Goal: Task Accomplishment & Management: Complete application form

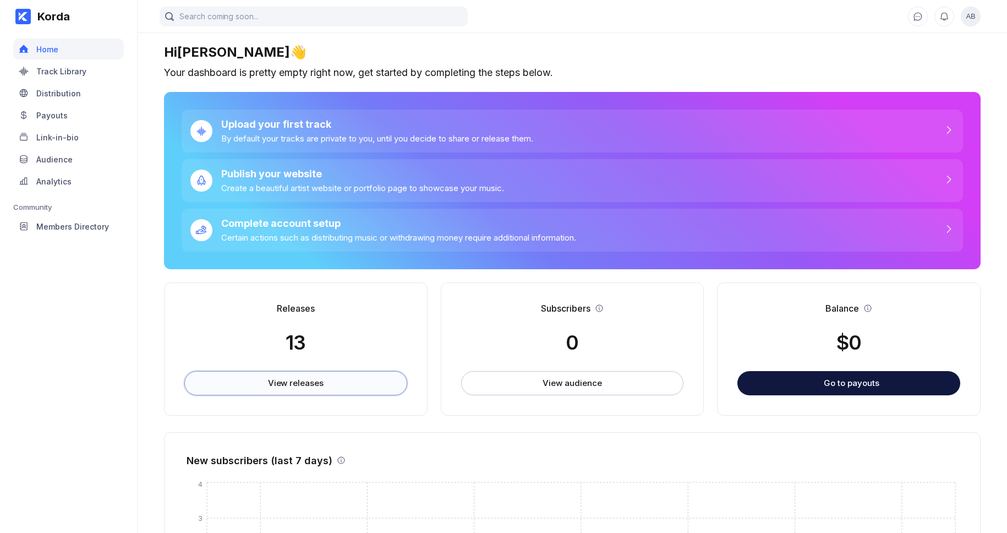
click at [316, 383] on div "View releases" at bounding box center [296, 382] width 56 height 11
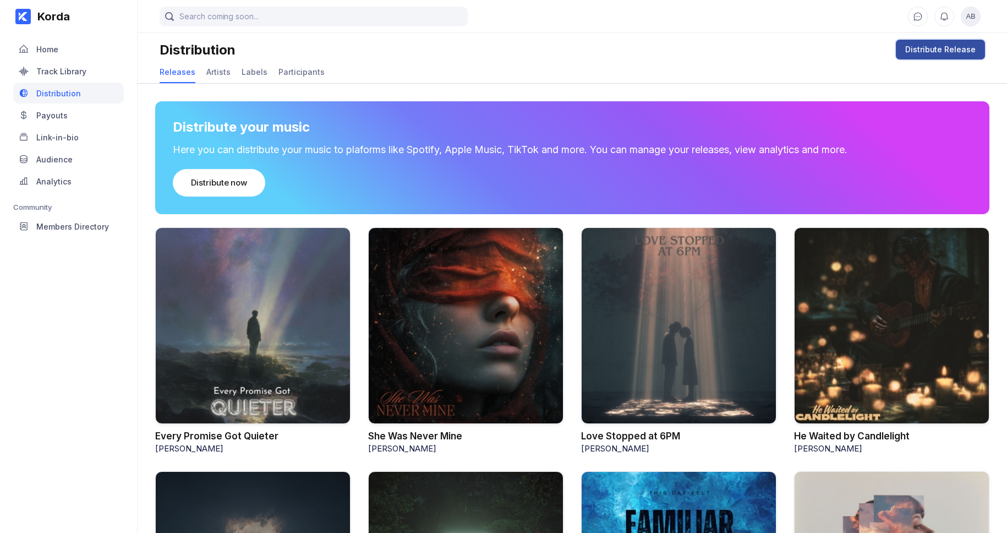
click at [929, 44] on div "Distribute Release" at bounding box center [940, 49] width 70 height 11
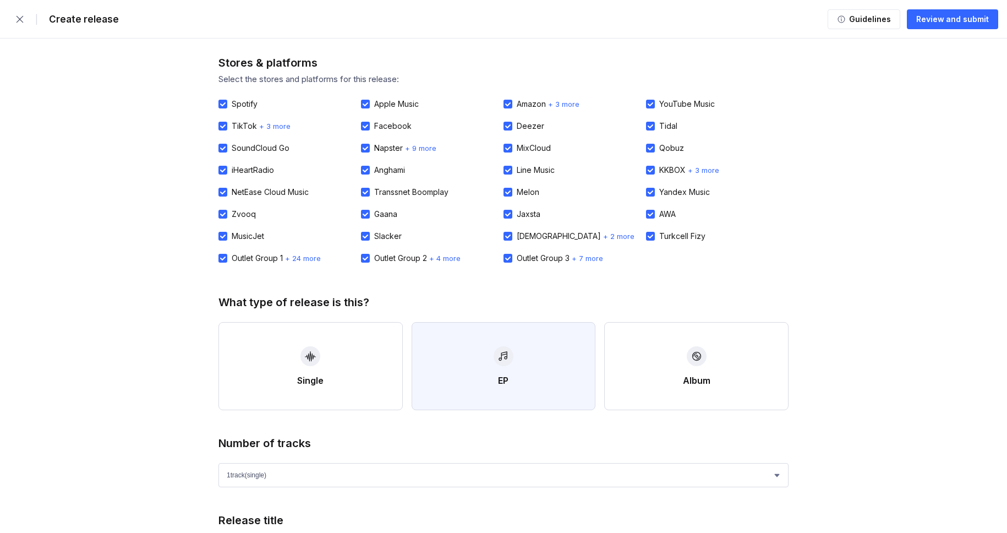
click at [522, 371] on button "EP" at bounding box center [504, 366] width 184 height 88
select select "4"
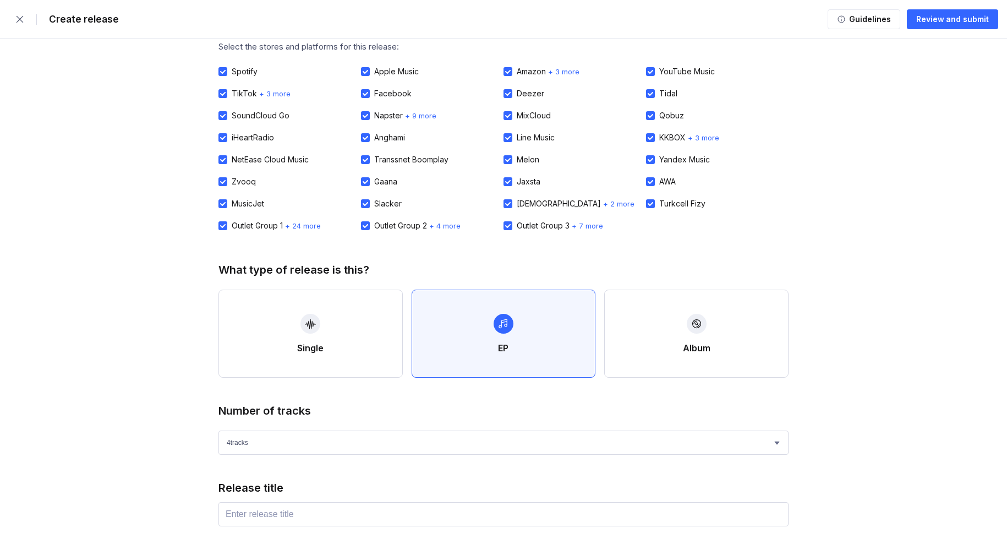
scroll to position [211, 0]
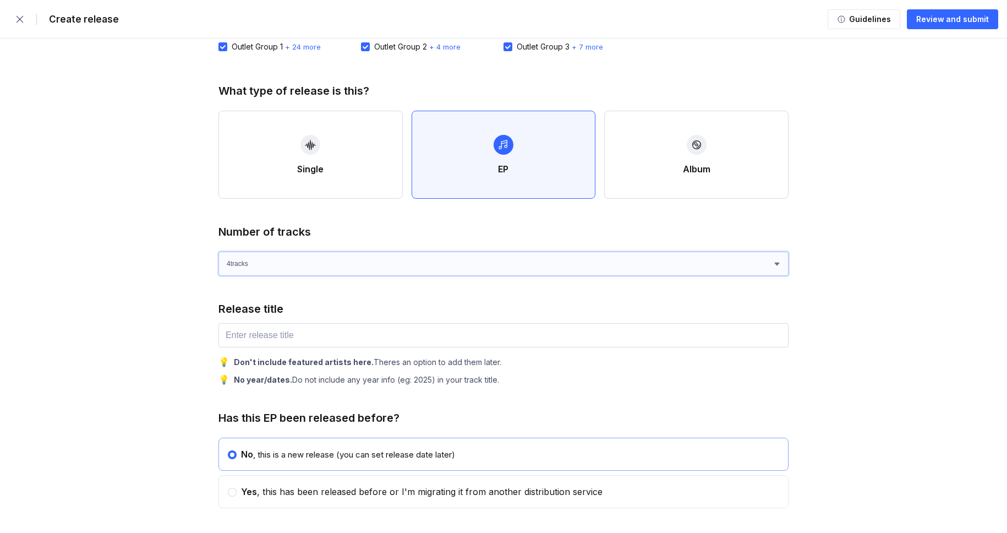
click at [346, 265] on select "1 track (single) 2 track s 3 track s 4 track s" at bounding box center [503, 263] width 570 height 24
click at [218, 251] on select "1 track (single) 2 track s 3 track s 4 track s" at bounding box center [503, 263] width 570 height 24
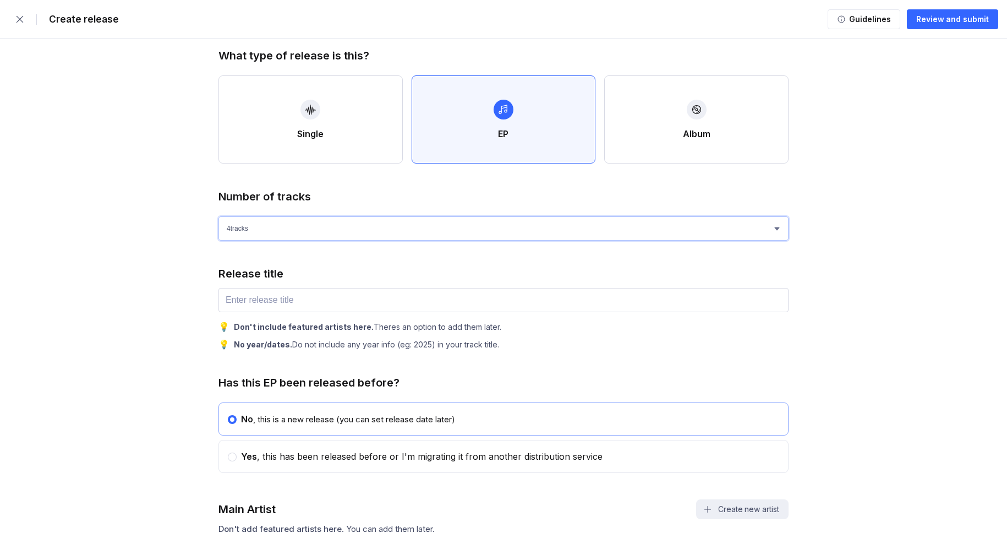
scroll to position [298, 0]
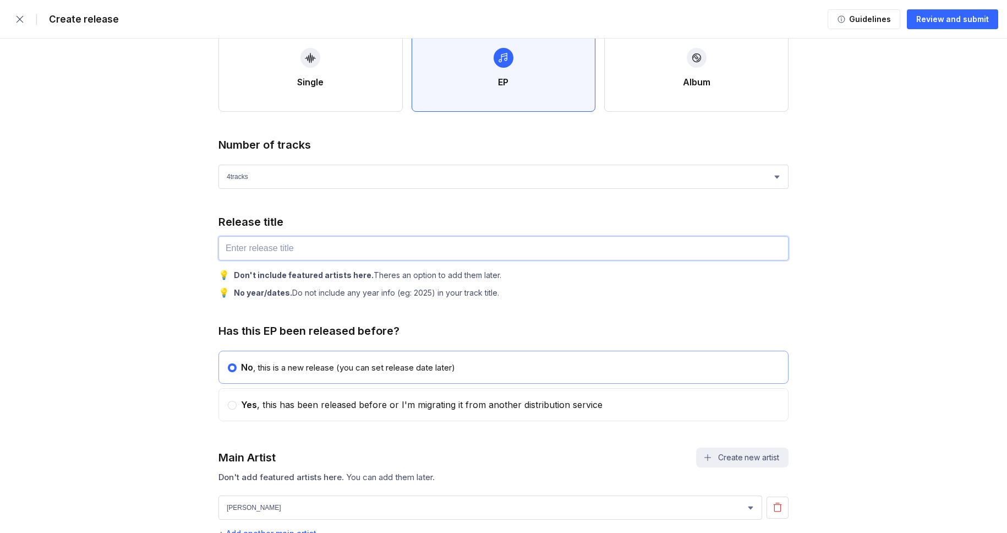
click at [275, 237] on input "text" at bounding box center [503, 248] width 570 height 24
paste input "Dream FM"
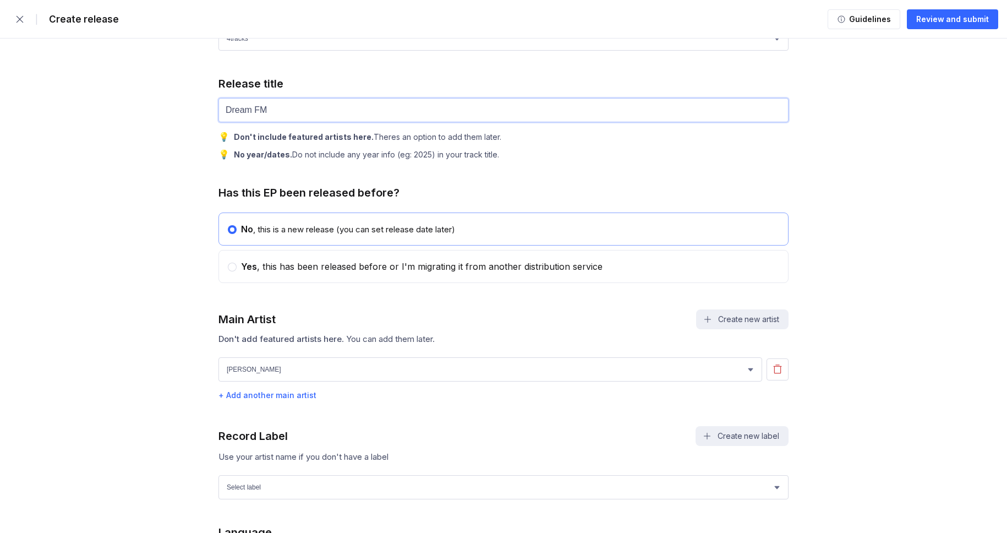
scroll to position [493, 0]
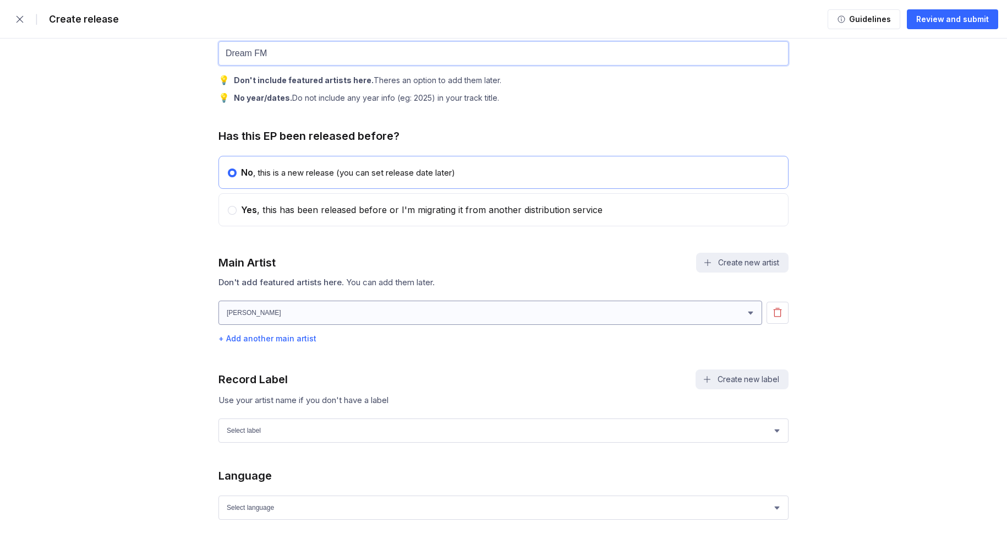
type input "Dream FM"
click at [361, 321] on select "[PERSON_NAME] [PERSON_NAME] [PERSON_NAME] [PERSON_NAME]" at bounding box center [490, 312] width 544 height 24
click at [299, 325] on select "[PERSON_NAME] [PERSON_NAME] [PERSON_NAME] [PERSON_NAME]" at bounding box center [490, 312] width 544 height 24
select select "e2c12759-b842-4e86-a157-50209288e685"
click at [218, 307] on select "[PERSON_NAME] [PERSON_NAME] [PERSON_NAME] [PERSON_NAME]" at bounding box center [490, 312] width 544 height 24
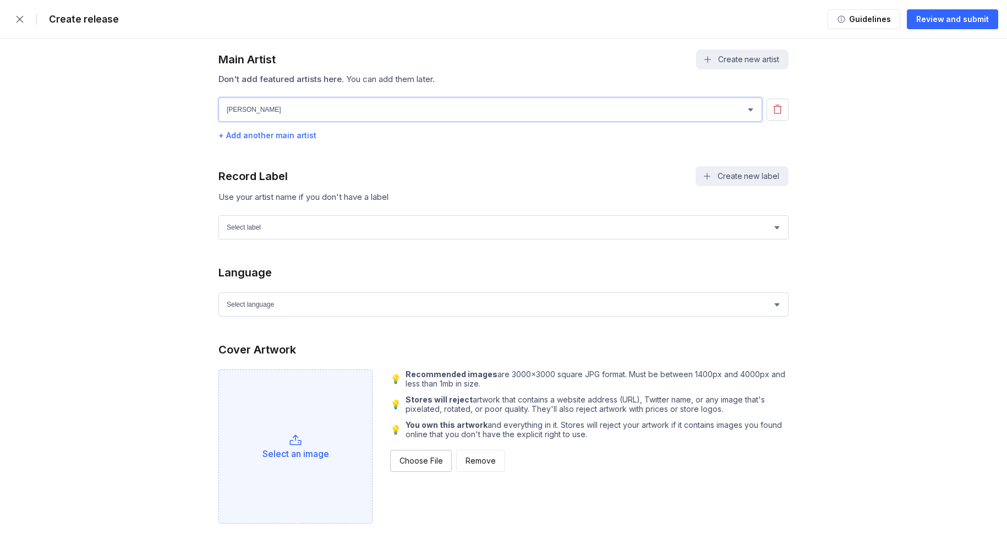
scroll to position [710, 0]
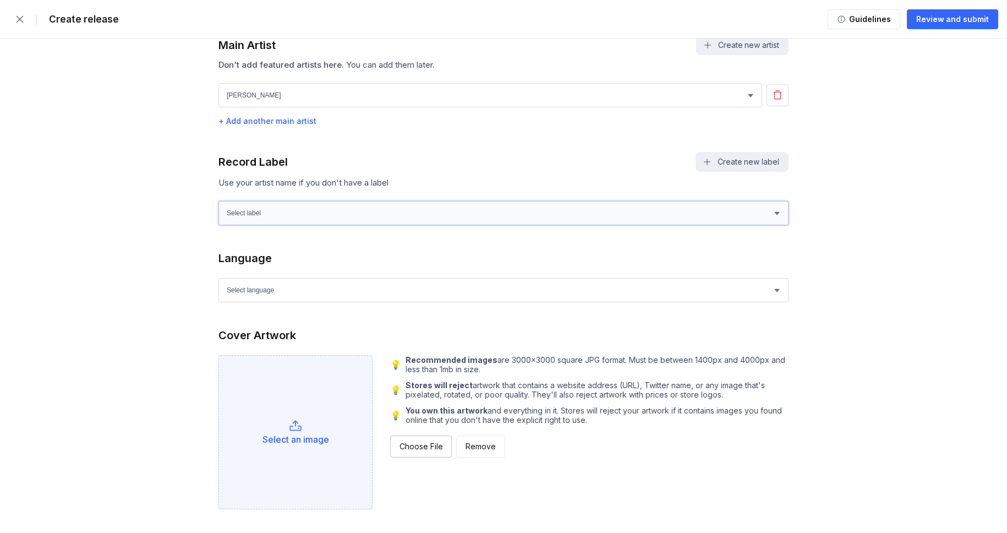
click at [266, 225] on select "Select label Green Wave Records" at bounding box center [503, 213] width 570 height 24
select select "1ef89922-d2b6-4e4d-bf09-5caefa64f555"
click at [218, 207] on select "Select label Green Wave Records" at bounding box center [503, 213] width 570 height 24
click at [286, 295] on select "Select language Afrikaans Akan Albanian Amharic Arabic Armenian Assamese Azerba…" at bounding box center [503, 290] width 570 height 24
click at [218, 284] on select "Select language Afrikaans Akan Albanian Amharic Arabic Armenian Assamese Azerba…" at bounding box center [503, 290] width 570 height 24
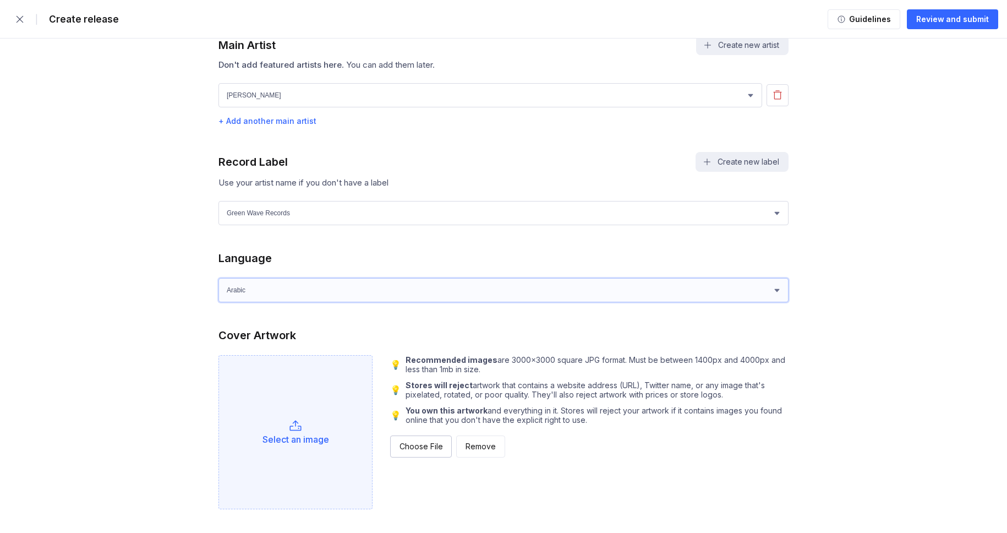
click at [288, 302] on select "Select language Afrikaans Akan Albanian Amharic Arabic Armenian Assamese Azerba…" at bounding box center [503, 290] width 570 height 24
select select "en"
click at [218, 284] on select "Select language Afrikaans Akan Albanian Amharic Arabic Armenian Assamese Azerba…" at bounding box center [503, 290] width 570 height 24
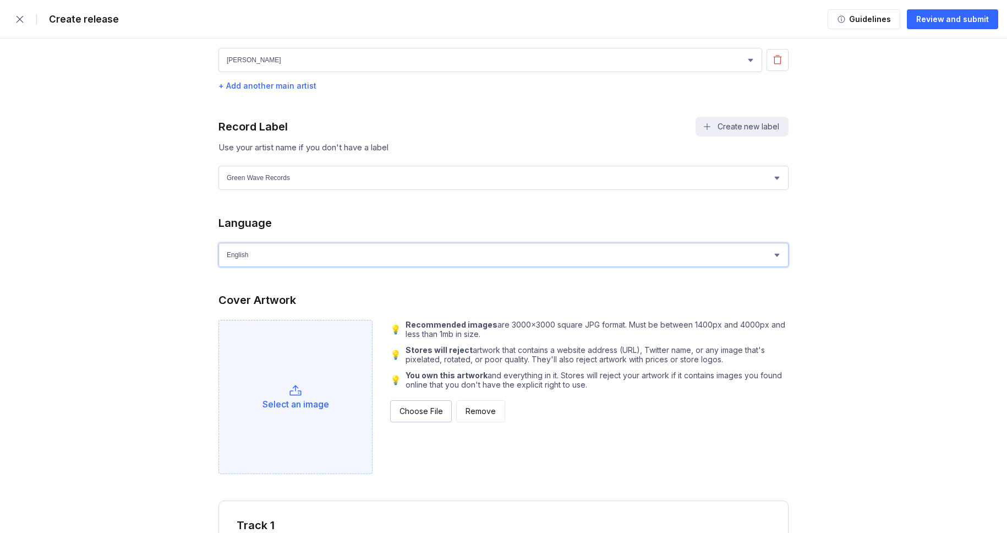
scroll to position [927, 0]
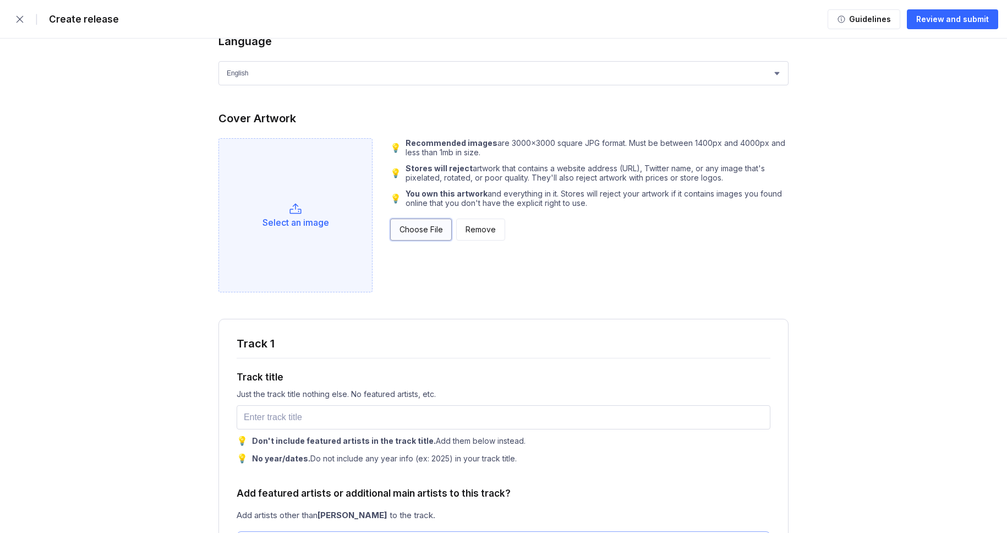
click at [424, 234] on div "Choose File" at bounding box center [420, 229] width 43 height 11
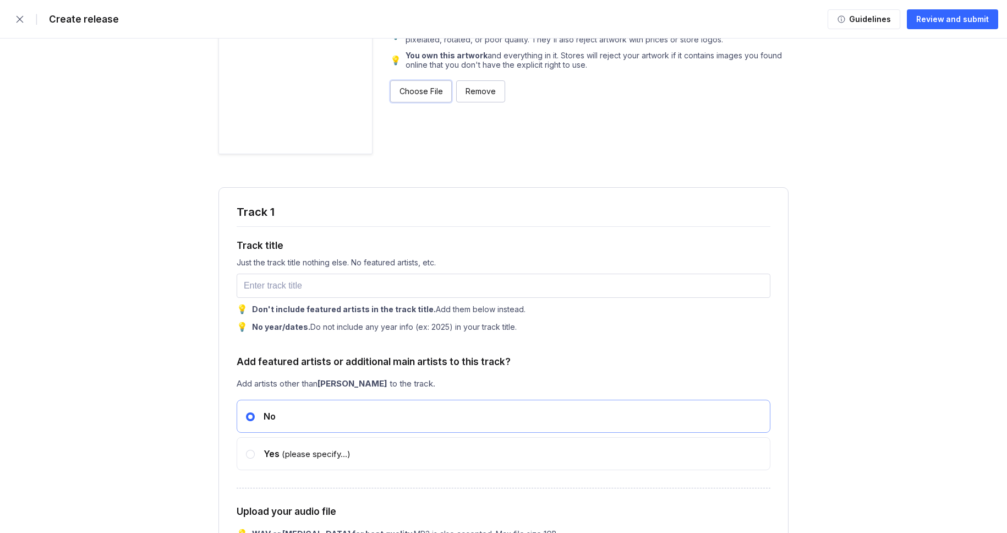
scroll to position [1123, 0]
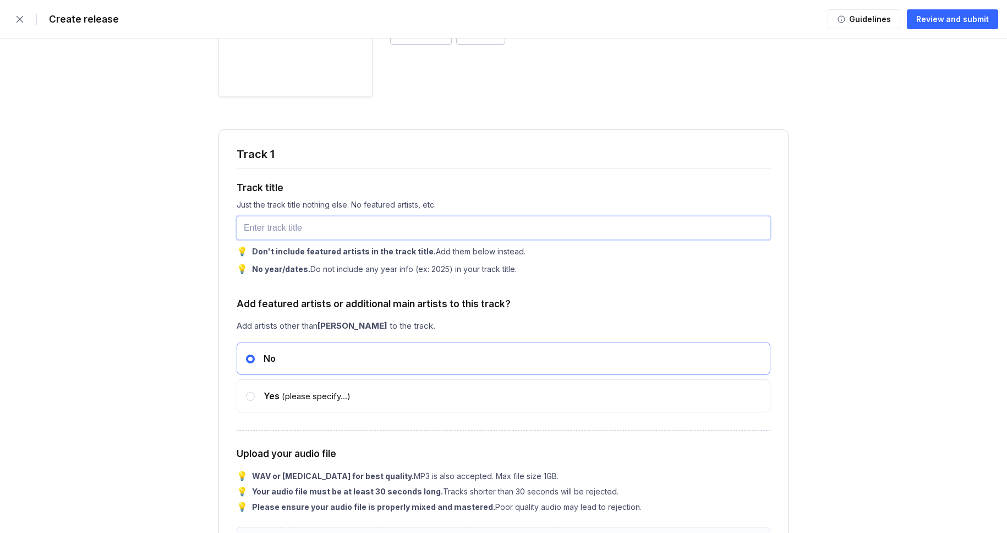
click at [297, 237] on input "text" at bounding box center [504, 228] width 534 height 24
paste input "Broadcasting Memories"
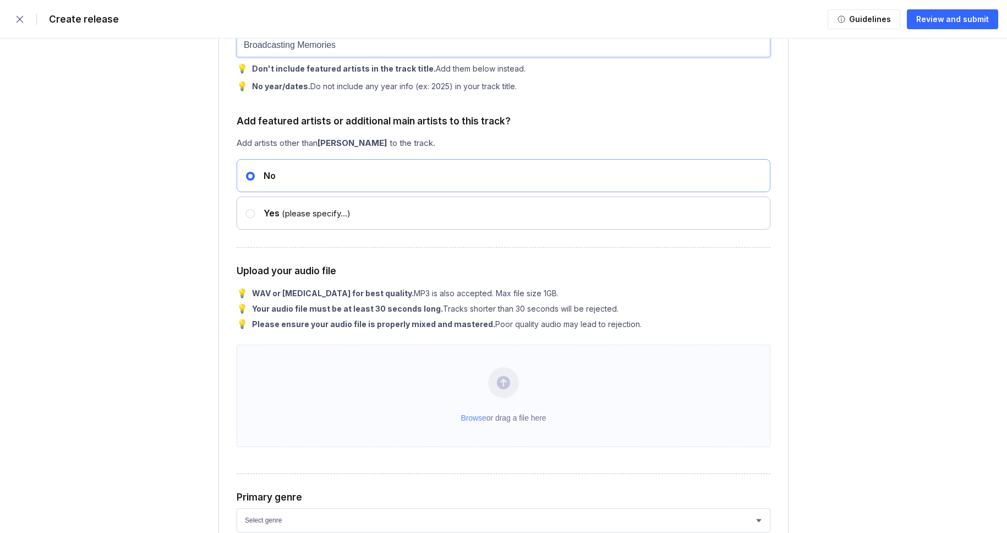
scroll to position [1360, 0]
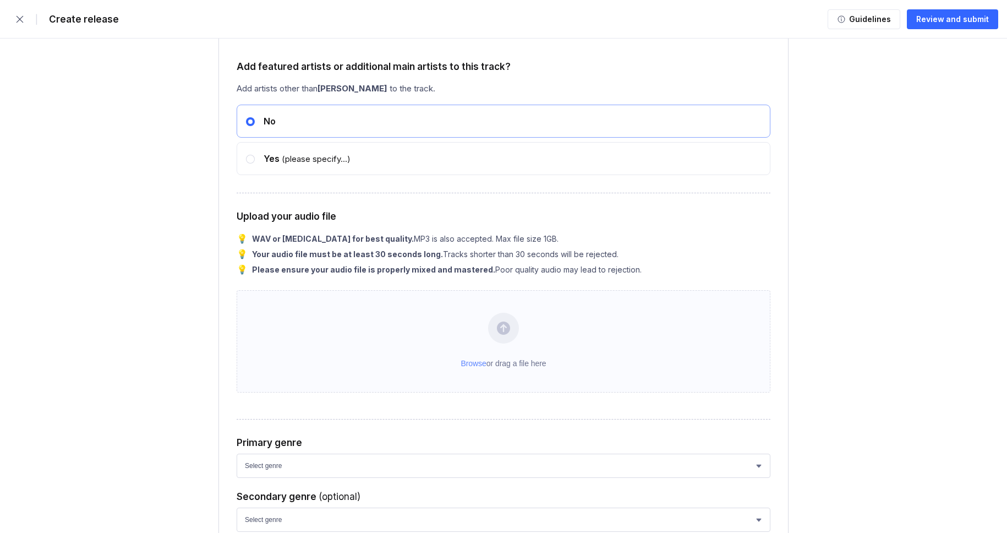
type input "Broadcasting Memories"
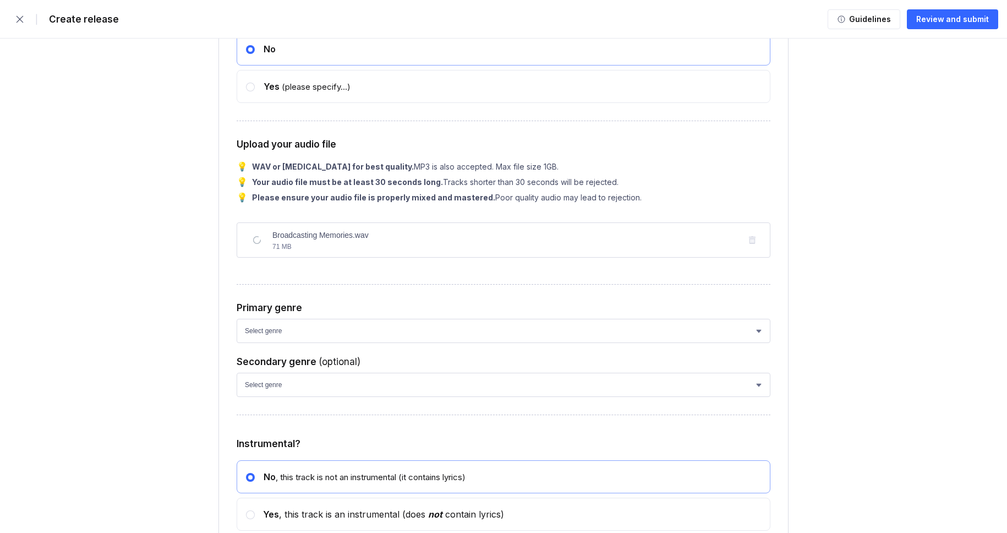
scroll to position [1448, 0]
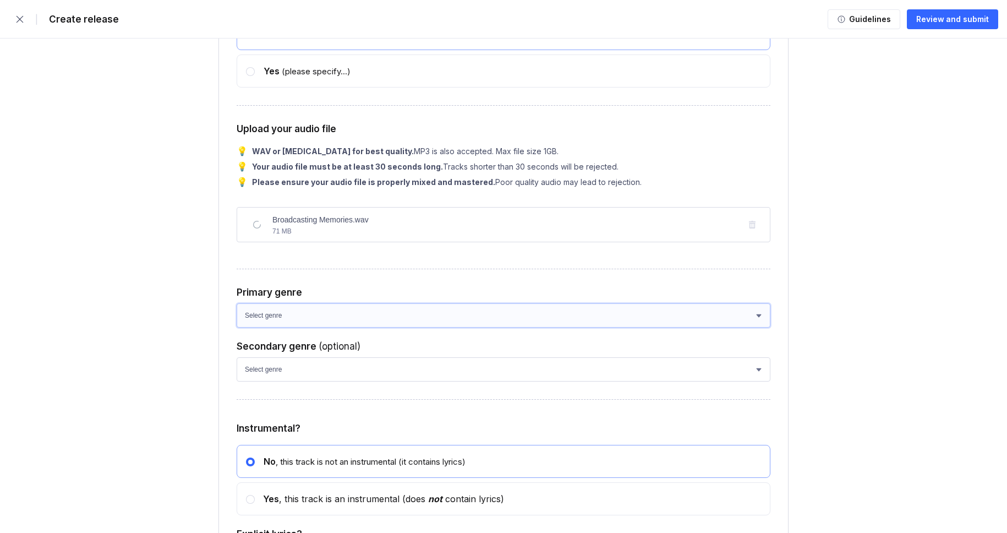
click at [269, 327] on select "Select genre African Afro-Beat Afro-Pop Afro-Soul Alternative Alternative Rock …" at bounding box center [504, 315] width 534 height 24
click at [277, 327] on select "Select genre African Afro-Beat Afro-Pop Afro-Soul Alternative Alternative Rock …" at bounding box center [504, 315] width 534 height 24
click at [260, 327] on select "Select genre African Afro-Beat Afro-Pop Afro-Soul Alternative Alternative Rock …" at bounding box center [504, 315] width 534 height 24
select select "ce1eb7a7-8d30-4b1f-aa32-270a3e33577f"
click at [237, 326] on select "Select genre African Afro-Beat Afro-Pop Afro-Soul Alternative Alternative Rock …" at bounding box center [504, 315] width 534 height 24
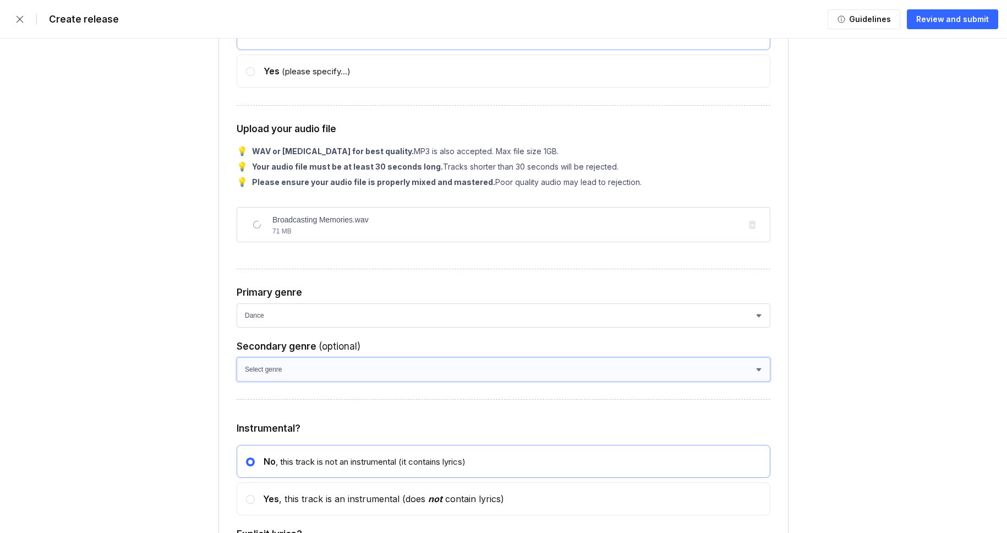
click at [266, 381] on select "Select genre African Afro-Beat Afro-Pop Afro-Soul Alternative Alternative Rock …" at bounding box center [504, 369] width 534 height 24
click at [264, 381] on select "Select genre African Afro-Beat Afro-Pop Afro-Soul Alternative Alternative Rock …" at bounding box center [504, 369] width 534 height 24
select select "a42cf8e2-75f7-4f62-afbe-d86080a7aa35"
click at [237, 380] on select "Select genre African Afro-Beat Afro-Pop Afro-Soul Alternative Alternative Rock …" at bounding box center [504, 369] width 534 height 24
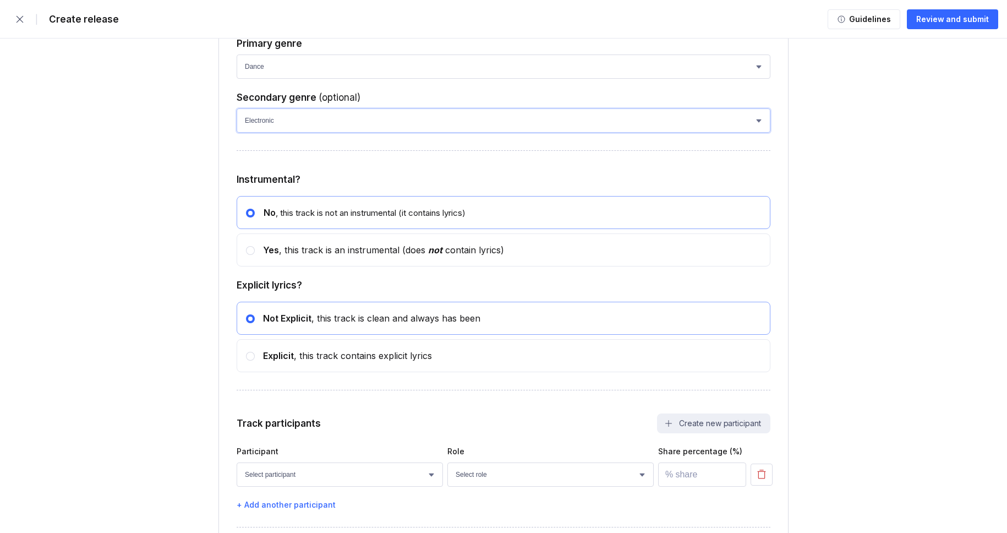
scroll to position [1763, 0]
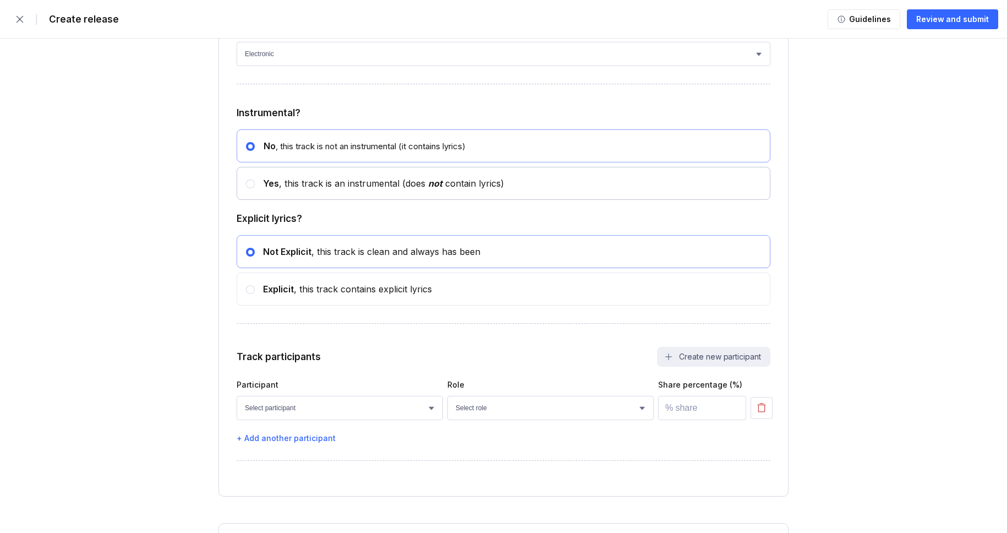
click at [287, 191] on div "Yes , this track is an instrumental (does not contain lyrics)" at bounding box center [504, 183] width 534 height 33
radio input "false"
radio input "true"
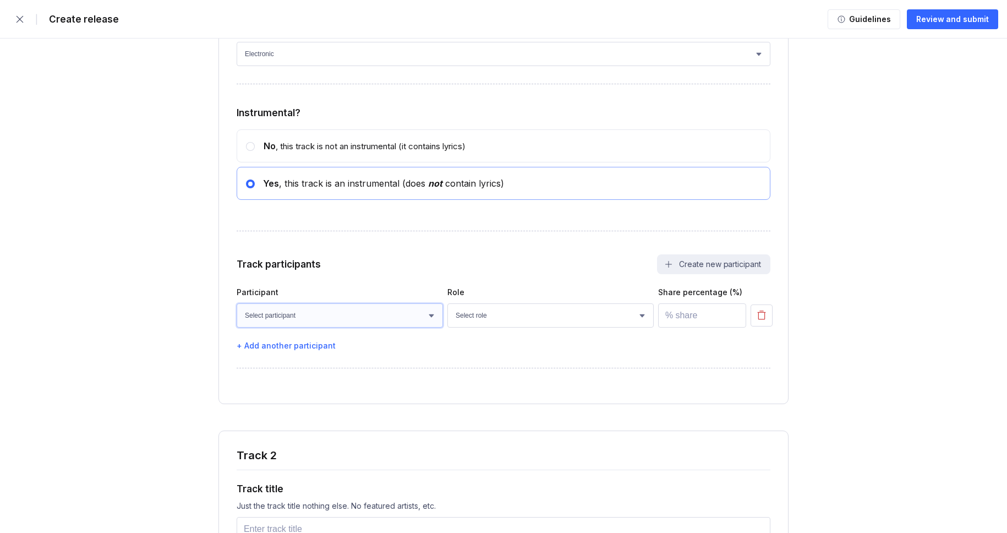
click at [347, 327] on select "Select participant [PERSON_NAME] [PERSON_NAME] [PERSON_NAME] [PERSON_NAME] [PER…" at bounding box center [340, 315] width 206 height 24
select select "bcb428b4-700d-4817-96c1-3d71b5b4e41e"
click at [237, 326] on select "Select participant [PERSON_NAME] [PERSON_NAME] [PERSON_NAME] [PERSON_NAME] [PER…" at bounding box center [340, 315] width 206 height 24
click at [484, 327] on select "Select role Actor A&R Arranger Artwork Author (Lyrics) Bass Choir Composer (Mus…" at bounding box center [550, 315] width 206 height 24
select select "4d21c6a8-5543-4299-8c01-91fff1f274ce"
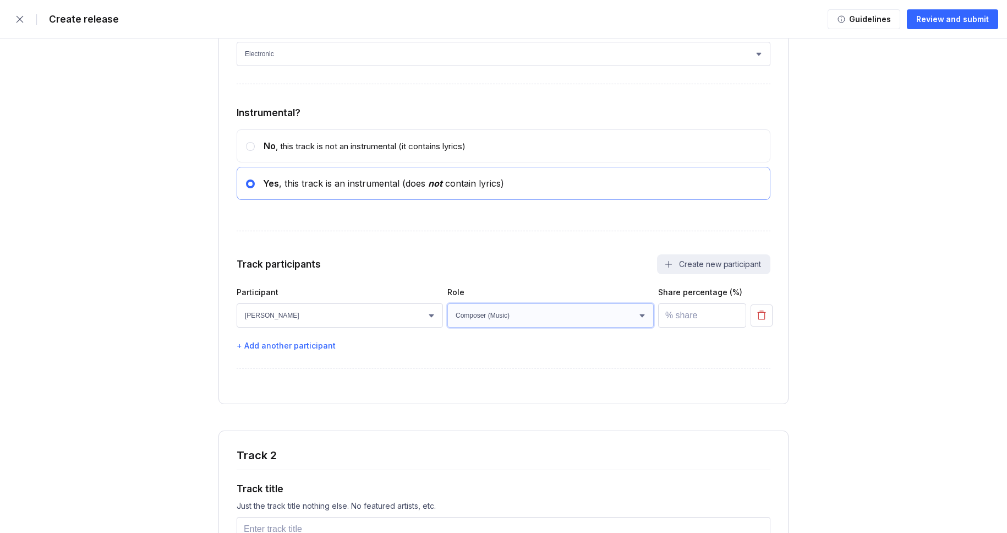
click at [447, 326] on select "Select role Actor A&R Arranger Artwork Author (Lyrics) Bass Choir Composer (Mus…" at bounding box center [550, 315] width 206 height 24
click at [709, 327] on input "number" at bounding box center [702, 315] width 88 height 24
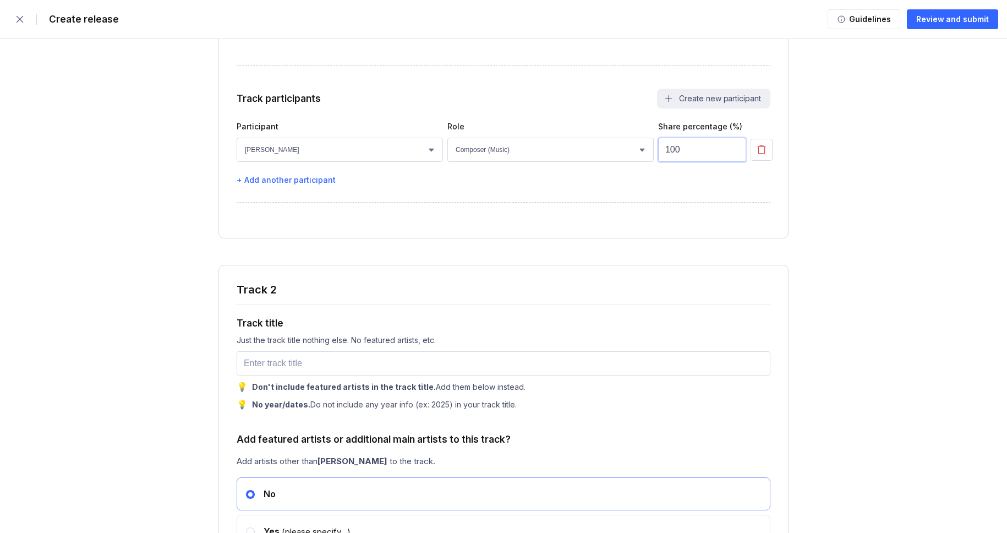
scroll to position [1959, 0]
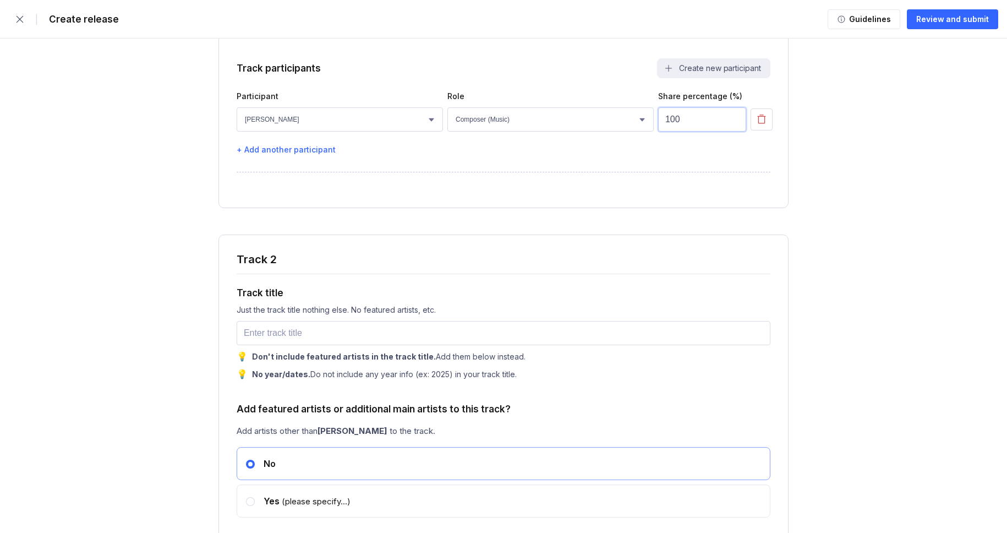
type input "100"
drag, startPoint x: 311, startPoint y: 355, endPoint x: 317, endPoint y: 357, distance: 6.2
click at [310, 345] on input "text" at bounding box center [504, 333] width 534 height 24
click at [320, 345] on input "text" at bounding box center [504, 333] width 534 height 24
paste input "Signals from Elsewhere"
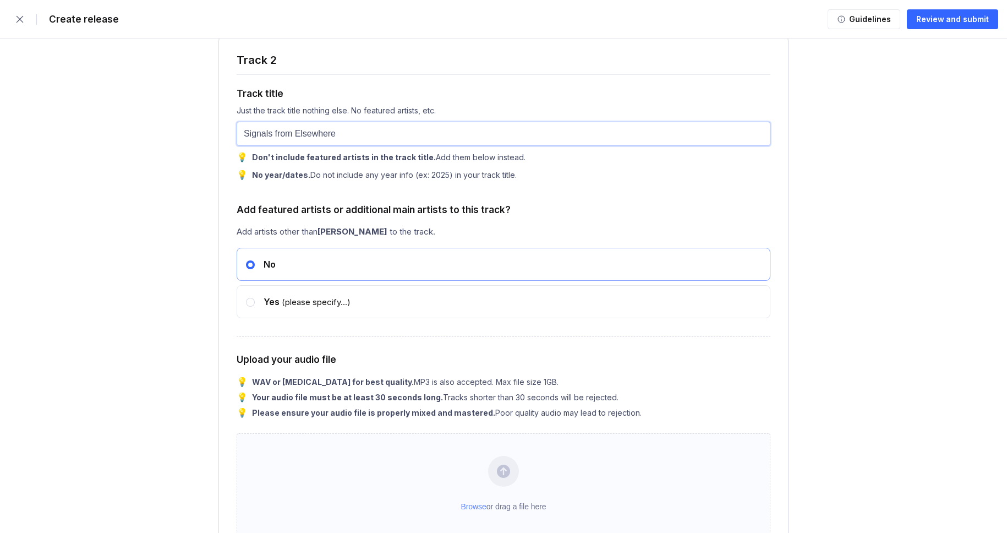
scroll to position [2291, 0]
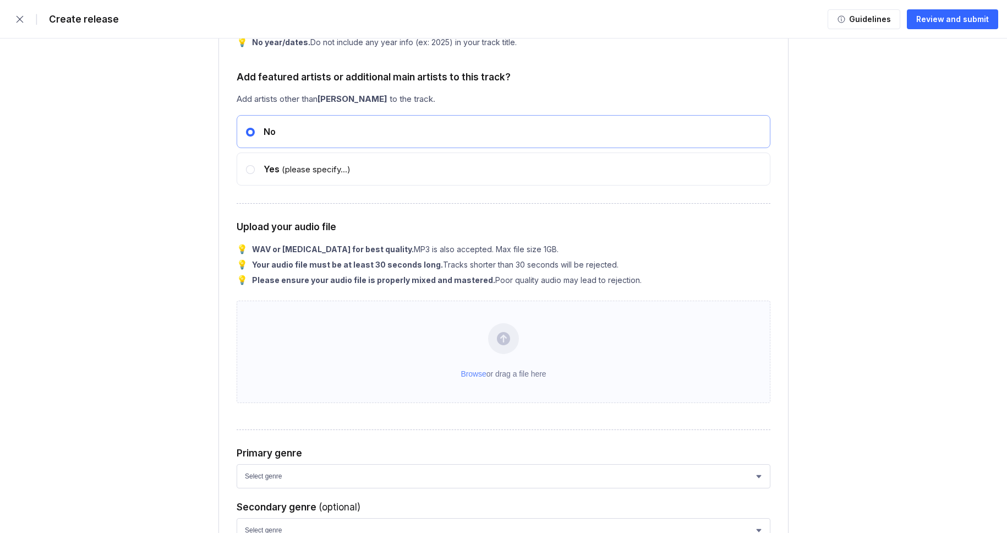
type input "Signals from Elsewhere"
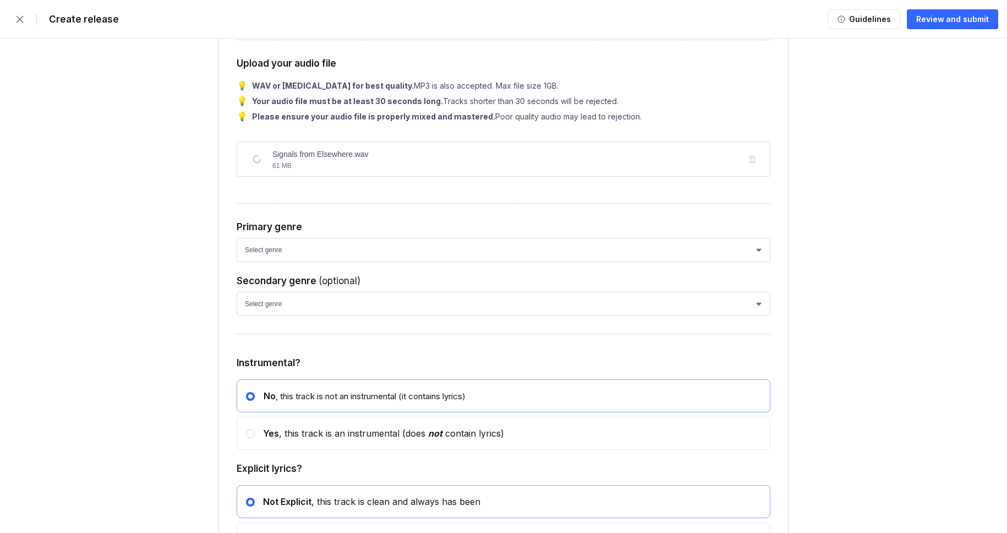
scroll to position [2484, 0]
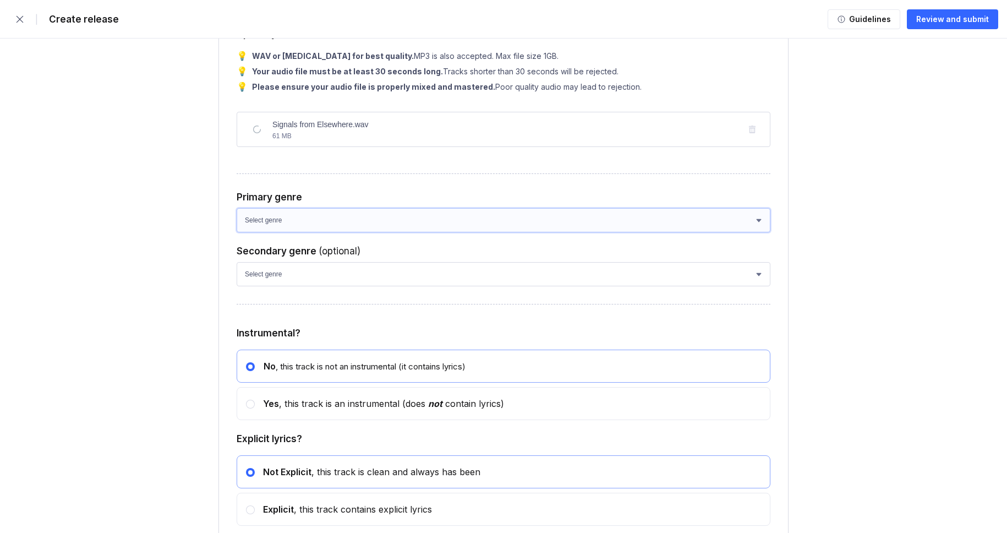
click at [267, 232] on select "Select genre African Afro-Beat Afro-Pop Afro-Soul Alternative Alternative Rock …" at bounding box center [504, 220] width 534 height 24
select select "ce1eb7a7-8d30-4b1f-aa32-270a3e33577f"
click at [237, 232] on select "Select genre African Afro-Beat Afro-Pop Afro-Soul Alternative Alternative Rock …" at bounding box center [504, 220] width 534 height 24
click at [269, 286] on select "Select genre African Afro-Beat Afro-Pop Afro-Soul Alternative Alternative Rock …" at bounding box center [504, 274] width 534 height 24
select select "a42cf8e2-75f7-4f62-afbe-d86080a7aa35"
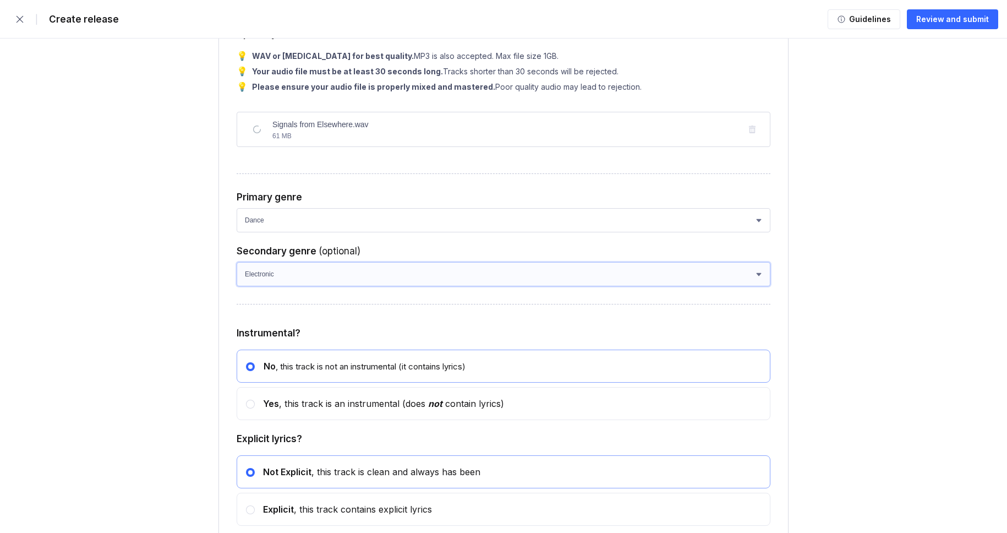
click at [237, 286] on select "Select genre African Afro-Beat Afro-Pop Afro-Soul Alternative Alternative Rock …" at bounding box center [504, 274] width 534 height 24
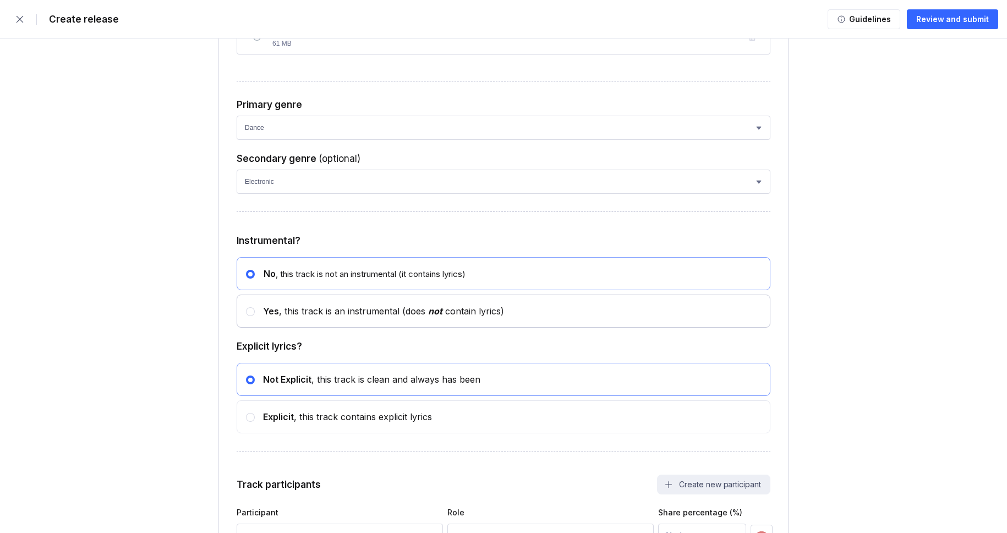
click at [278, 327] on div "Yes , this track is an instrumental (does not contain lyrics)" at bounding box center [504, 310] width 534 height 33
radio input "false"
radio input "true"
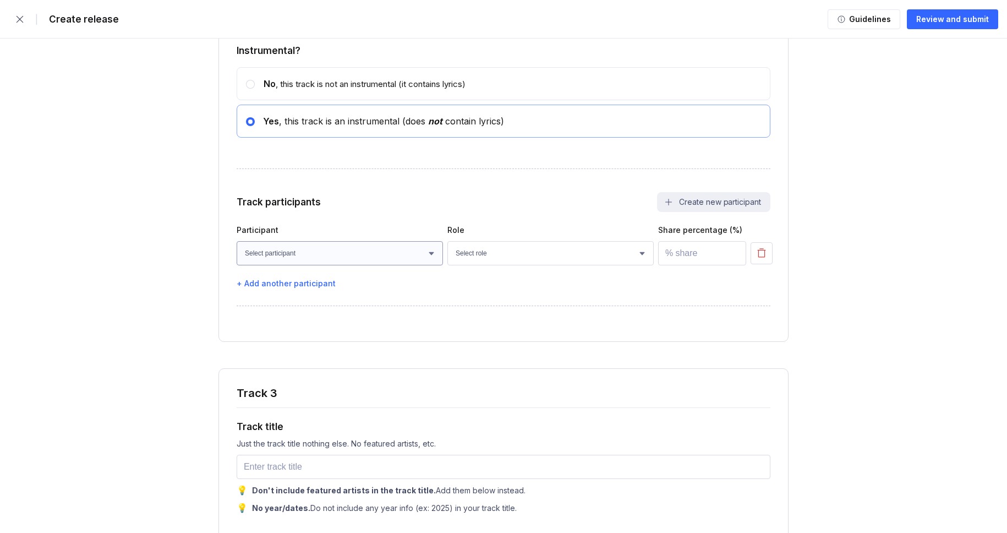
scroll to position [2789, 0]
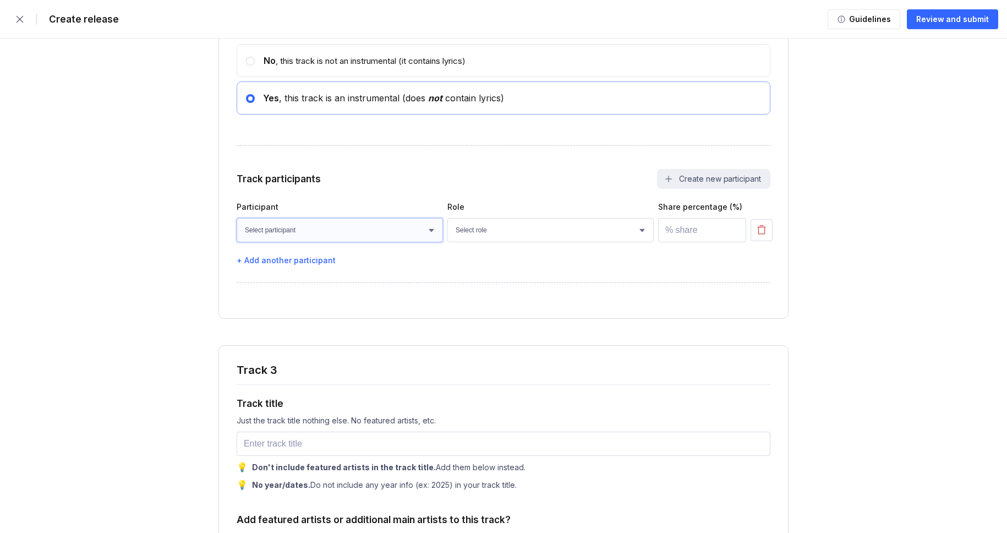
click at [300, 242] on select "Select participant [PERSON_NAME] [PERSON_NAME] [PERSON_NAME] [PERSON_NAME] [PER…" at bounding box center [340, 230] width 206 height 24
select select "bcb428b4-700d-4817-96c1-3d71b5b4e41e"
click at [237, 242] on select "Select participant [PERSON_NAME] [PERSON_NAME] [PERSON_NAME] [PERSON_NAME] [PER…" at bounding box center [340, 230] width 206 height 24
click at [498, 242] on select "Select role Actor A&R Arranger Artwork Author (Lyrics) Bass Choir Composer (Mus…" at bounding box center [550, 230] width 206 height 24
select select "4d21c6a8-5543-4299-8c01-91fff1f274ce"
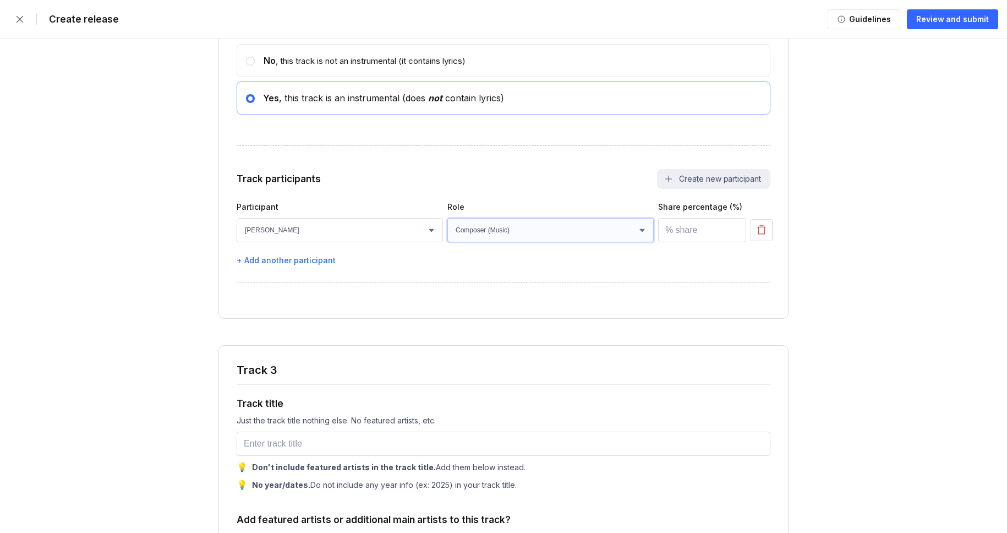
click at [447, 242] on select "Select role Actor A&R Arranger Artwork Author (Lyrics) Bass Choir Composer (Mus…" at bounding box center [550, 230] width 206 height 24
click at [674, 242] on input "number" at bounding box center [702, 230] width 88 height 24
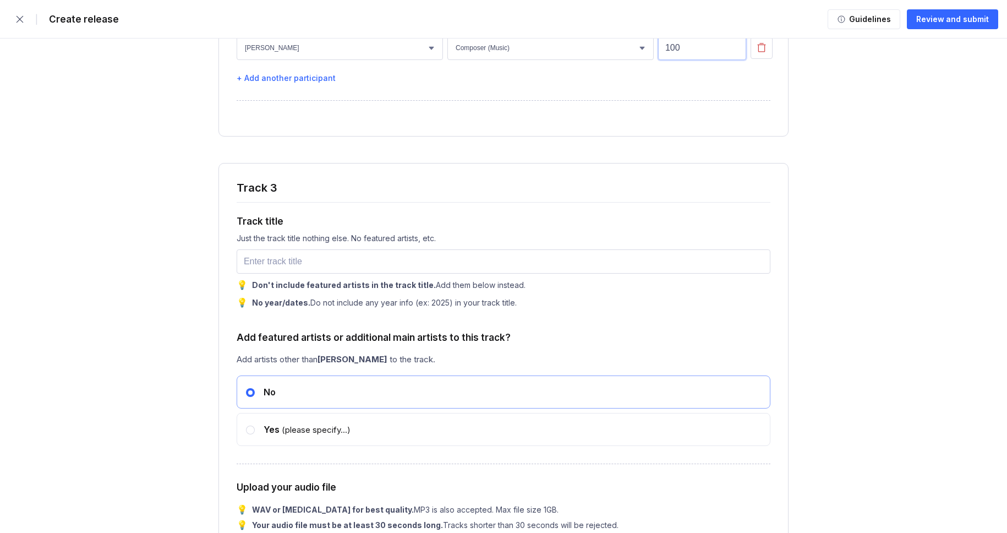
scroll to position [2995, 0]
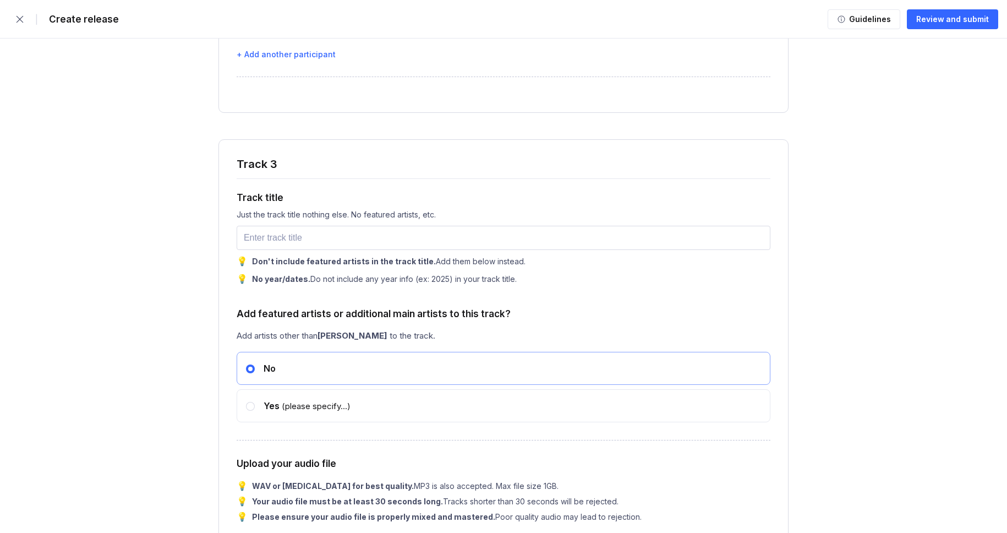
type input "100"
click at [287, 250] on input "text" at bounding box center [504, 238] width 534 height 24
paste input "Static in the Night"
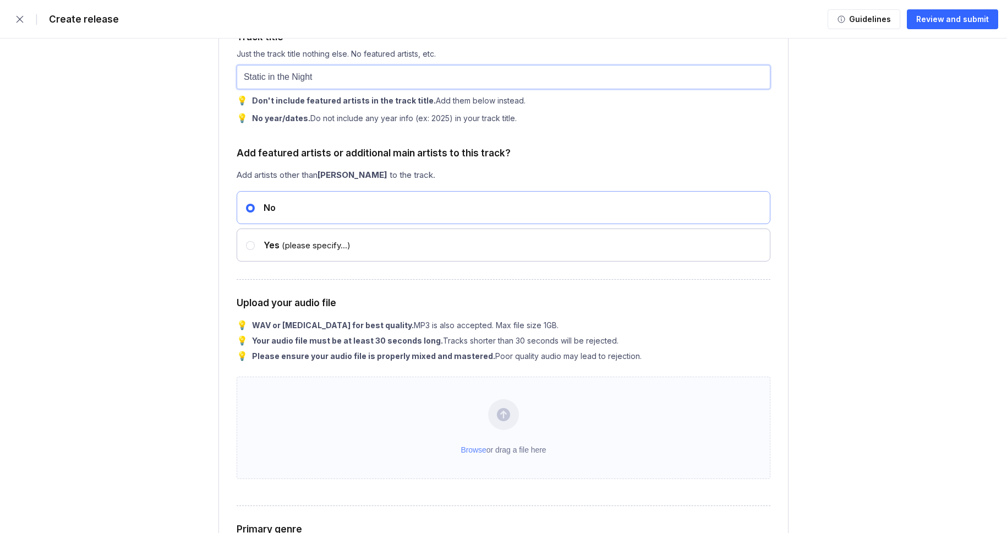
scroll to position [3272, 0]
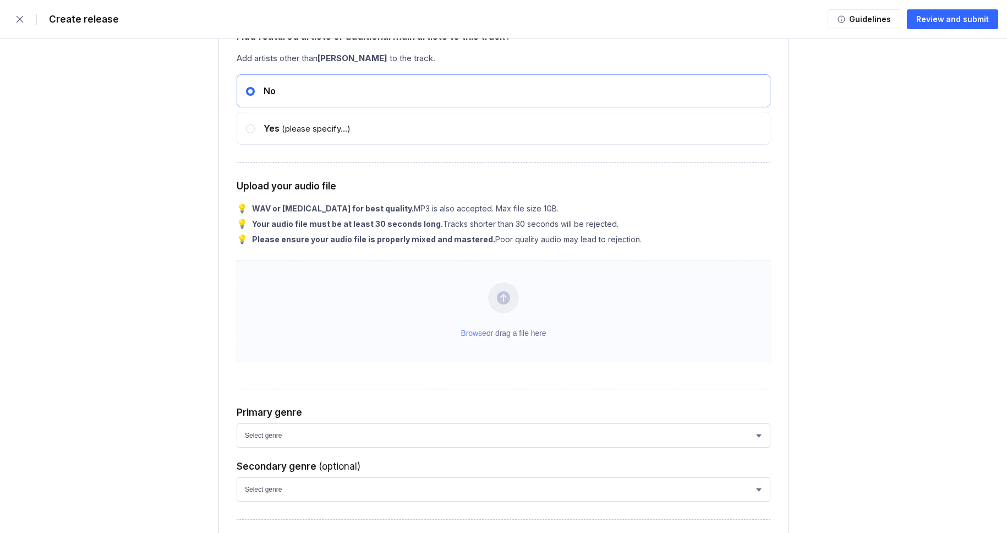
type input "Static in the Night"
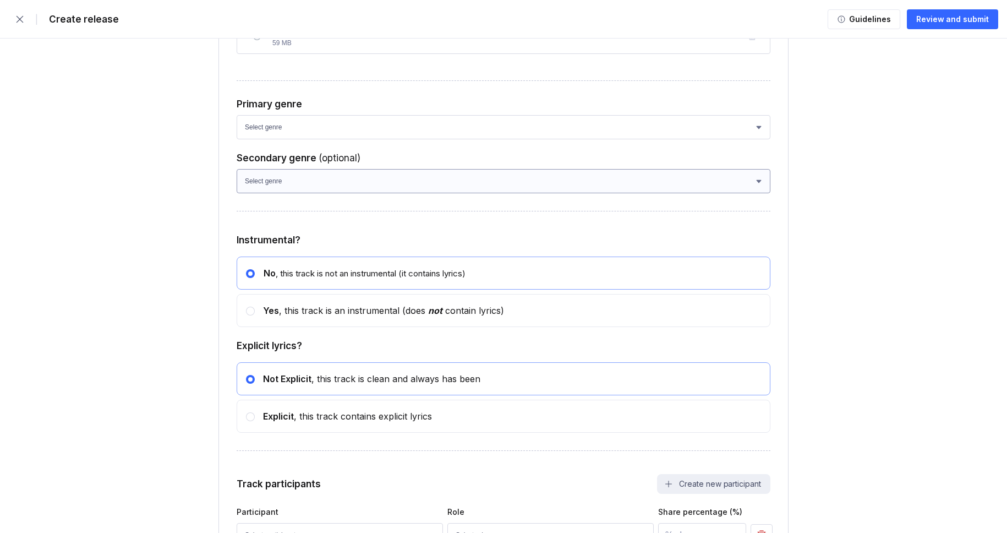
scroll to position [3506, 0]
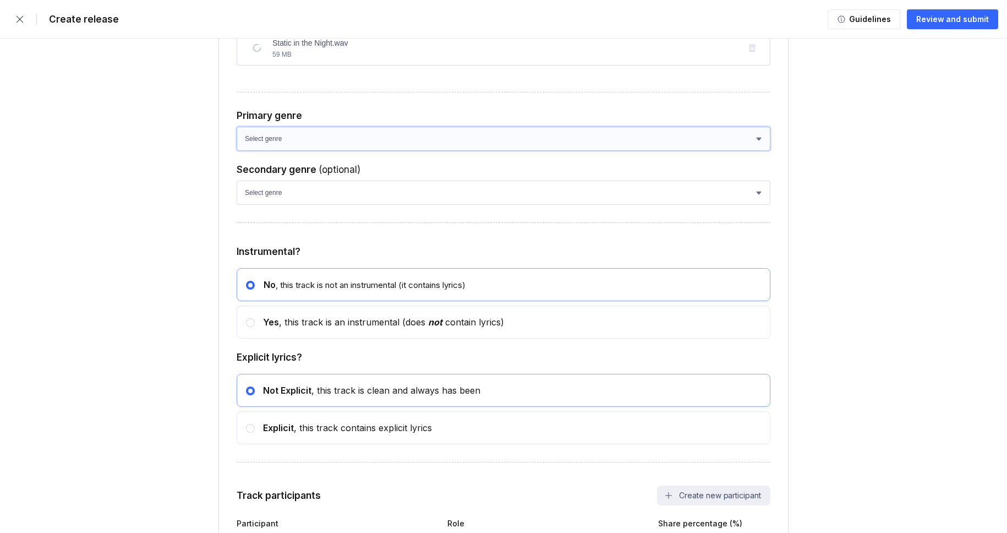
click at [309, 151] on select "Select genre African Afro-Beat Afro-Pop Afro-Soul Alternative Alternative Rock …" at bounding box center [504, 139] width 534 height 24
select select "ce1eb7a7-8d30-4b1f-aa32-270a3e33577f"
click at [237, 151] on select "Select genre African Afro-Beat Afro-Pop Afro-Soul Alternative Alternative Rock …" at bounding box center [504, 139] width 534 height 24
click at [273, 205] on select "Select genre African Afro-Beat Afro-Pop Afro-Soul Alternative Alternative Rock …" at bounding box center [504, 192] width 534 height 24
select select "a42cf8e2-75f7-4f62-afbe-d86080a7aa35"
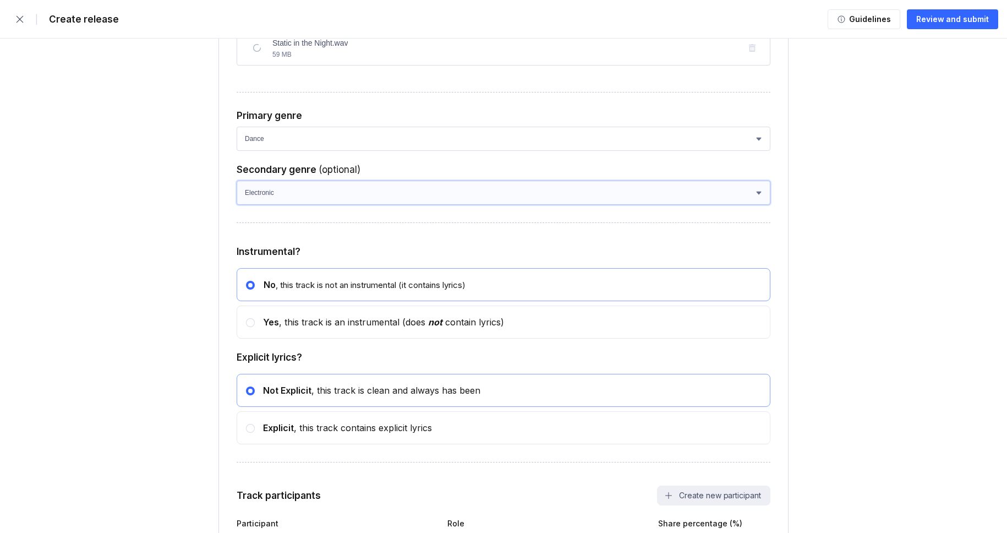
click at [237, 205] on select "Select genre African Afro-Beat Afro-Pop Afro-Soul Alternative Alternative Rock …" at bounding box center [504, 192] width 534 height 24
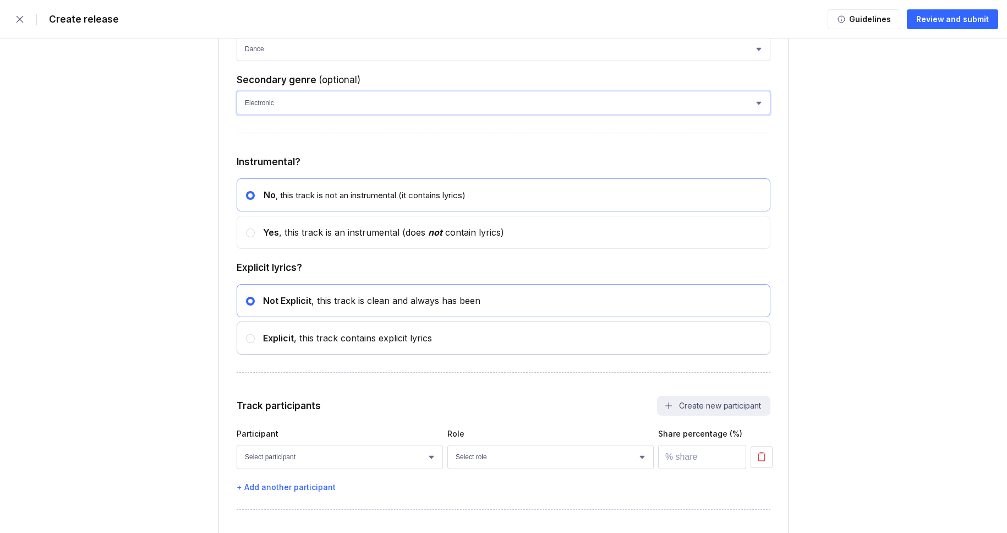
scroll to position [3609, 0]
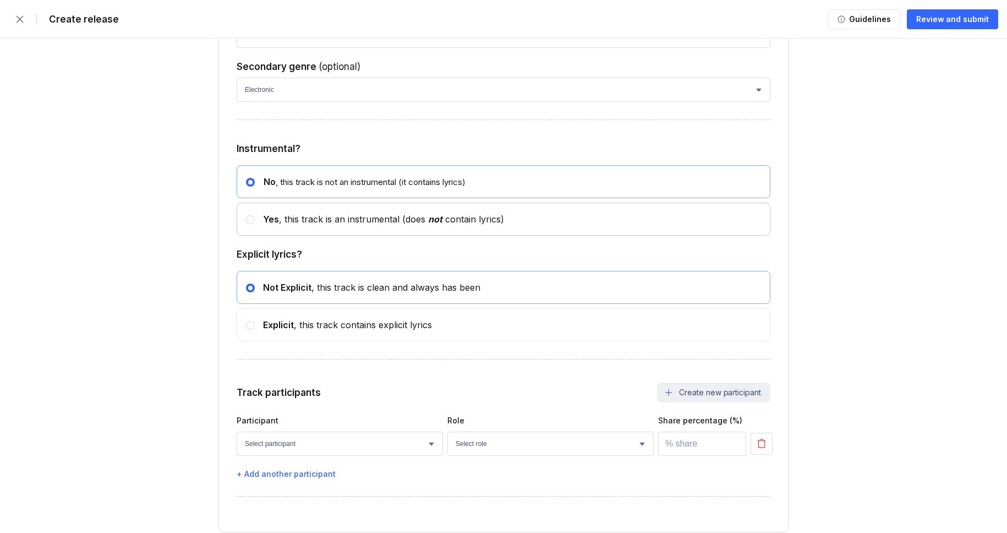
click at [286, 224] on div "Yes , this track is an instrumental (does not contain lyrics)" at bounding box center [379, 218] width 249 height 11
radio input "false"
radio input "true"
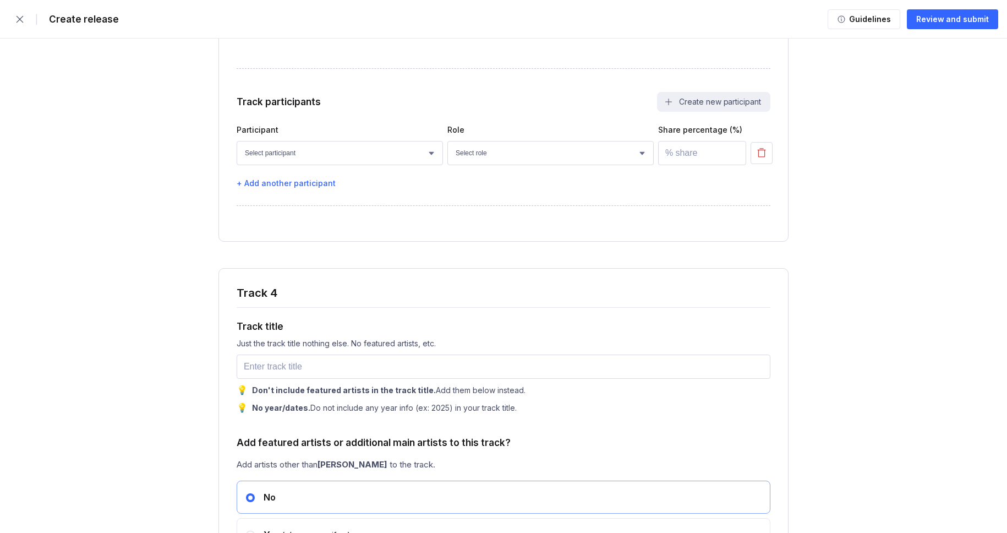
scroll to position [3821, 0]
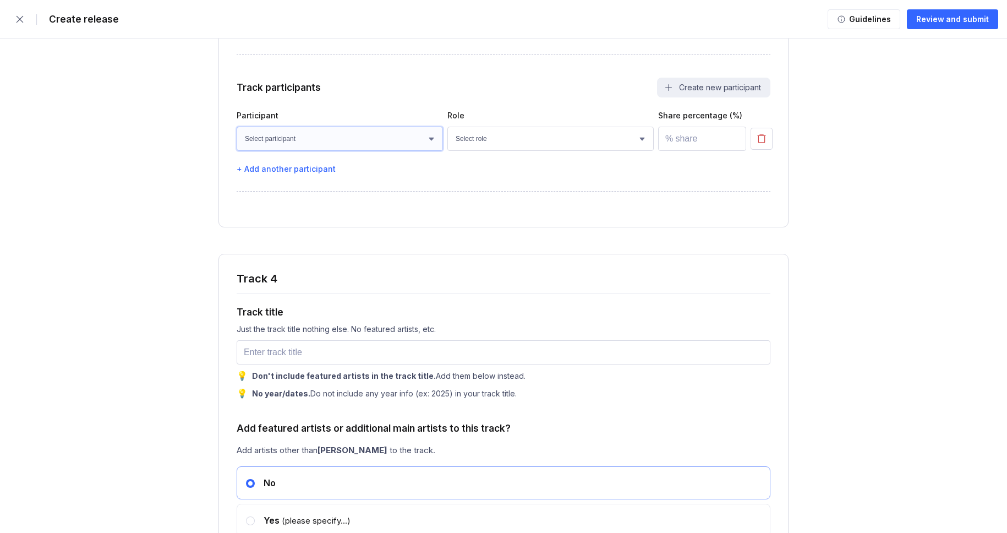
click at [320, 151] on select "Select participant [PERSON_NAME] [PERSON_NAME] [PERSON_NAME] [PERSON_NAME] [PER…" at bounding box center [340, 139] width 206 height 24
select select "bcb428b4-700d-4817-96c1-3d71b5b4e41e"
click at [237, 151] on select "Select participant [PERSON_NAME] [PERSON_NAME] [PERSON_NAME] [PERSON_NAME] [PER…" at bounding box center [340, 139] width 206 height 24
click at [496, 151] on select "Select role Actor A&R Arranger Artwork Author (Lyrics) Bass Choir Composer (Mus…" at bounding box center [550, 139] width 206 height 24
select select "4d21c6a8-5543-4299-8c01-91fff1f274ce"
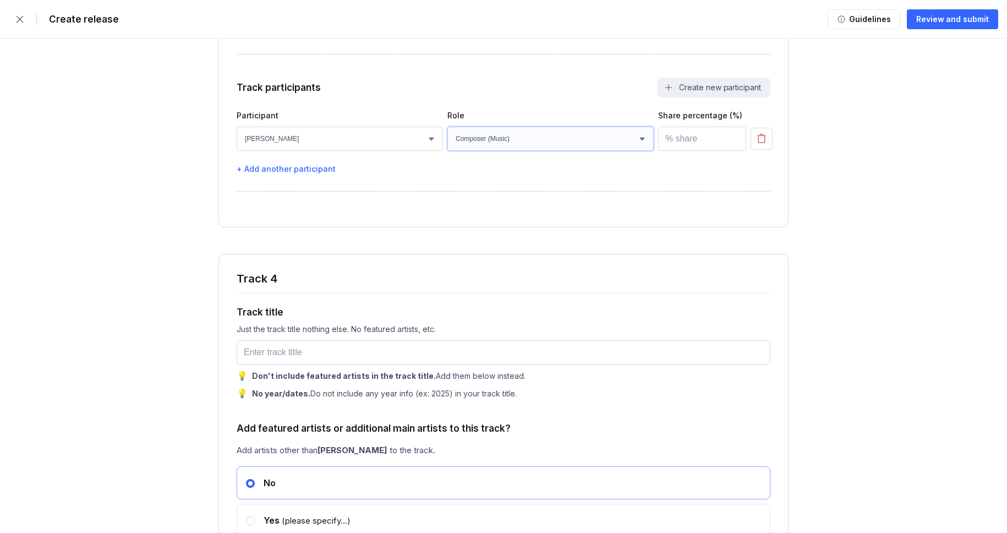
click at [447, 151] on select "Select role Actor A&R Arranger Artwork Author (Lyrics) Bass Choir Composer (Mus…" at bounding box center [550, 139] width 206 height 24
click at [671, 151] on input "number" at bounding box center [702, 139] width 88 height 24
type input "100"
click at [274, 364] on input "text" at bounding box center [504, 352] width 534 height 24
paste input "Waves of Reverie"
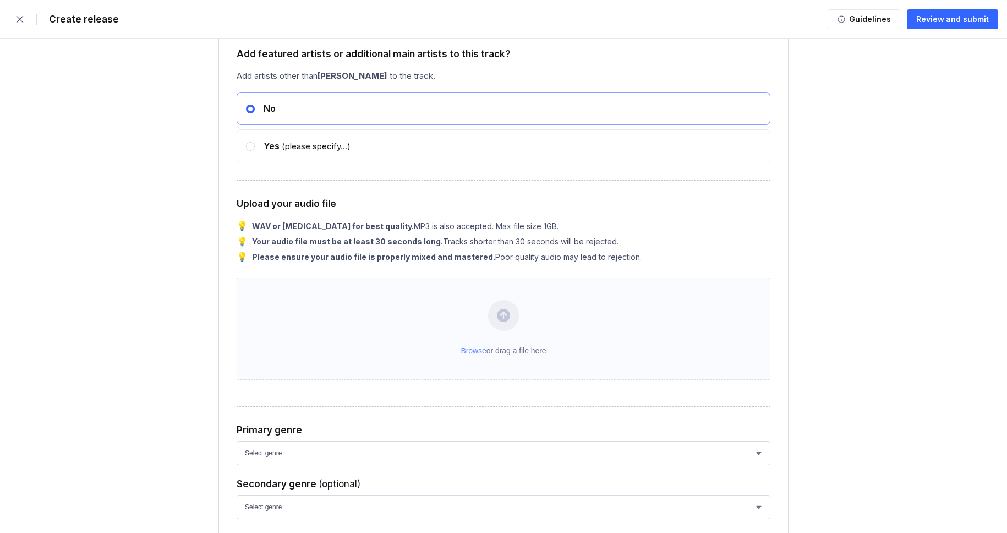
scroll to position [4254, 0]
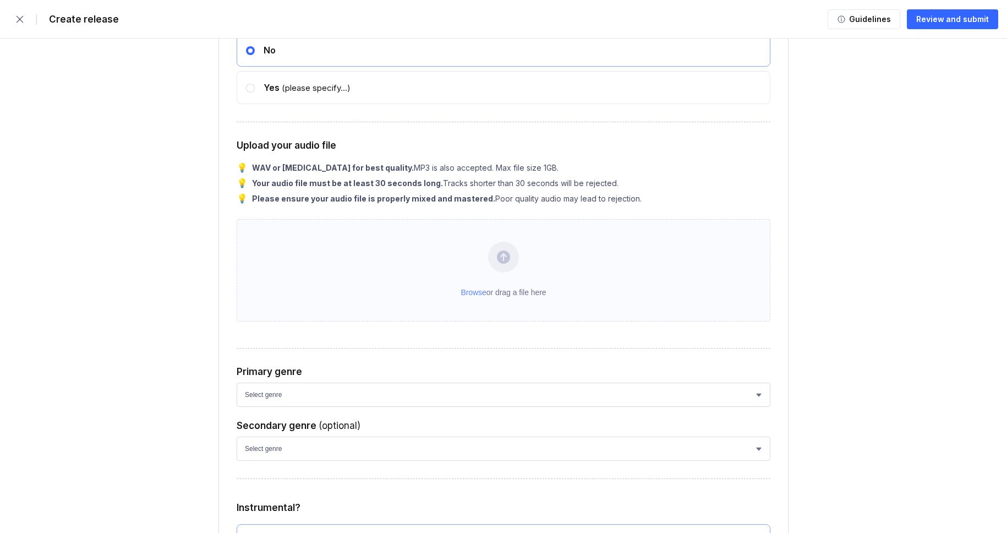
type input "Waves of Reverie"
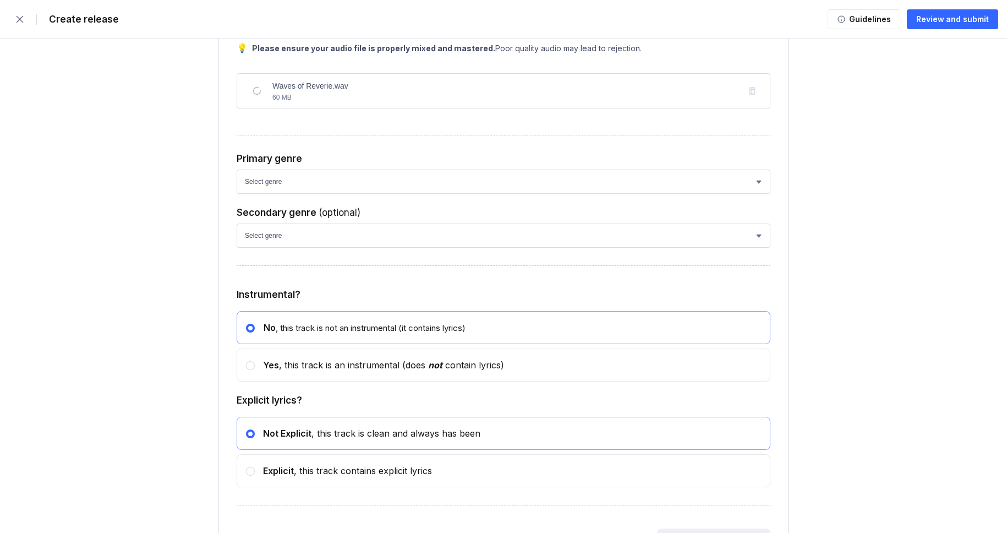
scroll to position [4459, 0]
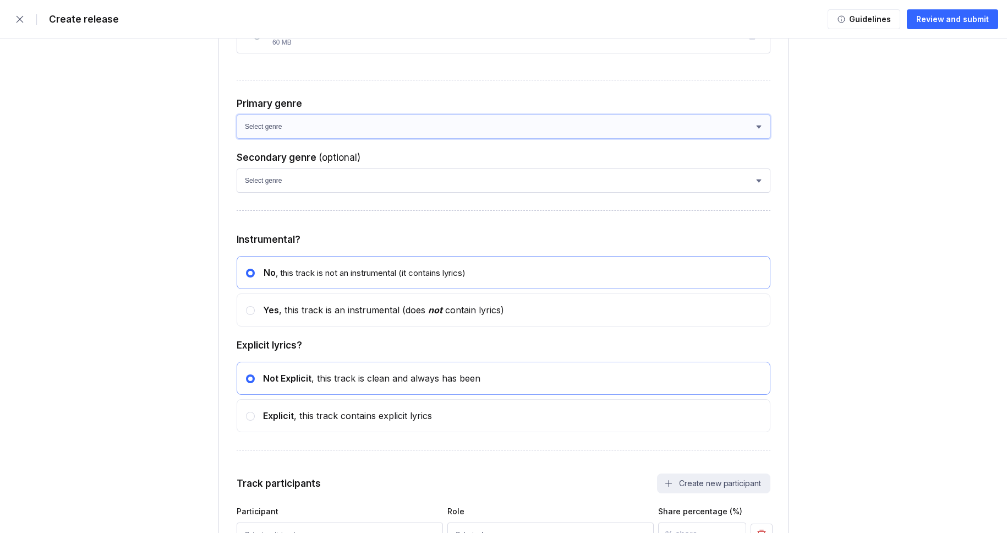
click at [273, 139] on select "Select genre African Afro-Beat Afro-Pop Afro-Soul Alternative Alternative Rock …" at bounding box center [504, 126] width 534 height 24
select select "ce1eb7a7-8d30-4b1f-aa32-270a3e33577f"
click at [237, 139] on select "Select genre African Afro-Beat Afro-Pop Afro-Soul Alternative Alternative Rock …" at bounding box center [504, 126] width 534 height 24
click at [273, 193] on select "Select genre African Afro-Beat Afro-Pop Afro-Soul Alternative Alternative Rock …" at bounding box center [504, 180] width 534 height 24
select select "a42cf8e2-75f7-4f62-afbe-d86080a7aa35"
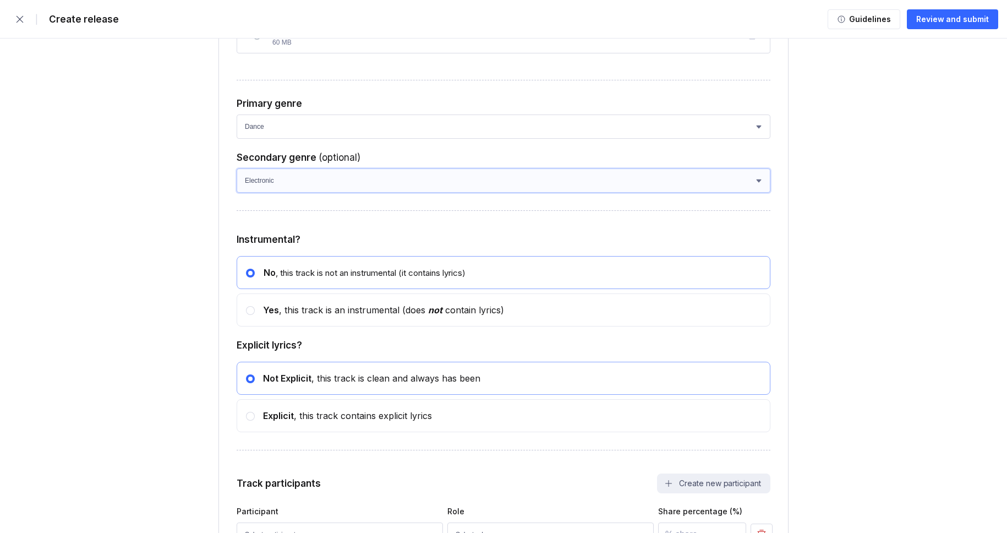
click at [237, 193] on select "Select genre African Afro-Beat Afro-Pop Afro-Soul Alternative Alternative Rock …" at bounding box center [504, 180] width 534 height 24
drag, startPoint x: 288, startPoint y: 387, endPoint x: 297, endPoint y: 379, distance: 11.7
click at [288, 315] on div "Yes , this track is an instrumental (does not contain lyrics)" at bounding box center [379, 309] width 249 height 11
radio input "false"
radio input "true"
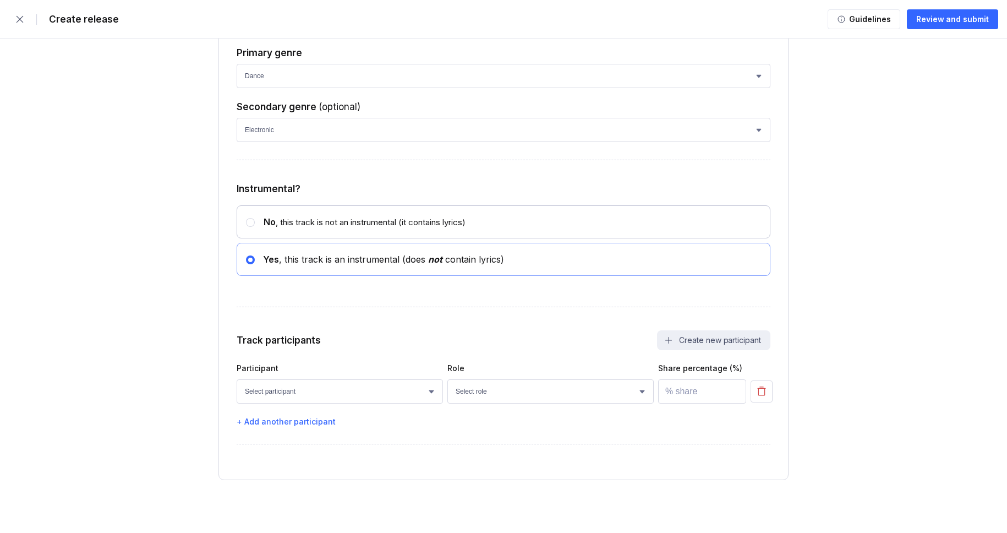
scroll to position [4582, 0]
click at [318, 383] on select "Select participant [PERSON_NAME] [PERSON_NAME] [PERSON_NAME] [PERSON_NAME] [PER…" at bounding box center [340, 391] width 206 height 24
select select "bcb428b4-700d-4817-96c1-3d71b5b4e41e"
click at [237, 379] on select "Select participant [PERSON_NAME] [PERSON_NAME] [PERSON_NAME] [PERSON_NAME] [PER…" at bounding box center [340, 391] width 206 height 24
click at [485, 399] on select "Select role Actor A&R Arranger Artwork Author (Lyrics) Bass Choir Composer (Mus…" at bounding box center [550, 391] width 206 height 24
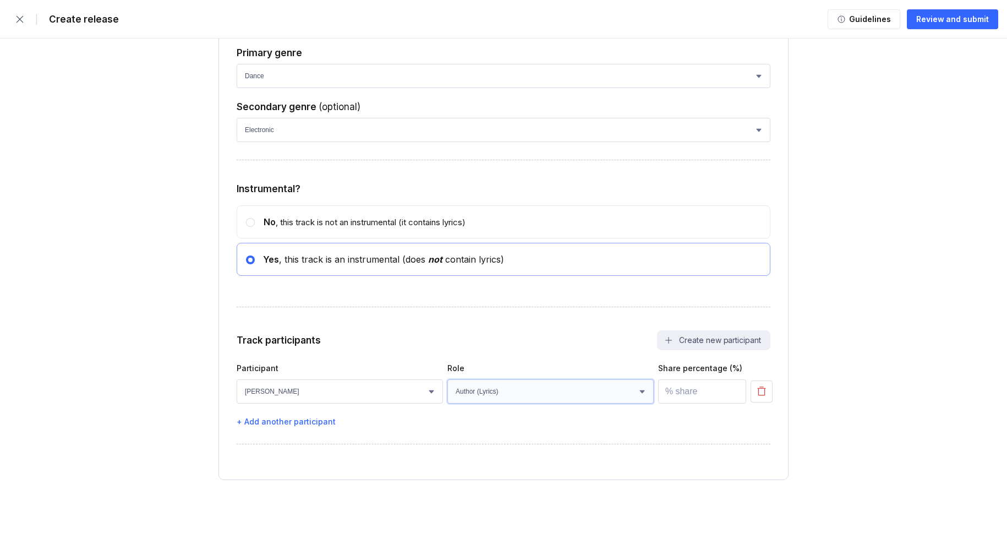
click at [447, 379] on select "Select role Actor A&R Arranger Artwork Author (Lyrics) Bass Choir Composer (Mus…" at bounding box center [550, 391] width 206 height 24
click at [560, 402] on select "Select role Actor A&R Arranger Artwork Author (Lyrics) Bass Choir Composer (Mus…" at bounding box center [550, 391] width 206 height 24
select select "4d21c6a8-5543-4299-8c01-91fff1f274ce"
click at [447, 379] on select "Select role Actor A&R Arranger Artwork Author (Lyrics) Bass Choir Composer (Mus…" at bounding box center [550, 391] width 206 height 24
click at [705, 392] on input "number" at bounding box center [702, 391] width 88 height 24
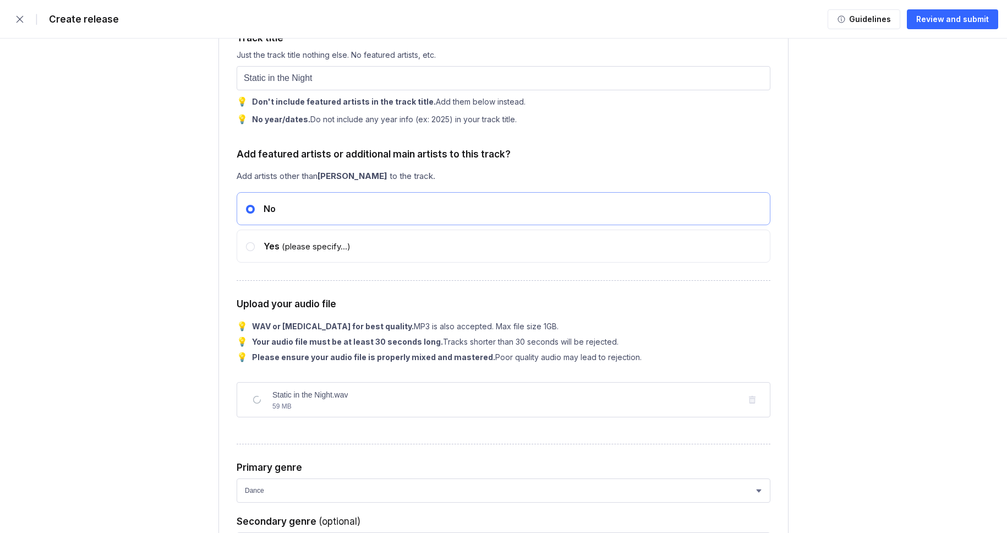
scroll to position [3144, 0]
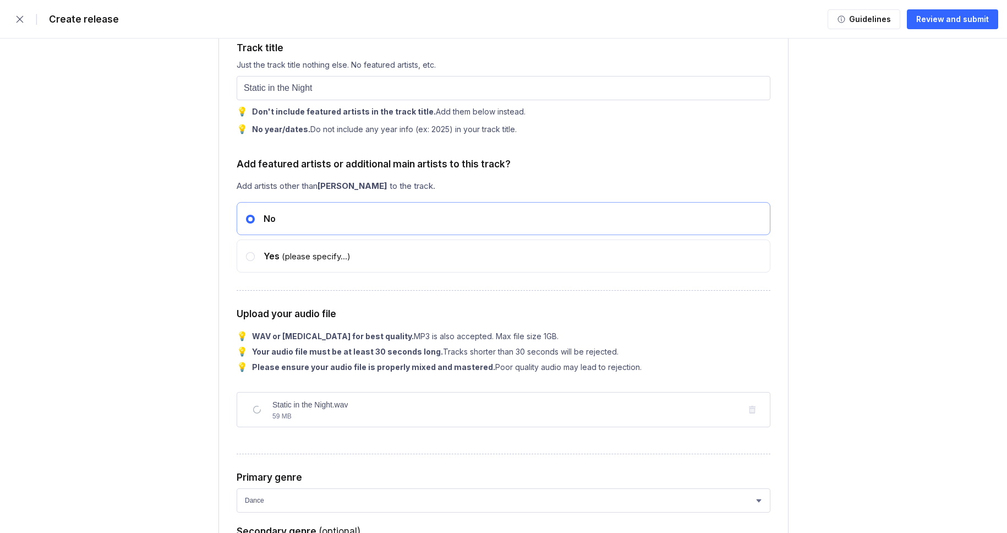
type input "100"
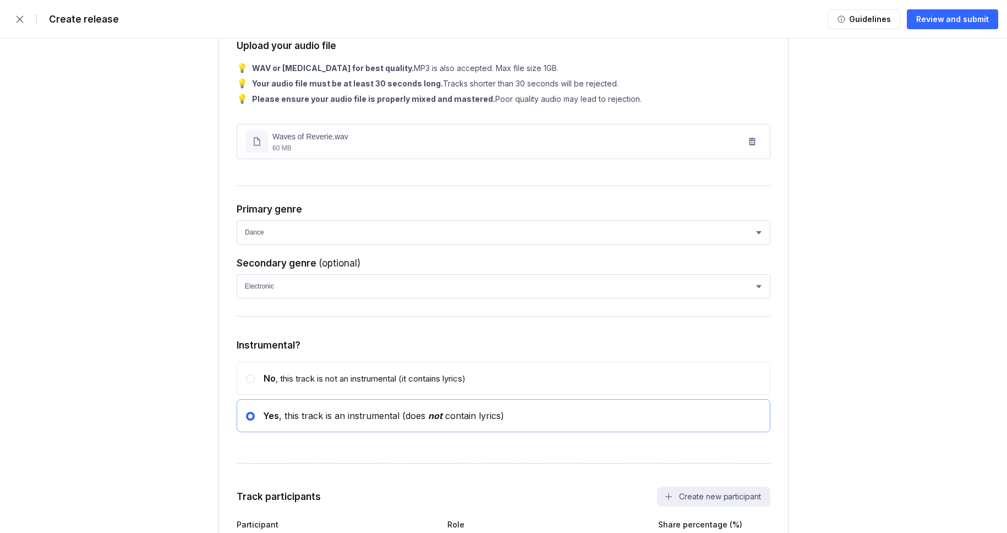
scroll to position [4353, 0]
click at [956, 19] on div "Review and submit" at bounding box center [952, 19] width 73 height 11
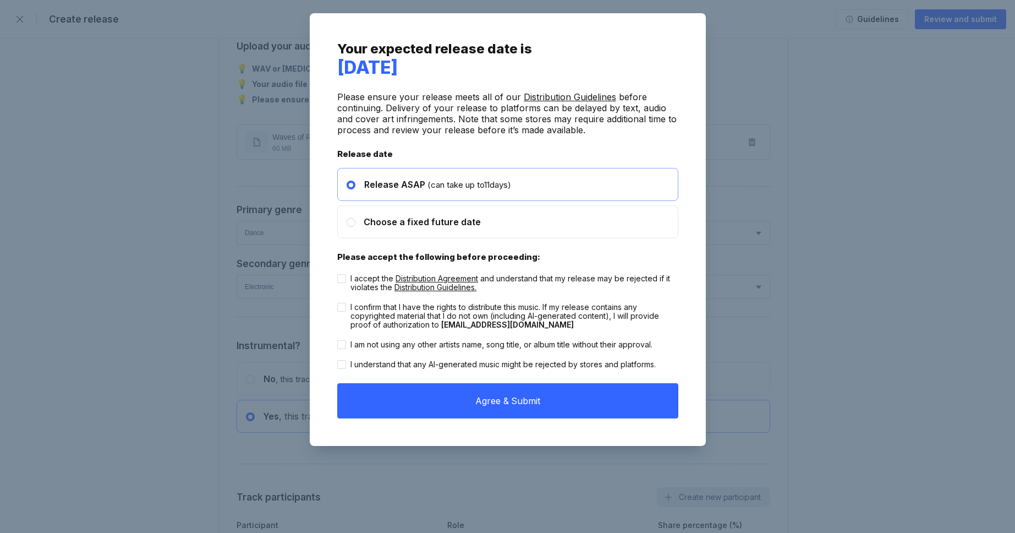
click at [580, 284] on div "I accept the Distribution Agreement and understand that my release may be rejec…" at bounding box center [514, 283] width 328 height 18
click at [338, 275] on input "I accept the Distribution Agreement and understand that my release may be rejec…" at bounding box center [337, 274] width 1 height 1
checkbox input "true"
click at [572, 311] on div "I confirm that I have the rights to distribute this music. If my release contai…" at bounding box center [514, 316] width 328 height 26
click at [338, 303] on input "I confirm that I have the rights to distribute this music. If my release contai…" at bounding box center [337, 303] width 1 height 1
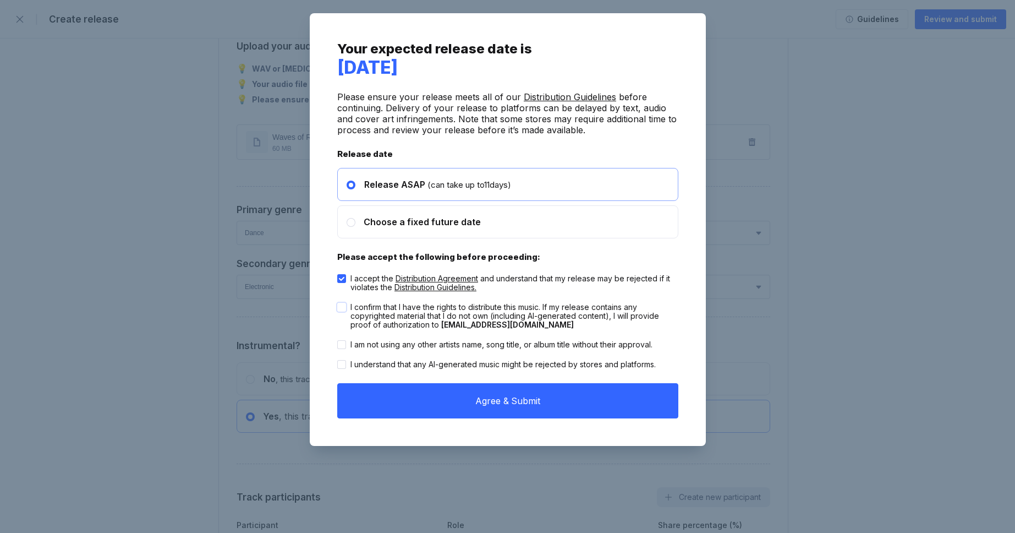
checkbox input "true"
click at [573, 335] on div "I am not using any other artists name, song title, or album title without their…" at bounding box center [507, 345] width 341 height 20
click at [572, 342] on div "I am not using any other artists name, song title, or album title without their…" at bounding box center [501, 344] width 302 height 9
click at [338, 341] on input "I am not using any other artists name, song title, or album title without their…" at bounding box center [337, 340] width 1 height 1
checkbox input "true"
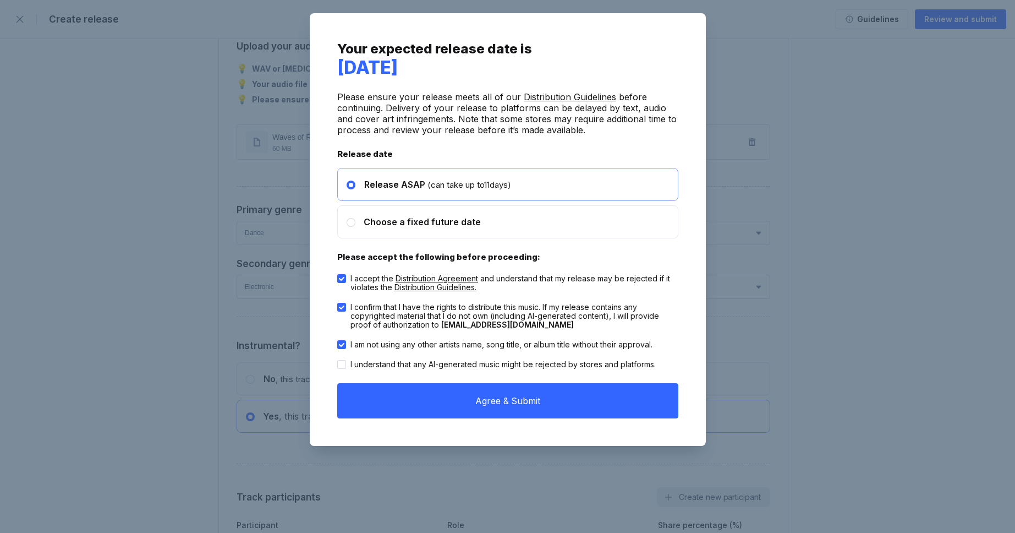
click at [567, 357] on div "I understand that any AI-generated music might be rejected by stores and platfo…" at bounding box center [507, 364] width 341 height 20
click at [576, 364] on div "I understand that any AI-generated music might be rejected by stores and platfo…" at bounding box center [502, 364] width 305 height 9
click at [338, 360] on input "I understand that any AI-generated music might be rejected by stores and platfo…" at bounding box center [337, 360] width 1 height 1
checkbox input "true"
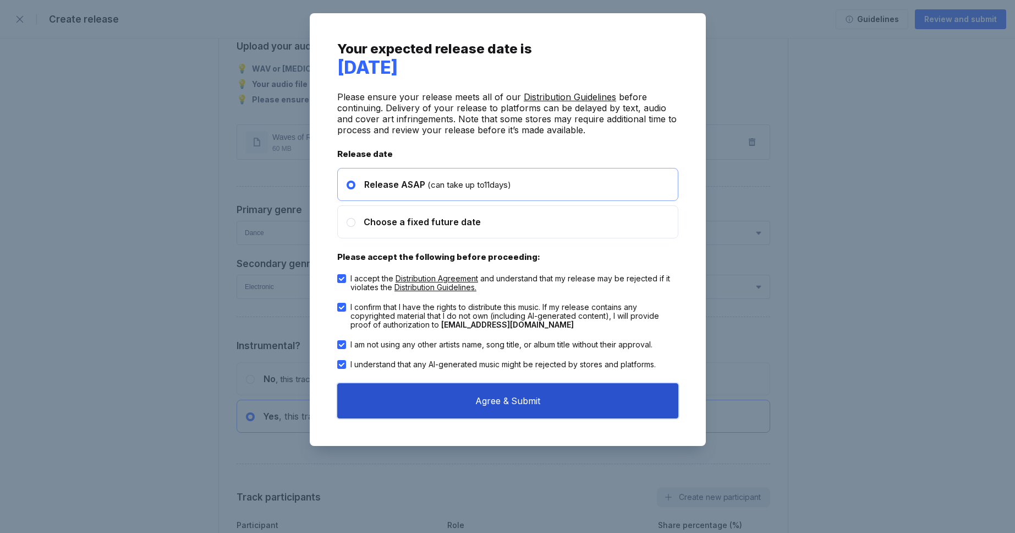
click at [582, 386] on button "Agree & Submit" at bounding box center [507, 400] width 341 height 35
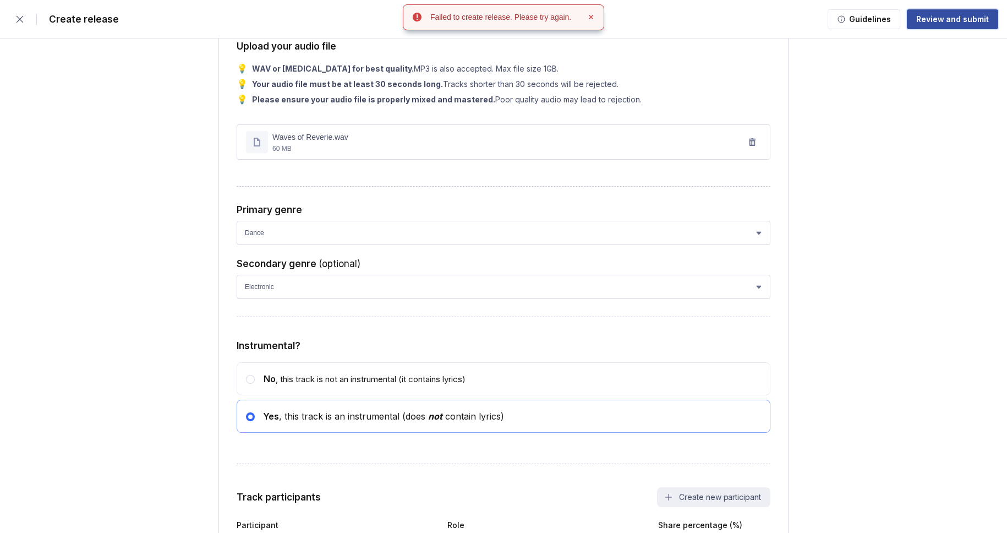
click at [947, 20] on div "Review and submit" at bounding box center [952, 19] width 73 height 11
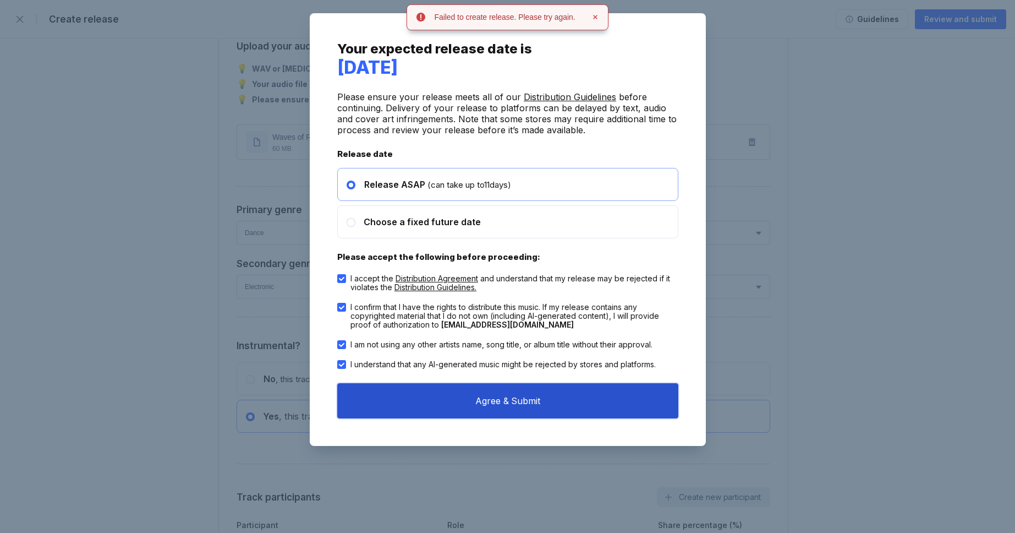
click at [551, 392] on button "Agree & Submit" at bounding box center [507, 400] width 341 height 35
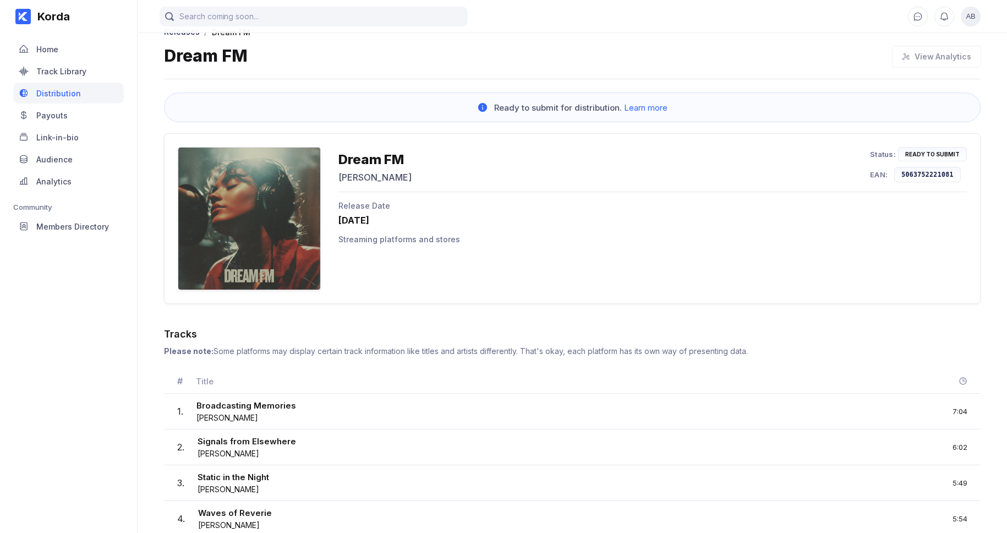
scroll to position [24, 0]
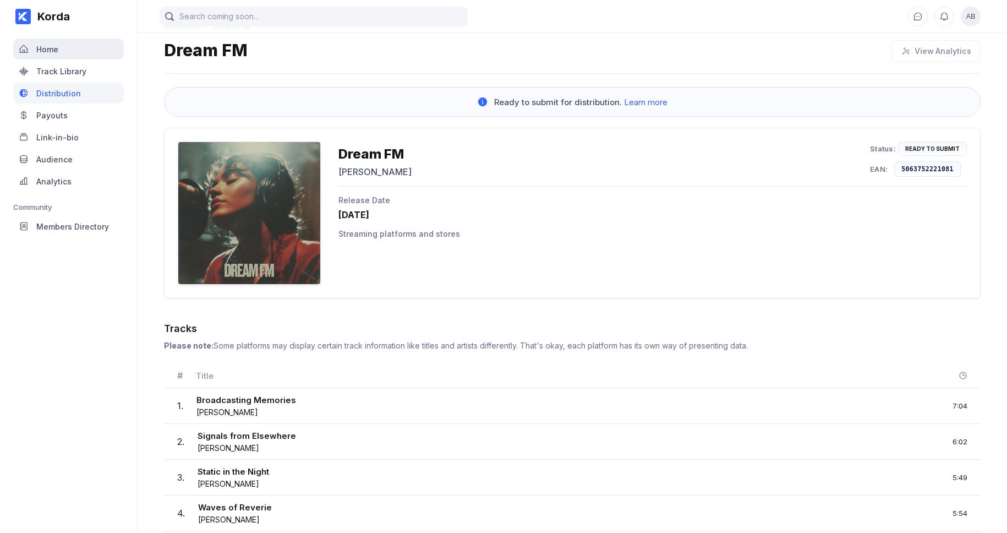
click at [64, 51] on div "Home" at bounding box center [68, 49] width 111 height 21
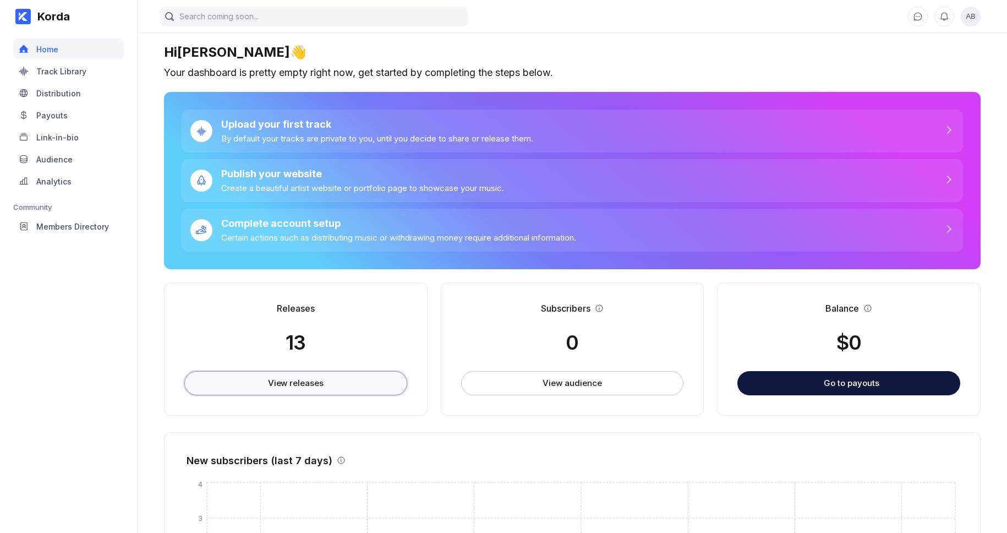
click at [337, 388] on button "View releases" at bounding box center [295, 383] width 223 height 24
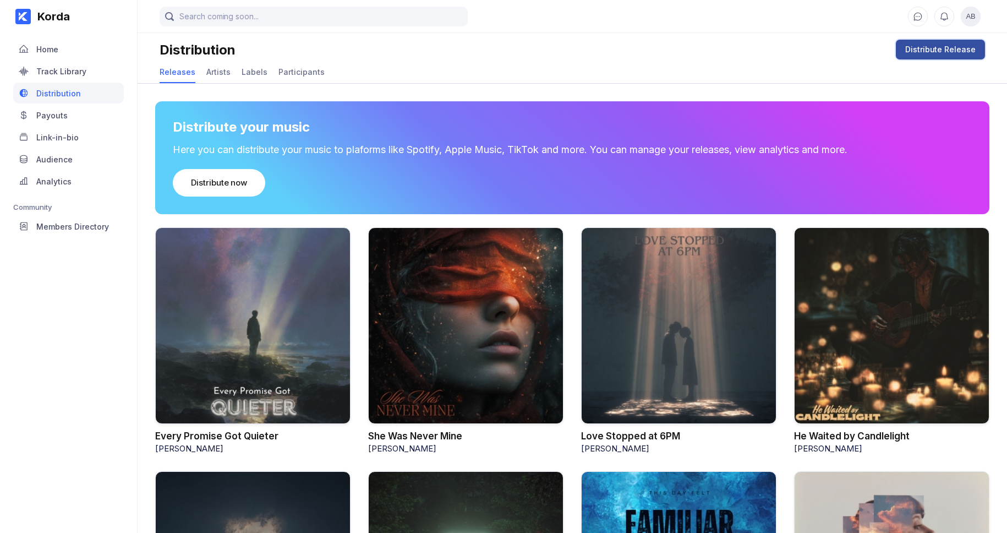
click at [949, 52] on div "Distribute Release" at bounding box center [940, 49] width 70 height 11
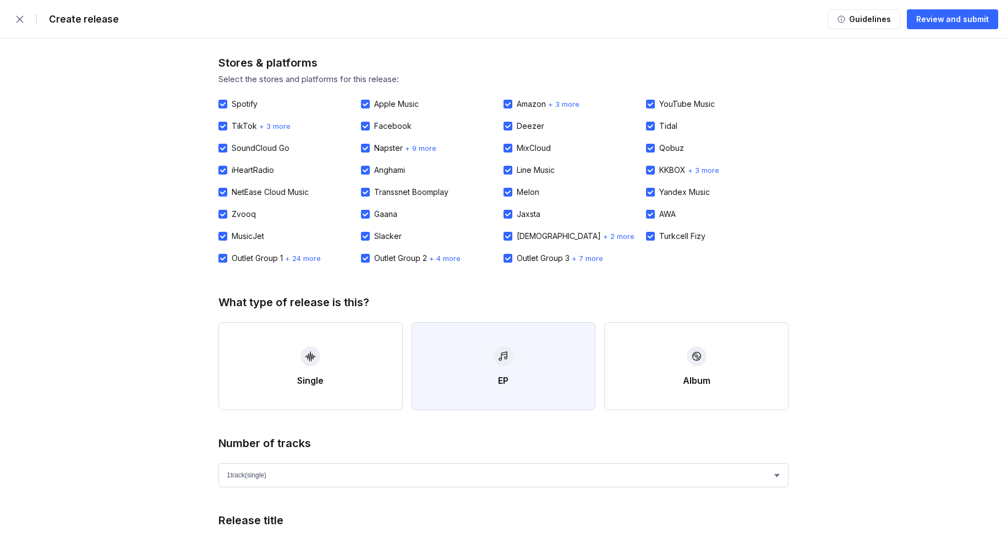
click at [512, 367] on button "EP" at bounding box center [504, 366] width 184 height 88
select select "4"
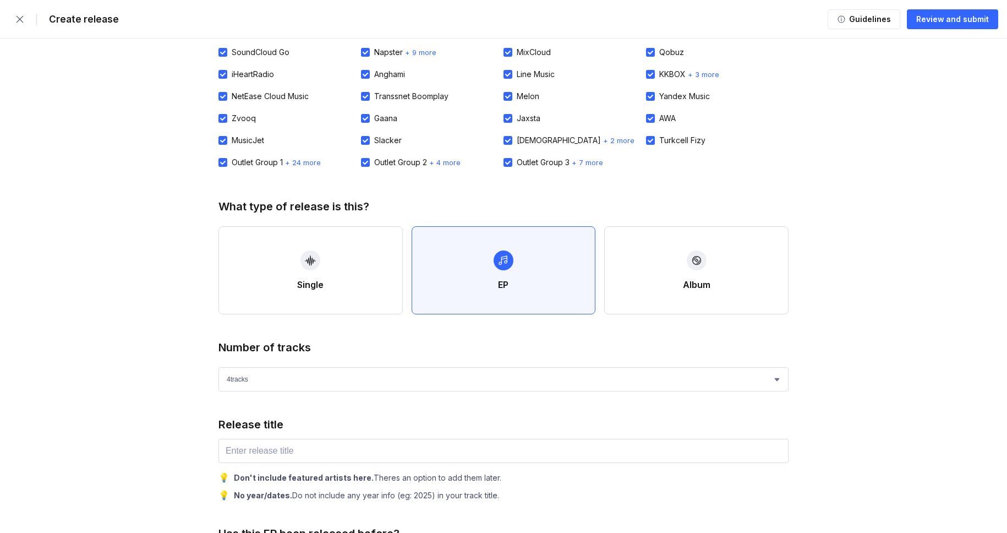
scroll to position [185, 0]
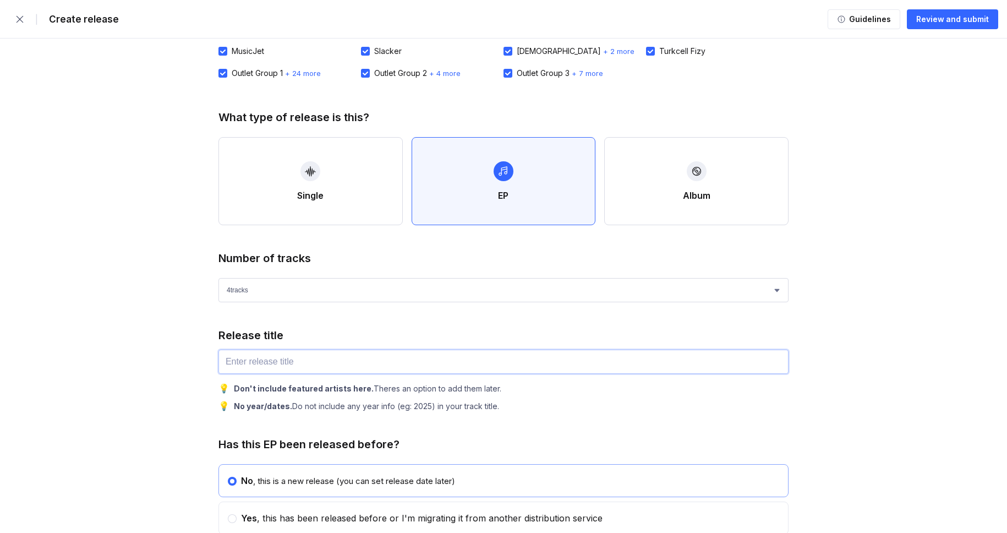
click at [324, 360] on input "text" at bounding box center [503, 361] width 570 height 24
paste input "Neon Sound"
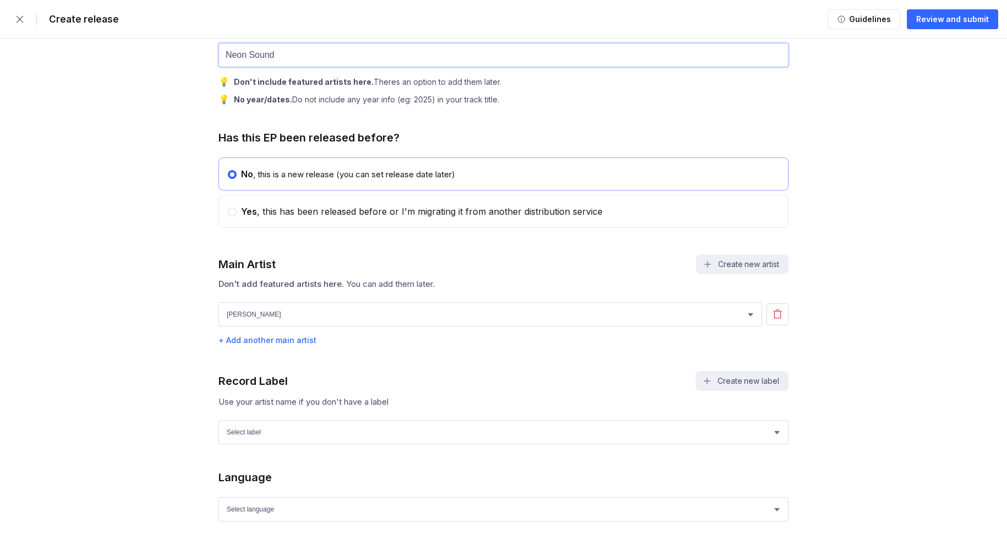
scroll to position [492, 0]
type input "Neon Sound"
click at [404, 321] on select "[PERSON_NAME] [PERSON_NAME] [PERSON_NAME] [PERSON_NAME]" at bounding box center [490, 313] width 544 height 24
select select "78bd5e46-877a-410b-ad61-0f7bc9a4797e"
click at [218, 308] on select "[PERSON_NAME] [PERSON_NAME] [PERSON_NAME] [PERSON_NAME]" at bounding box center [490, 313] width 544 height 24
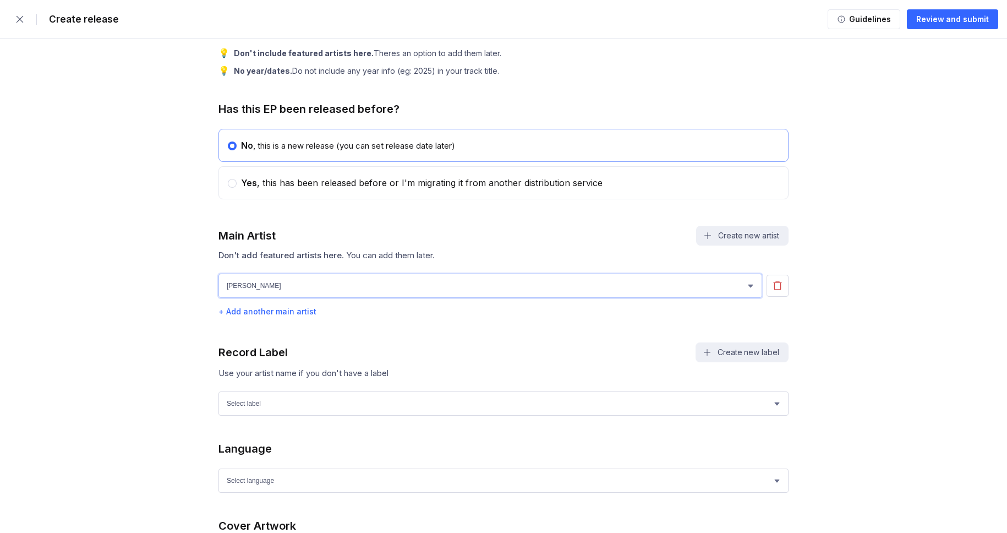
scroll to position [565, 0]
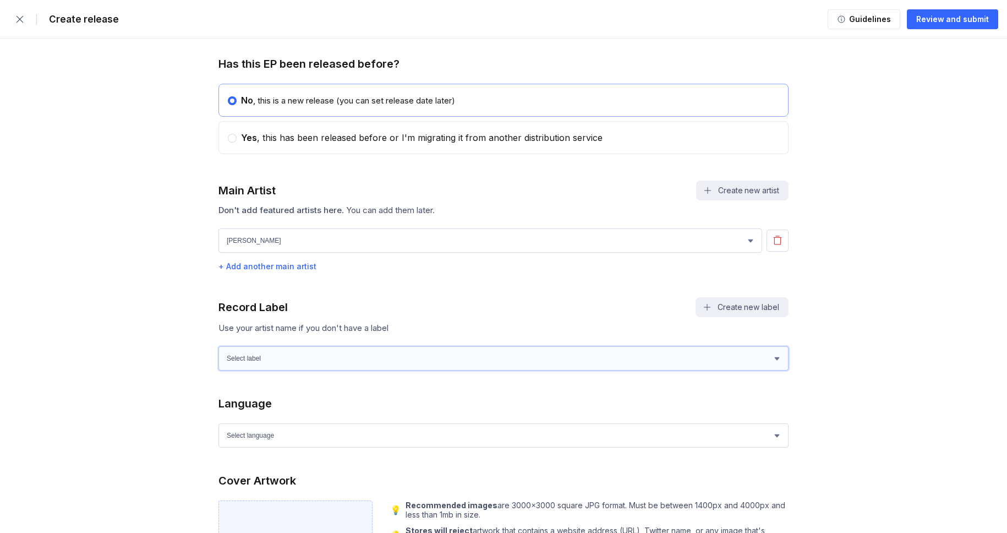
click at [287, 354] on select "Select label Green Wave Records" at bounding box center [503, 358] width 570 height 24
select select "1ef89922-d2b6-4e4d-bf09-5caefa64f555"
click at [218, 353] on select "Select label Green Wave Records" at bounding box center [503, 358] width 570 height 24
click at [262, 441] on select "Select language Afrikaans Akan Albanian Amharic Arabic Armenian Assamese Azerba…" at bounding box center [503, 435] width 570 height 24
select select "en"
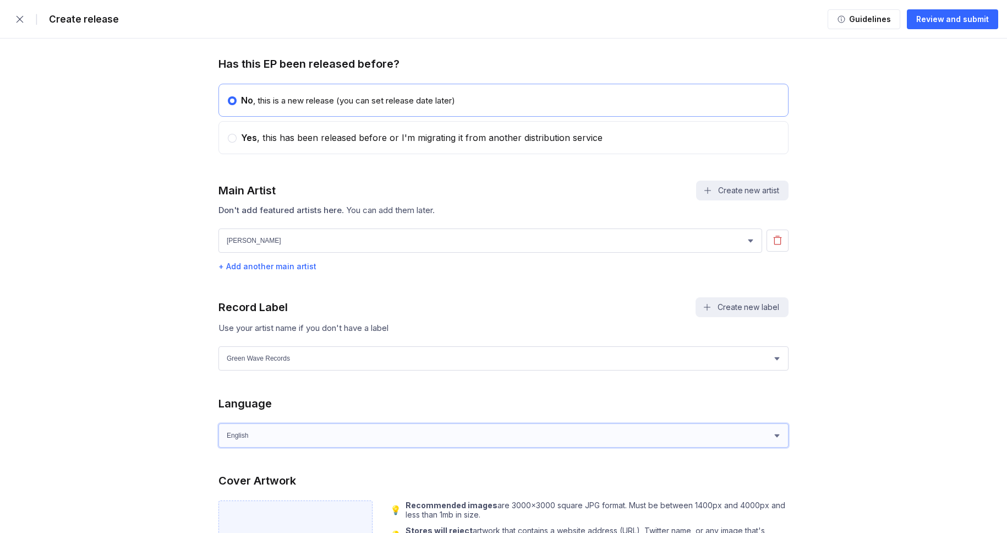
click at [218, 430] on select "Select language Afrikaans Akan Albanian Amharic Arabic Armenian Assamese Azerba…" at bounding box center [503, 435] width 570 height 24
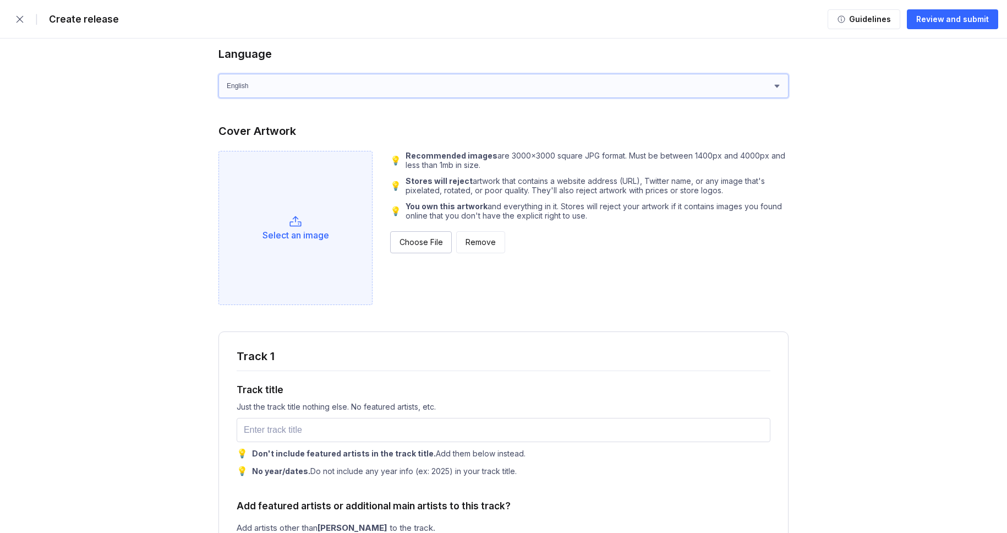
scroll to position [1051, 0]
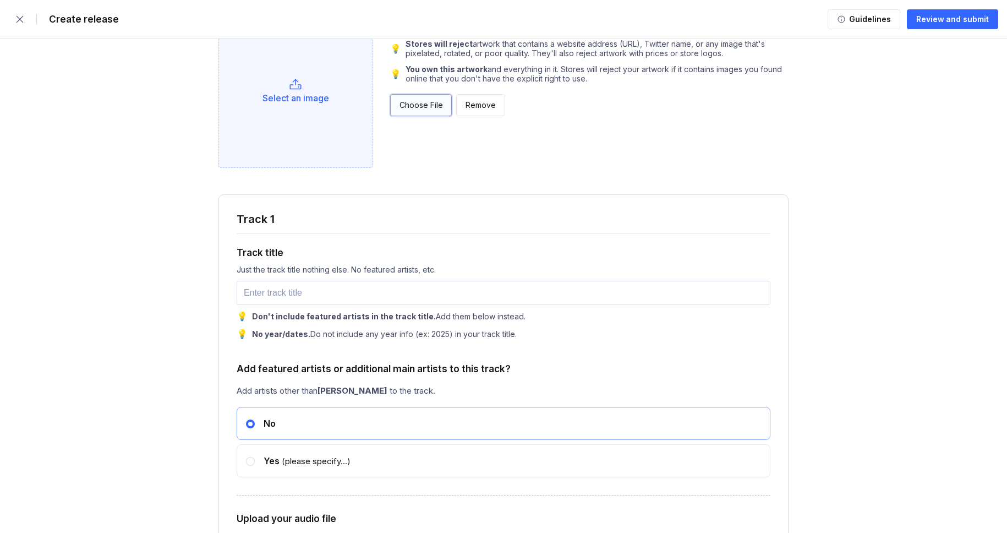
click at [399, 111] on div "Choose File" at bounding box center [420, 105] width 43 height 11
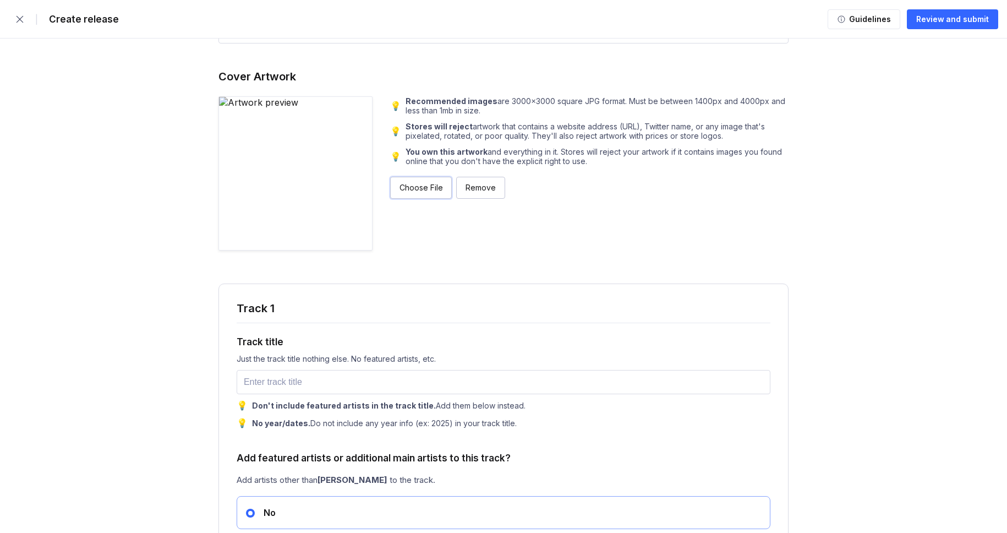
scroll to position [955, 0]
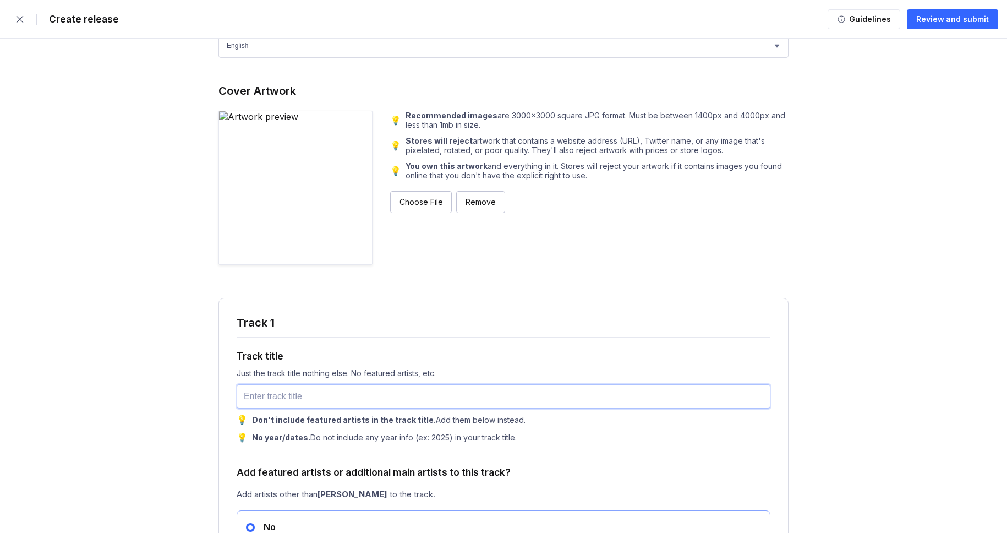
click at [275, 406] on input "text" at bounding box center [504, 396] width 534 height 24
paste input "Flickering Streets"
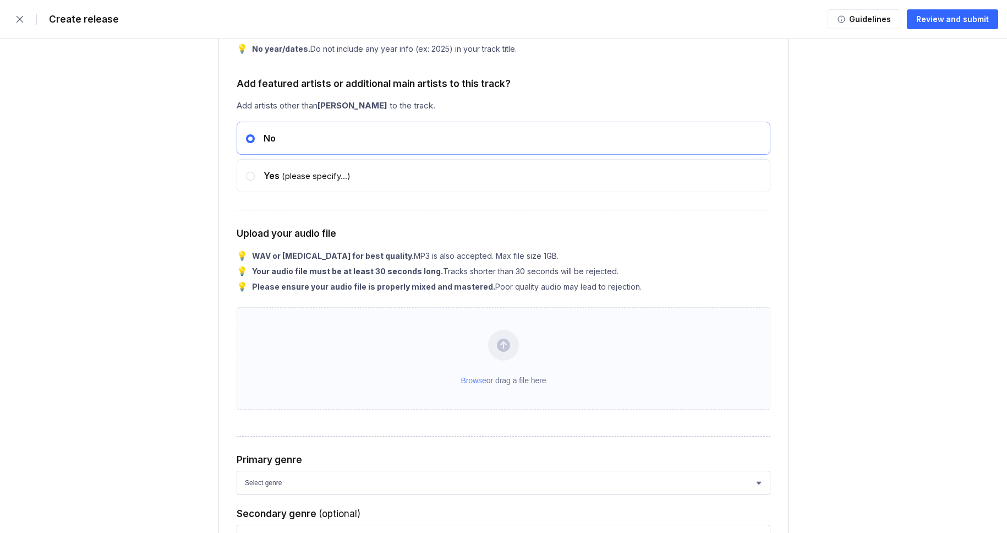
scroll to position [1361, 0]
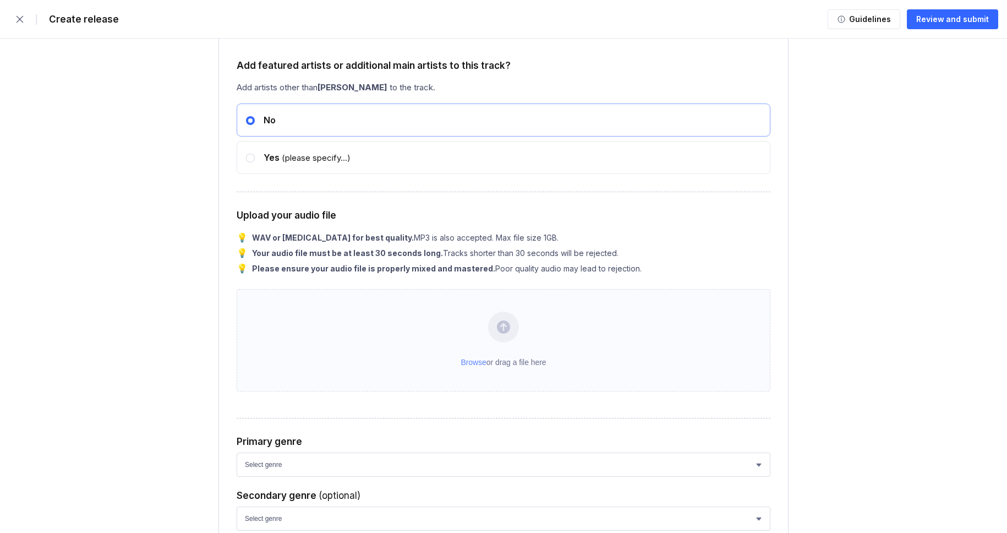
type input "Flickering Streets"
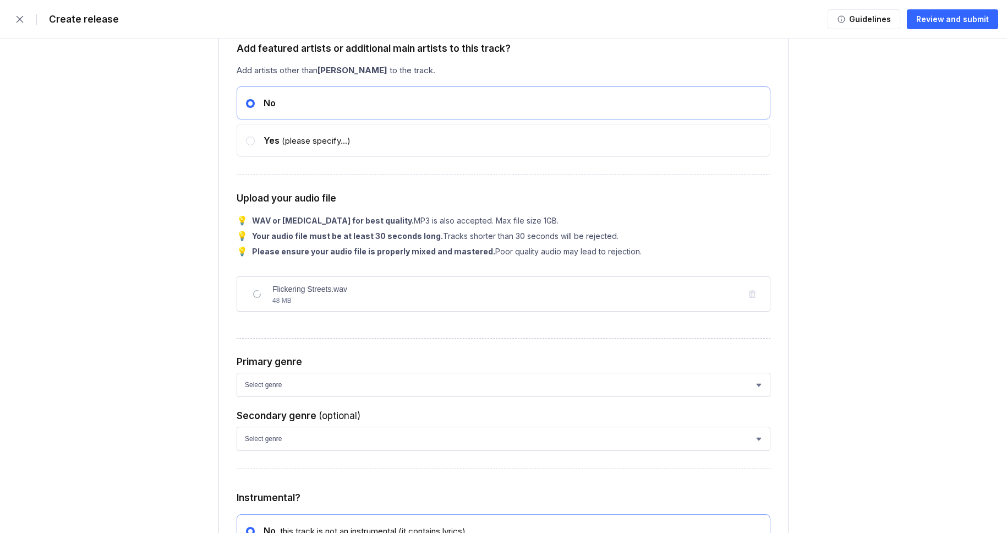
scroll to position [1573, 0]
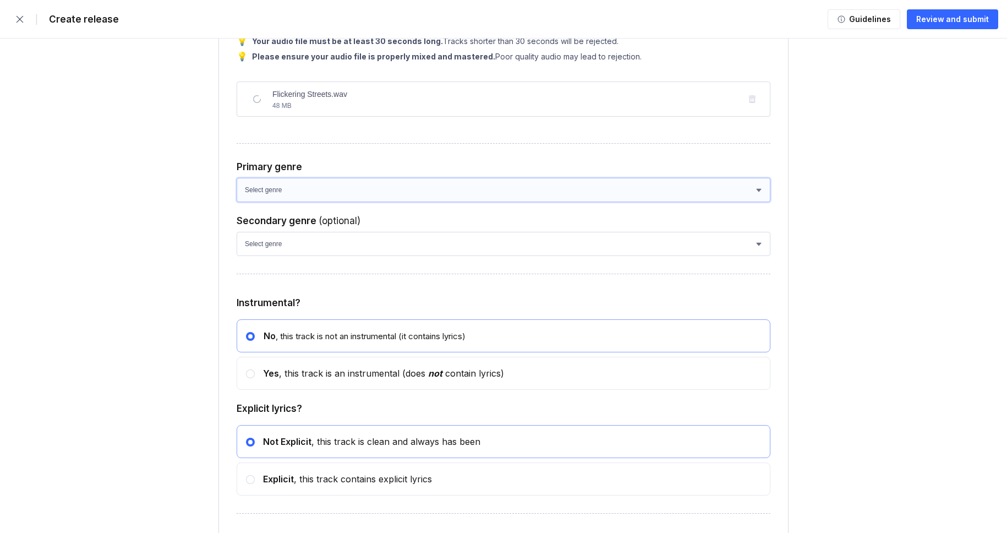
click at [306, 202] on select "Select genre African Afro-Beat Afro-Pop Afro-Soul Alternative Alternative Rock …" at bounding box center [504, 190] width 534 height 24
select select "ce1eb7a7-8d30-4b1f-aa32-270a3e33577f"
click at [237, 201] on select "Select genre African Afro-Beat Afro-Pop Afro-Soul Alternative Alternative Rock …" at bounding box center [504, 190] width 534 height 24
click at [286, 256] on select "Select genre African Afro-Beat Afro-Pop Afro-Soul Alternative Alternative Rock …" at bounding box center [504, 244] width 534 height 24
select select "a42cf8e2-75f7-4f62-afbe-d86080a7aa35"
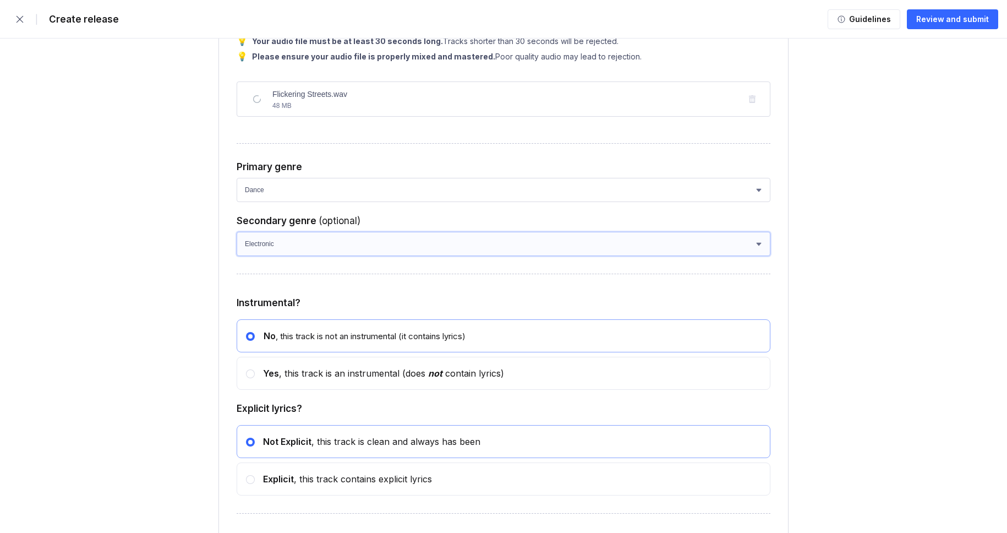
click at [237, 255] on select "Select genre African Afro-Beat Afro-Pop Afro-Soul Alternative Alternative Rock …" at bounding box center [504, 244] width 534 height 24
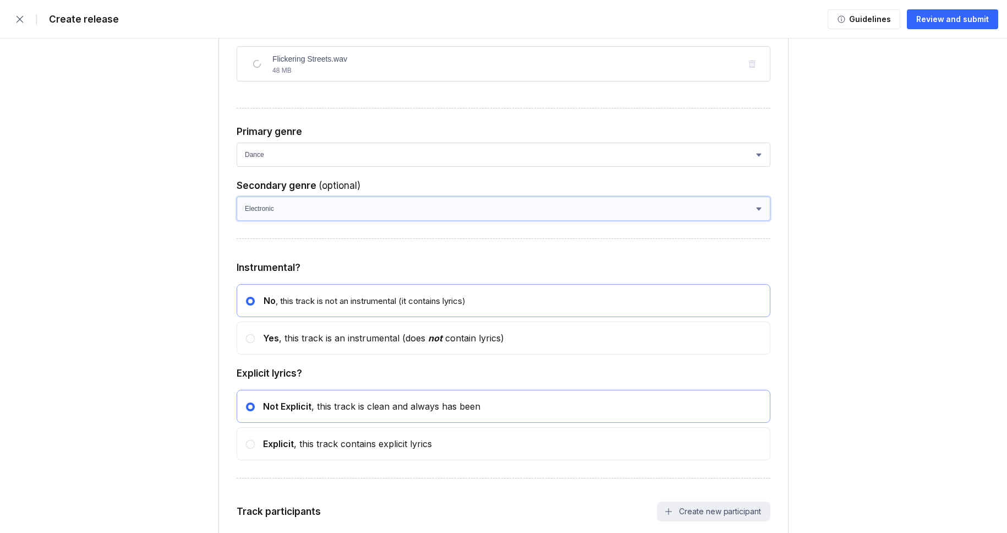
scroll to position [1774, 0]
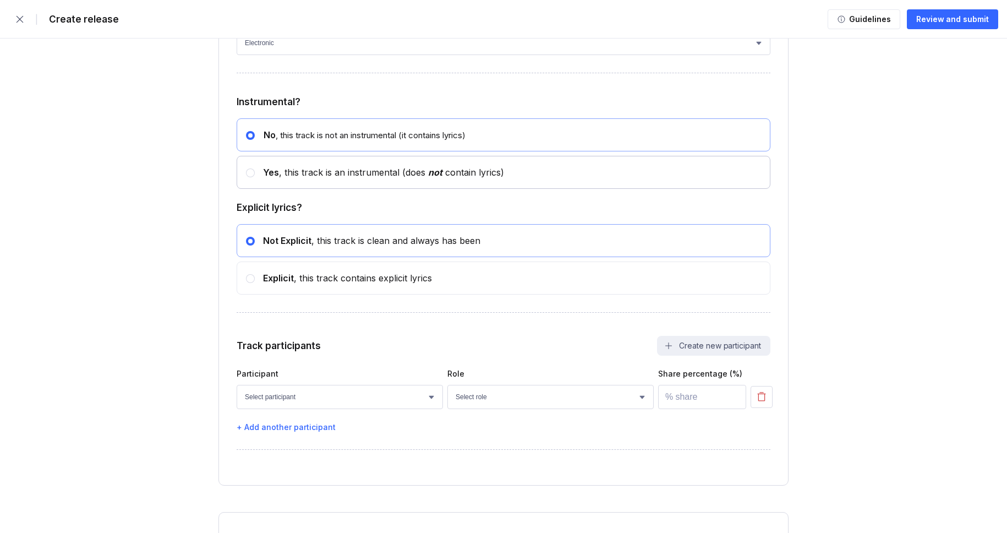
click at [317, 178] on div "Yes , this track is an instrumental (does not contain lyrics)" at bounding box center [379, 172] width 249 height 11
radio input "false"
radio input "true"
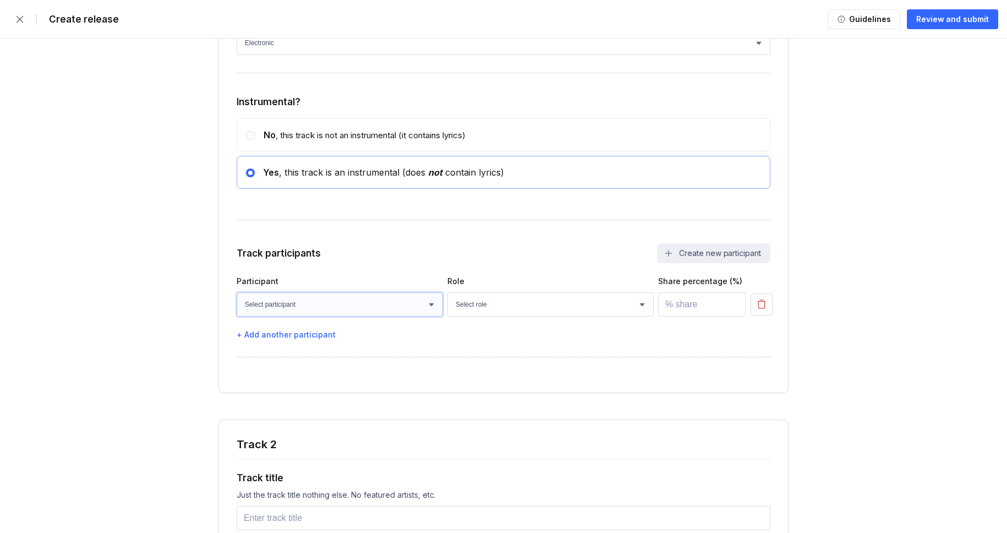
click at [288, 316] on select "Select participant [PERSON_NAME] [PERSON_NAME] [PERSON_NAME] [PERSON_NAME] [PER…" at bounding box center [340, 304] width 206 height 24
select select "faaa0bc8-be9c-4cd8-ae75-bfdf437caa13"
click at [237, 315] on select "Select participant [PERSON_NAME] [PERSON_NAME] [PERSON_NAME] [PERSON_NAME] [PER…" at bounding box center [340, 304] width 206 height 24
click at [487, 316] on select "Select role Actor A&R Arranger Artwork Author (Lyrics) Bass Choir Composer (Mus…" at bounding box center [550, 304] width 206 height 24
select select "4d21c6a8-5543-4299-8c01-91fff1f274ce"
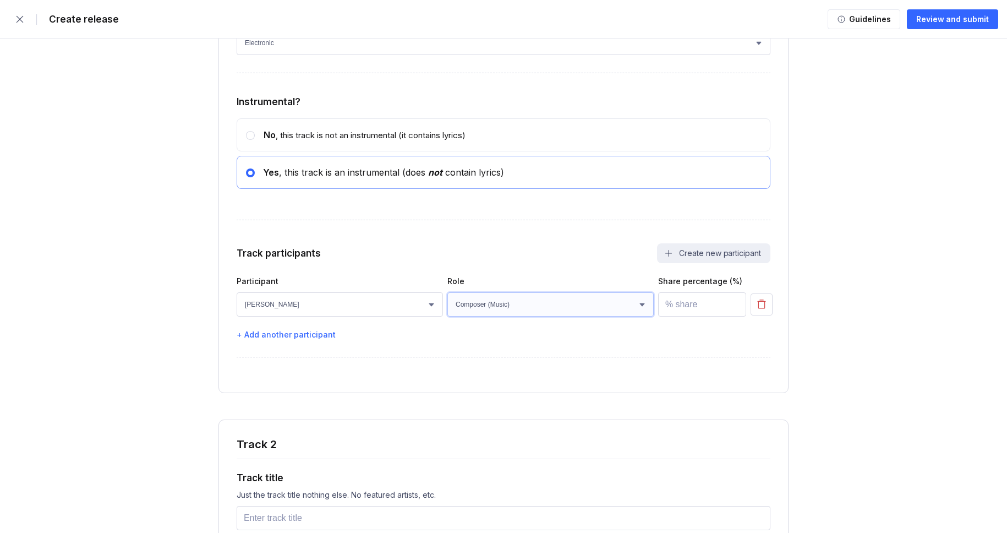
click at [447, 315] on select "Select role Actor A&R Arranger Artwork Author (Lyrics) Bass Choir Composer (Mus…" at bounding box center [550, 304] width 206 height 24
click at [670, 316] on input "number" at bounding box center [702, 304] width 88 height 24
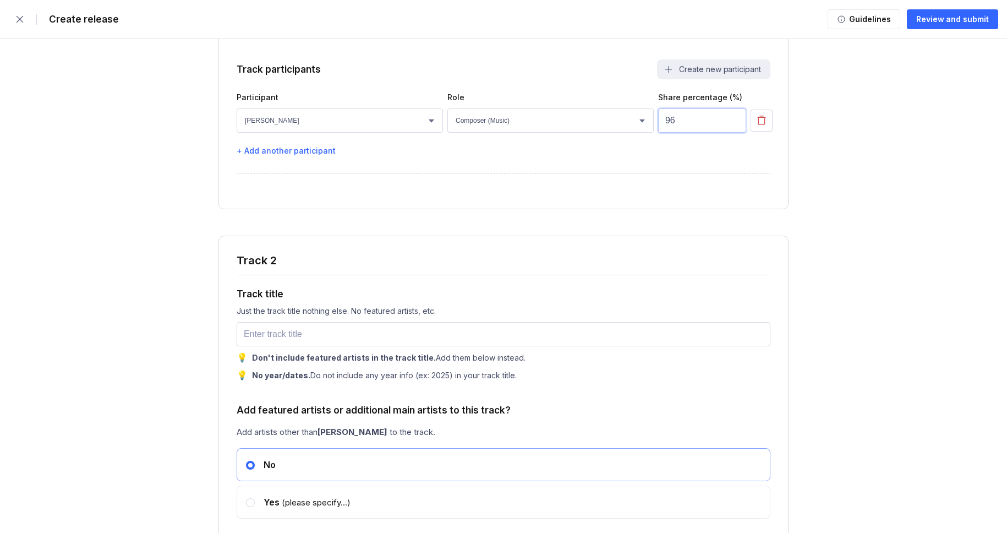
scroll to position [1982, 0]
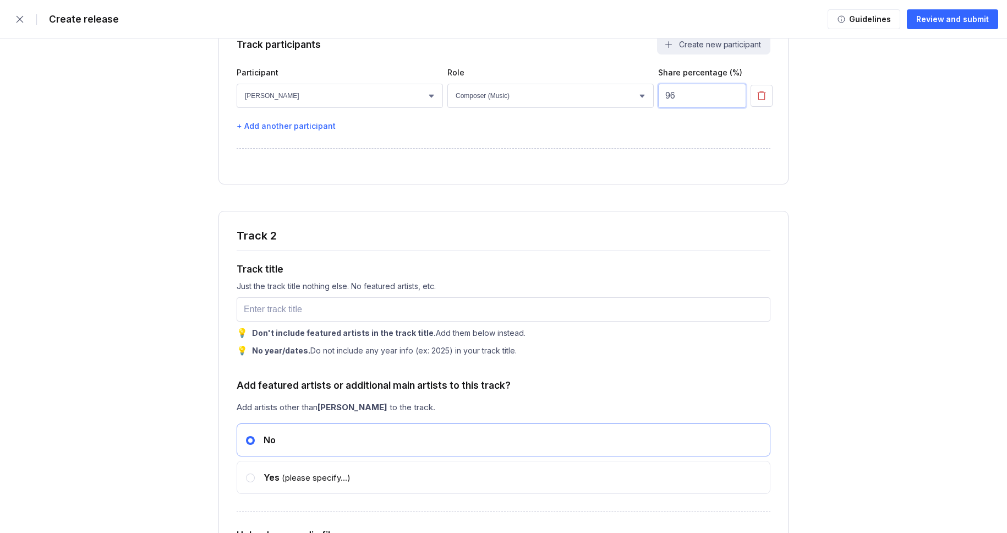
type input "96"
click at [295, 321] on input "text" at bounding box center [504, 309] width 534 height 24
paste input "Pulse of the Night"
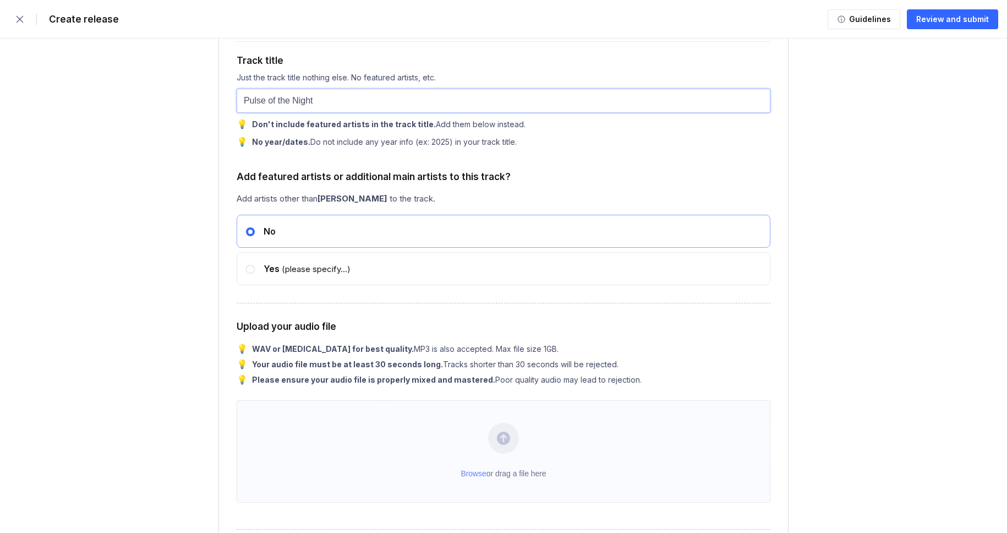
scroll to position [2191, 0]
type input "Pulse of the Night"
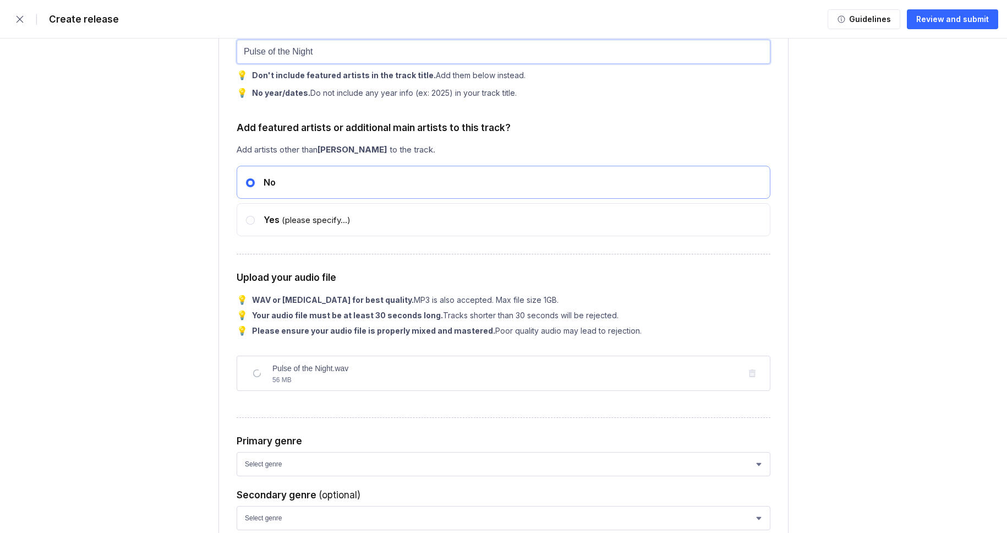
scroll to position [2554, 0]
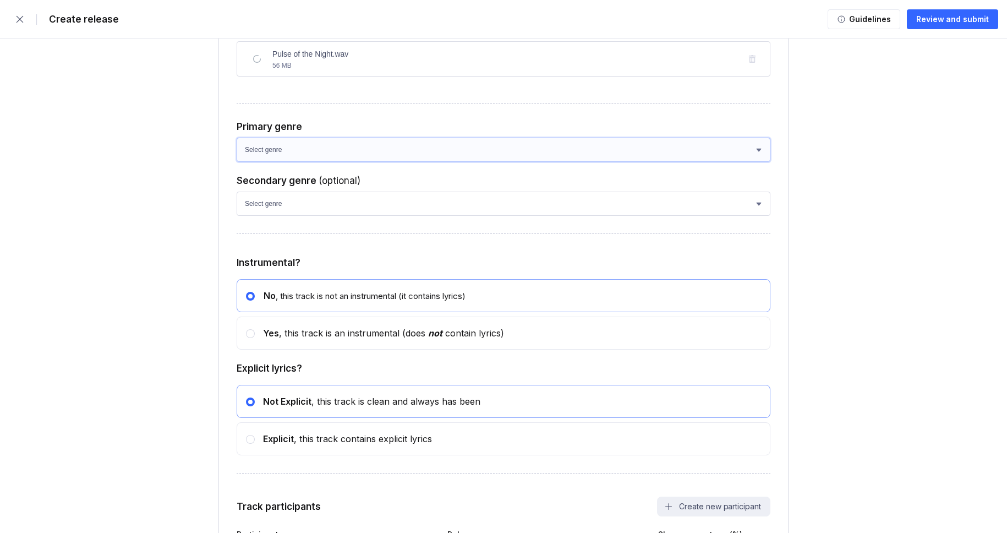
click at [305, 162] on select "Select genre African Afro-Beat Afro-Pop Afro-Soul Alternative Alternative Rock …" at bounding box center [504, 150] width 534 height 24
select select "ce1eb7a7-8d30-4b1f-aa32-270a3e33577f"
click at [237, 162] on select "Select genre African Afro-Beat Afro-Pop Afro-Soul Alternative Alternative Rock …" at bounding box center [504, 150] width 534 height 24
click at [298, 216] on select "Select genre African Afro-Beat Afro-Pop Afro-Soul Alternative Alternative Rock …" at bounding box center [504, 203] width 534 height 24
select select "a42cf8e2-75f7-4f62-afbe-d86080a7aa35"
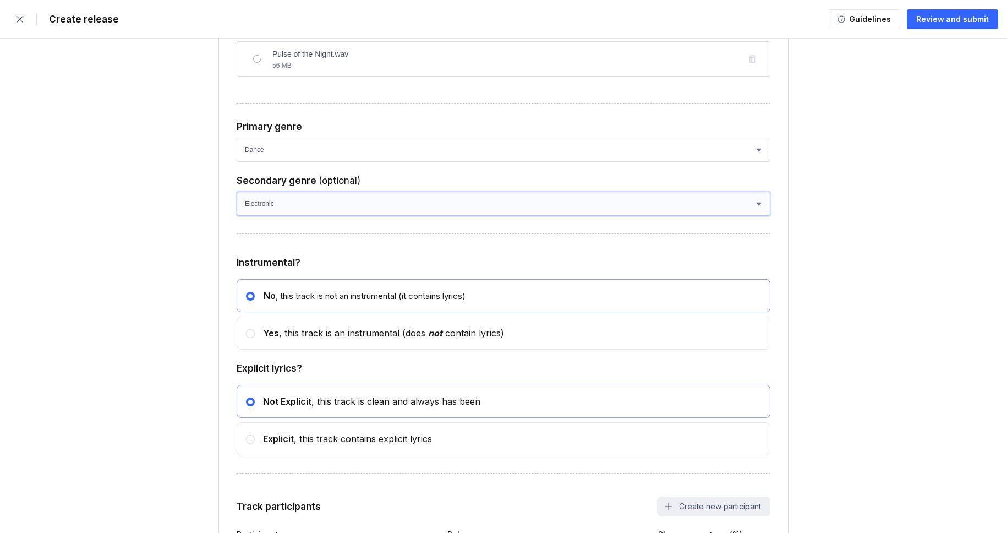
click at [237, 216] on select "Select genre African Afro-Beat Afro-Pop Afro-Soul Alternative Alternative Rock …" at bounding box center [504, 203] width 534 height 24
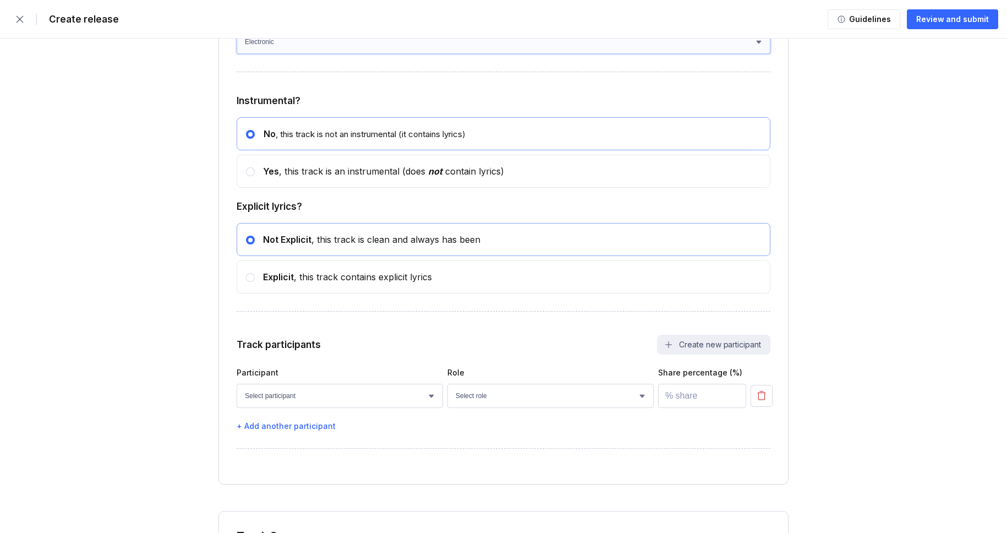
scroll to position [2719, 0]
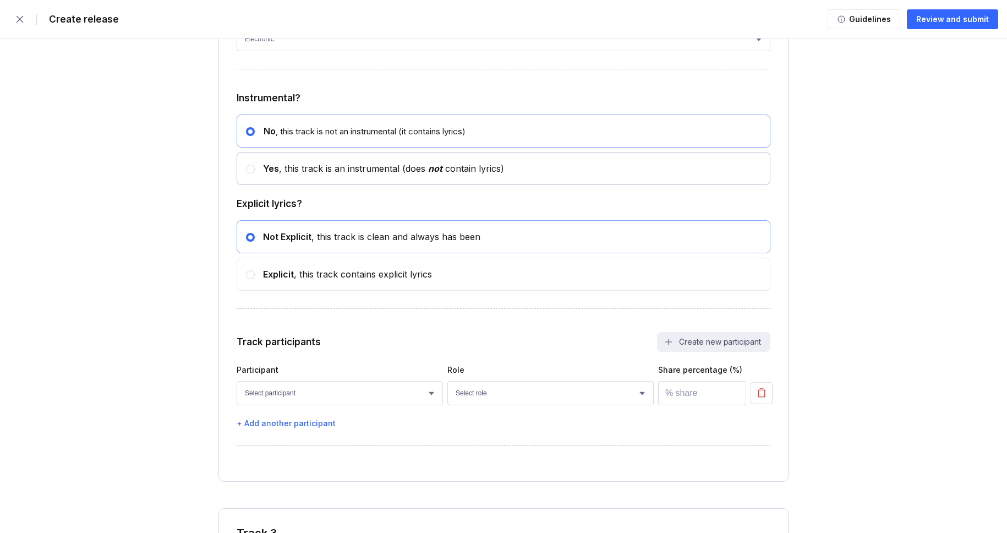
drag, startPoint x: 302, startPoint y: 211, endPoint x: 309, endPoint y: 211, distance: 6.6
click at [302, 174] on div "Yes , this track is an instrumental (does not contain lyrics)" at bounding box center [379, 168] width 249 height 11
radio input "false"
radio input "true"
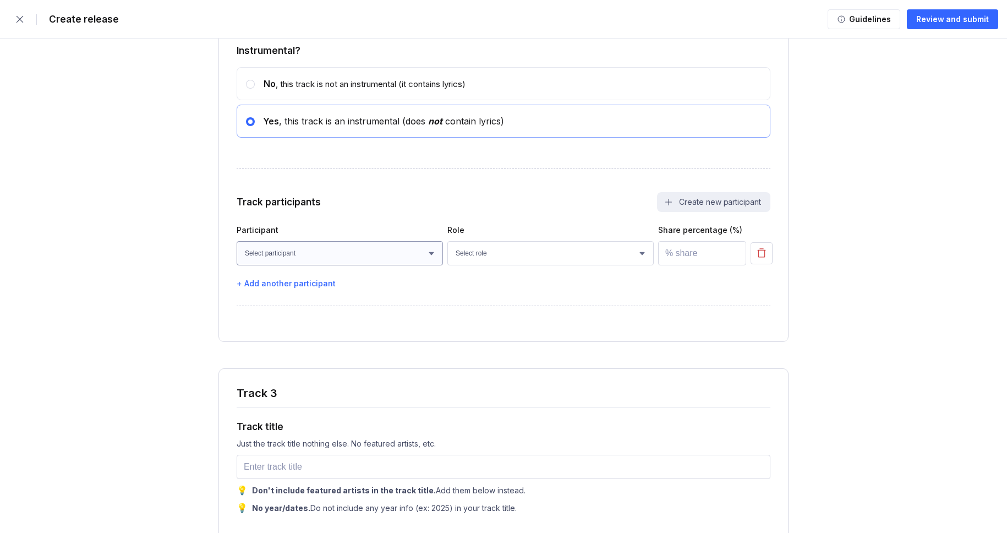
scroll to position [2801, 0]
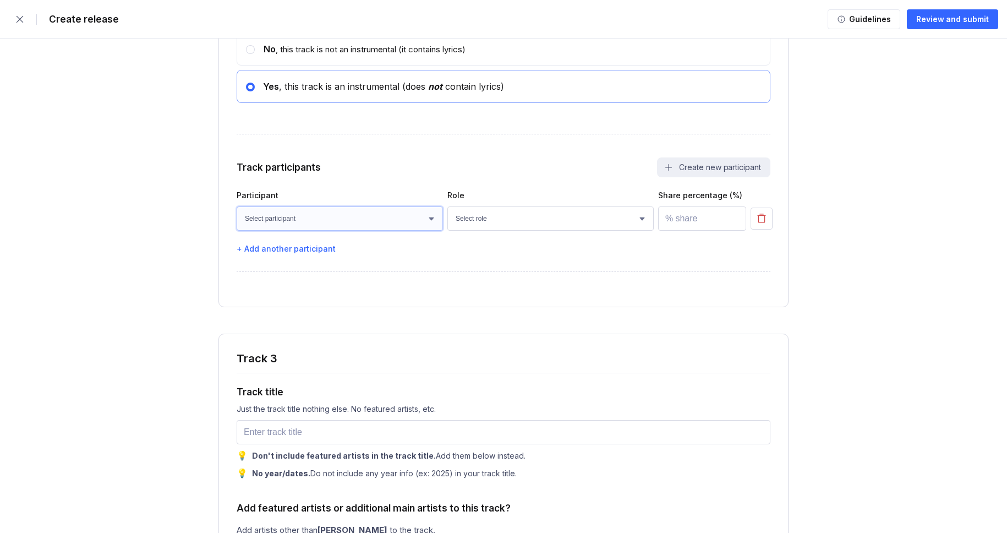
click at [347, 231] on select "Select participant [PERSON_NAME] [PERSON_NAME] [PERSON_NAME] [PERSON_NAME] [PER…" at bounding box center [340, 218] width 206 height 24
select select "faaa0bc8-be9c-4cd8-ae75-bfdf437caa13"
click at [237, 231] on select "Select participant [PERSON_NAME] [PERSON_NAME] [PERSON_NAME] [PERSON_NAME] [PER…" at bounding box center [340, 218] width 206 height 24
click at [495, 231] on select "Select role Actor A&R Arranger Artwork Author (Lyrics) Bass Choir Composer (Mus…" at bounding box center [550, 218] width 206 height 24
click at [505, 231] on select "Select role Actor A&R Arranger Artwork Author (Lyrics) Bass Choir Composer (Mus…" at bounding box center [550, 218] width 206 height 24
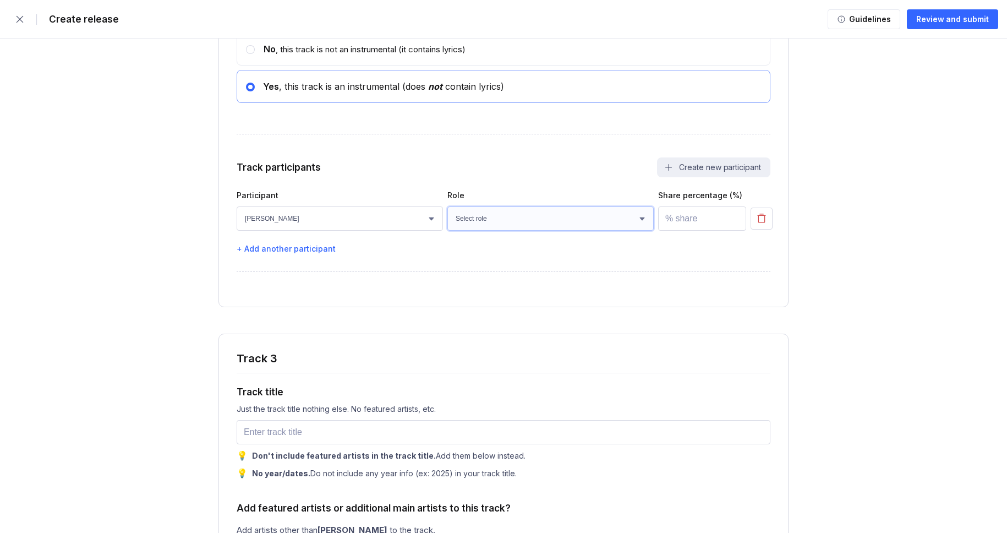
select select "4d21c6a8-5543-4299-8c01-91fff1f274ce"
click at [447, 231] on select "Select role Actor A&R Arranger Artwork Author (Lyrics) Bass Choir Composer (Mus…" at bounding box center [550, 218] width 206 height 24
click at [685, 231] on input "number" at bounding box center [702, 218] width 88 height 24
type input "100"
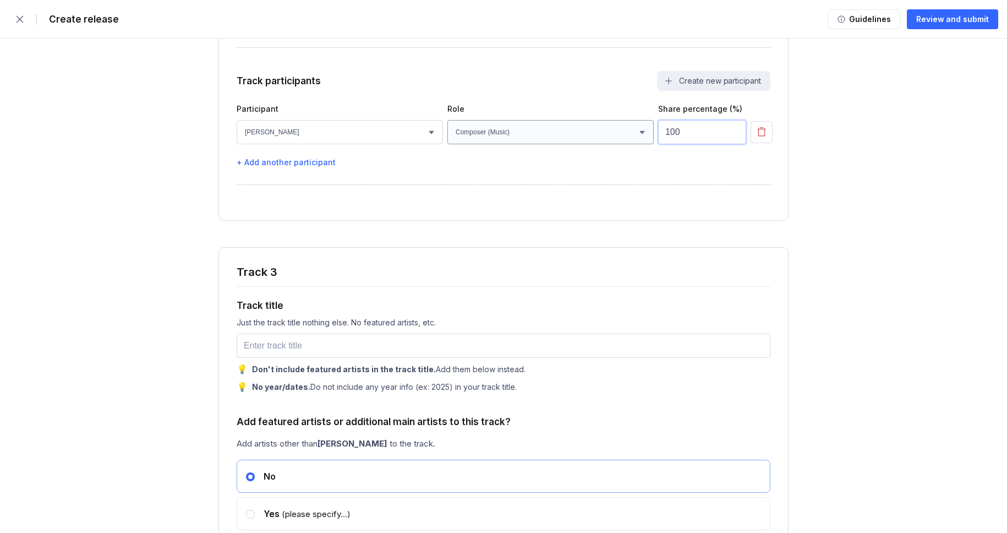
scroll to position [3033, 0]
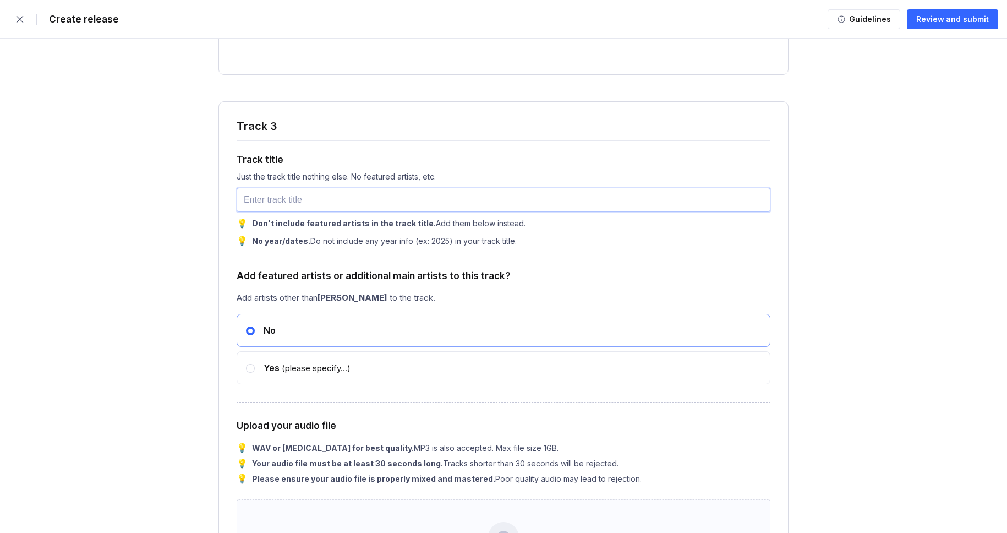
click at [238, 212] on input "text" at bounding box center [504, 200] width 534 height 24
paste input "Reflections in Glass"
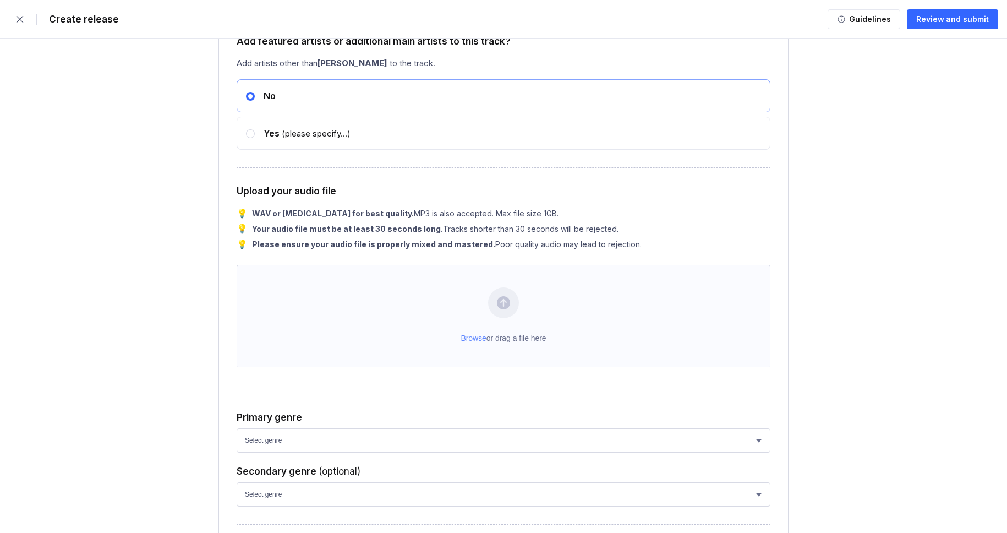
scroll to position [3382, 0]
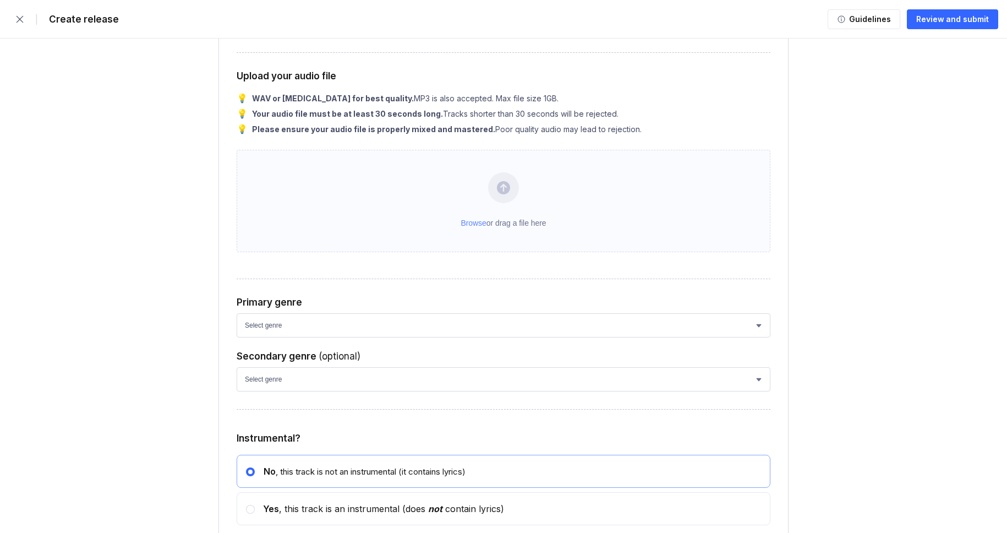
type input "Reflections in Glass"
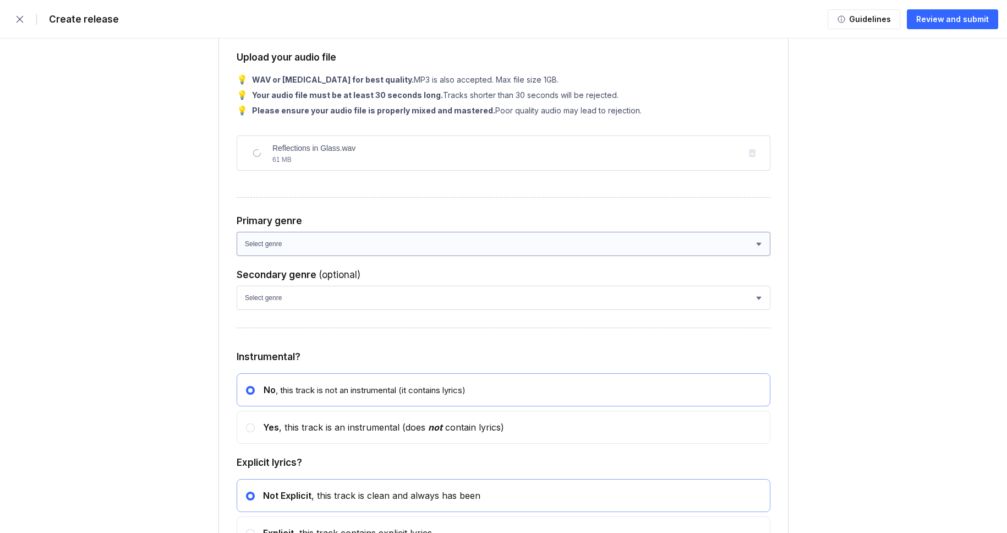
scroll to position [3476, 0]
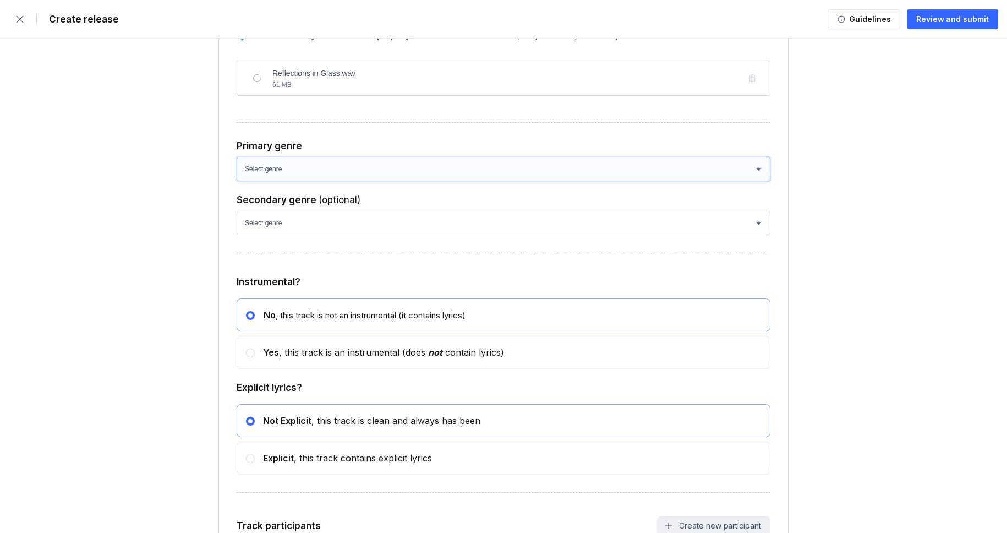
click at [321, 181] on select "Select genre African Afro-Beat Afro-Pop Afro-Soul Alternative Alternative Rock …" at bounding box center [504, 169] width 534 height 24
select select "ce1eb7a7-8d30-4b1f-aa32-270a3e33577f"
click at [237, 181] on select "Select genre African Afro-Beat Afro-Pop Afro-Soul Alternative Alternative Rock …" at bounding box center [504, 169] width 534 height 24
click at [298, 235] on select "Select genre African Afro-Beat Afro-Pop Afro-Soul Alternative Alternative Rock …" at bounding box center [504, 223] width 534 height 24
select select "a42cf8e2-75f7-4f62-afbe-d86080a7aa35"
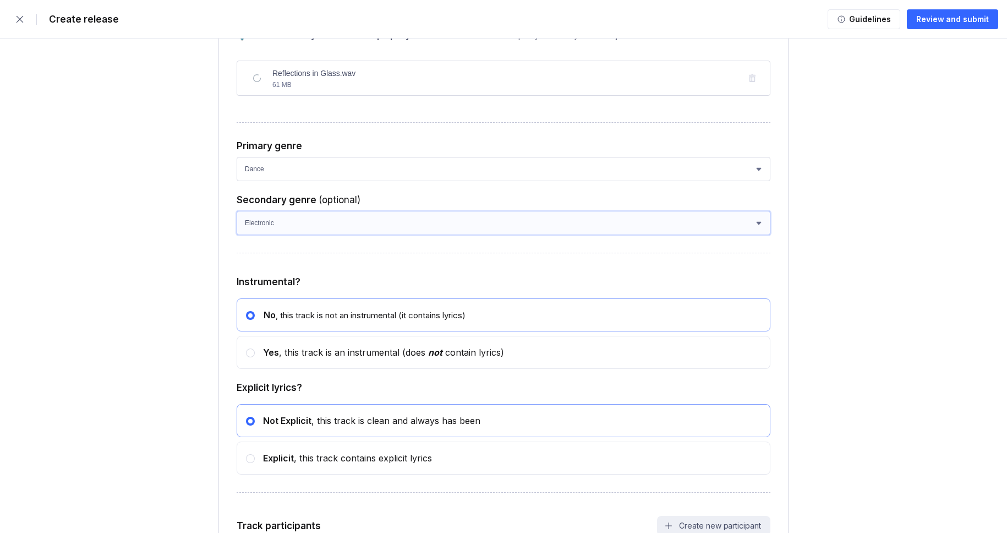
click at [237, 235] on select "Select genre African Afro-Beat Afro-Pop Afro-Soul Alternative Alternative Rock …" at bounding box center [504, 223] width 534 height 24
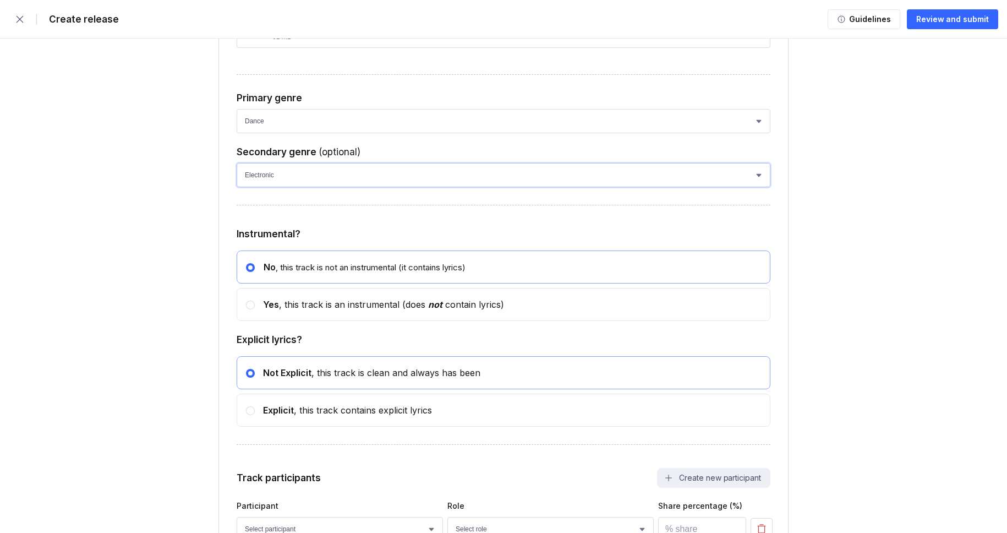
scroll to position [3694, 0]
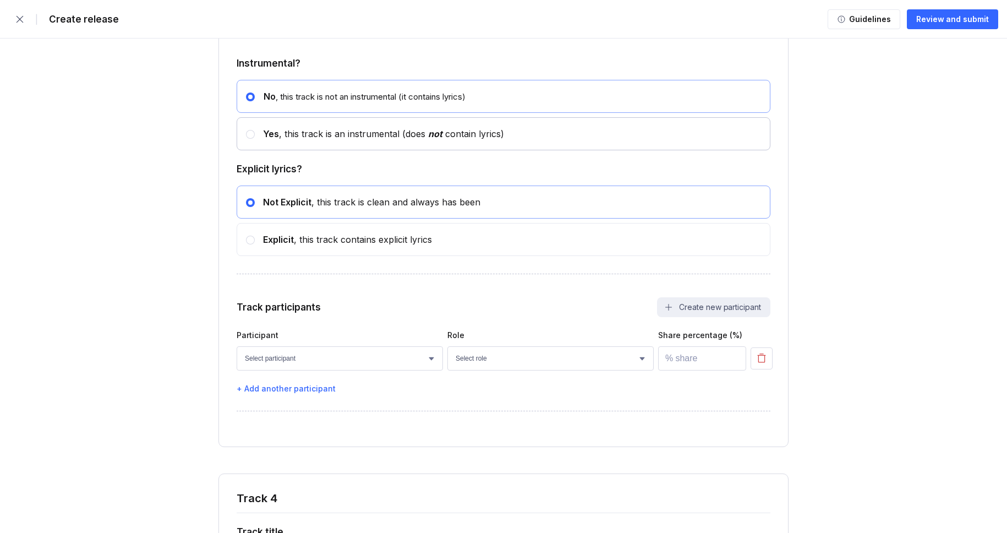
click at [273, 150] on div "Yes , this track is an instrumental (does not contain lyrics)" at bounding box center [504, 133] width 534 height 33
radio input "false"
radio input "true"
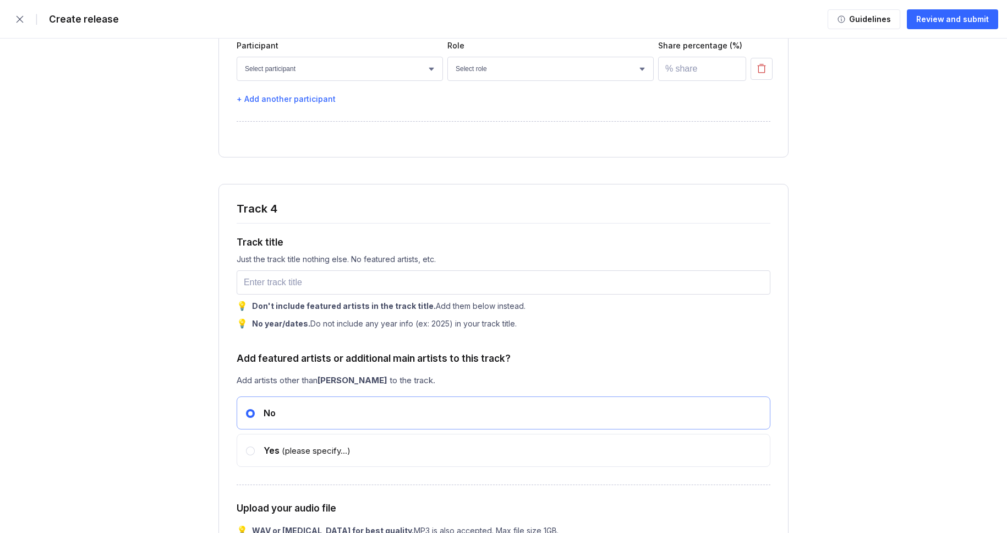
scroll to position [3902, 0]
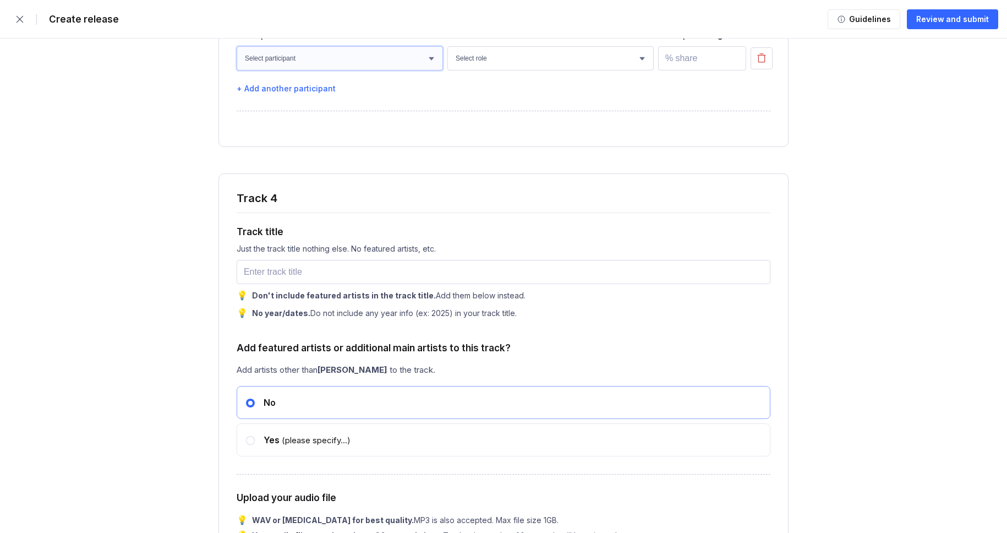
click at [380, 70] on select "Select participant [PERSON_NAME] [PERSON_NAME] [PERSON_NAME] [PERSON_NAME] [PER…" at bounding box center [340, 58] width 206 height 24
select select "faaa0bc8-be9c-4cd8-ae75-bfdf437caa13"
click at [237, 70] on select "Select participant [PERSON_NAME] [PERSON_NAME] [PERSON_NAME] [PERSON_NAME] [PER…" at bounding box center [340, 58] width 206 height 24
click at [498, 70] on select "Select role Actor A&R Arranger Artwork Author (Lyrics) Bass Choir Composer (Mus…" at bounding box center [550, 58] width 206 height 24
select select "4d21c6a8-5543-4299-8c01-91fff1f274ce"
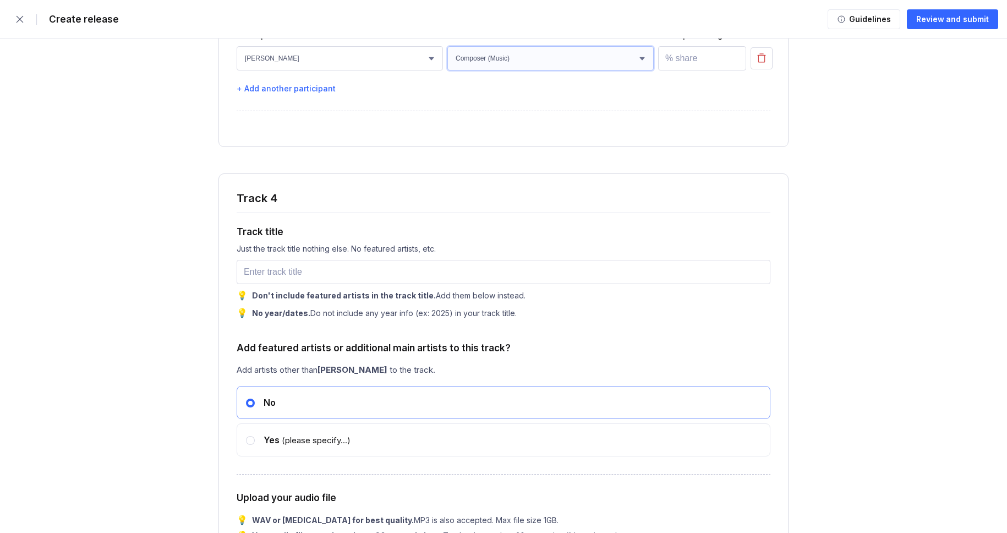
click at [447, 70] on select "Select role Actor A&R Arranger Artwork Author (Lyrics) Bass Choir Composer (Mus…" at bounding box center [550, 58] width 206 height 24
click at [671, 70] on input "number" at bounding box center [702, 58] width 88 height 24
type input "100"
click at [291, 284] on input "text" at bounding box center [504, 272] width 534 height 24
paste input "Synth Shadows"
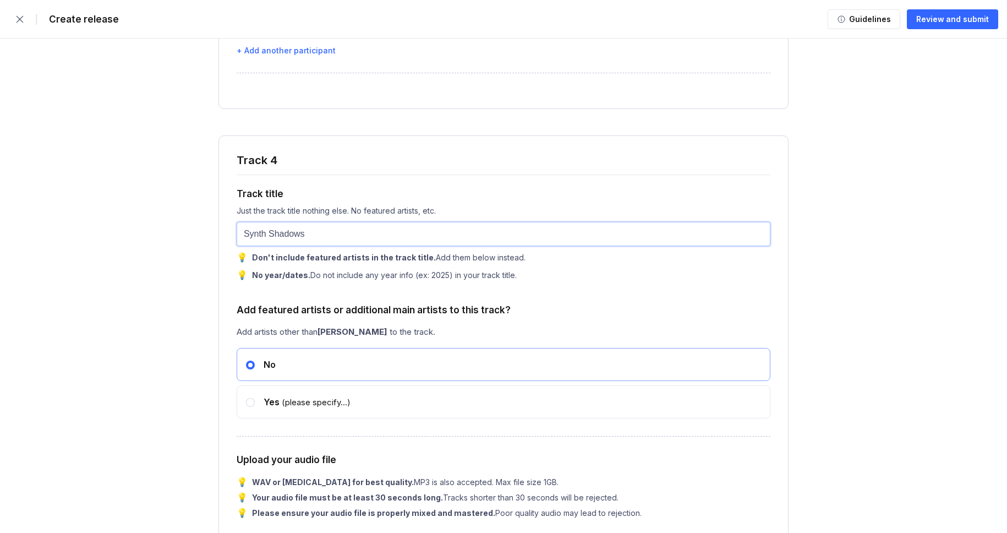
scroll to position [4230, 0]
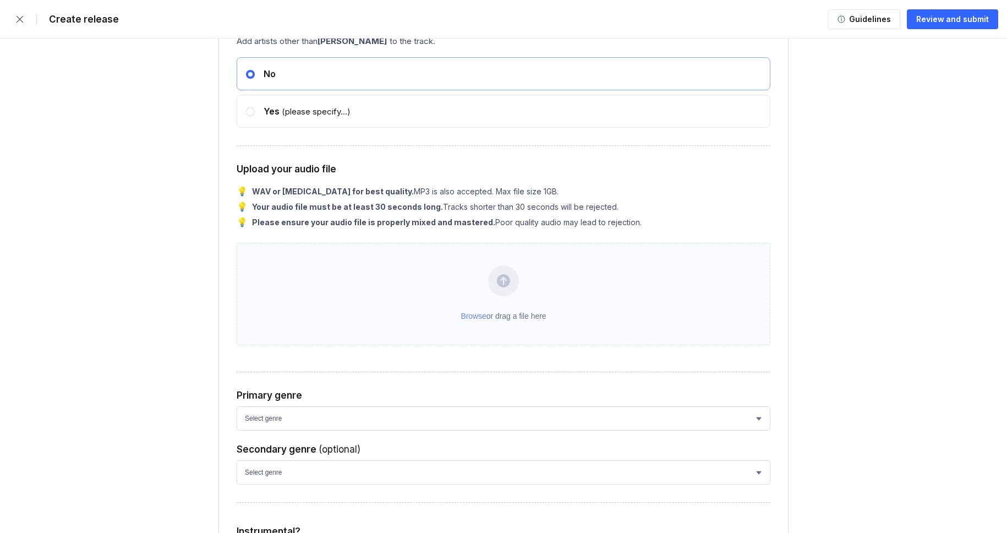
type input "Synth Shadows"
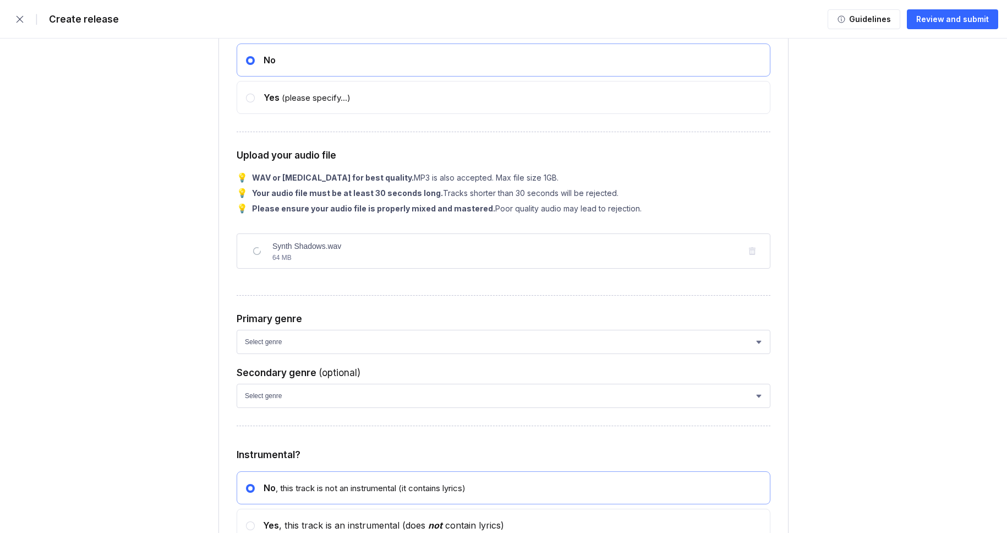
scroll to position [4466, 0]
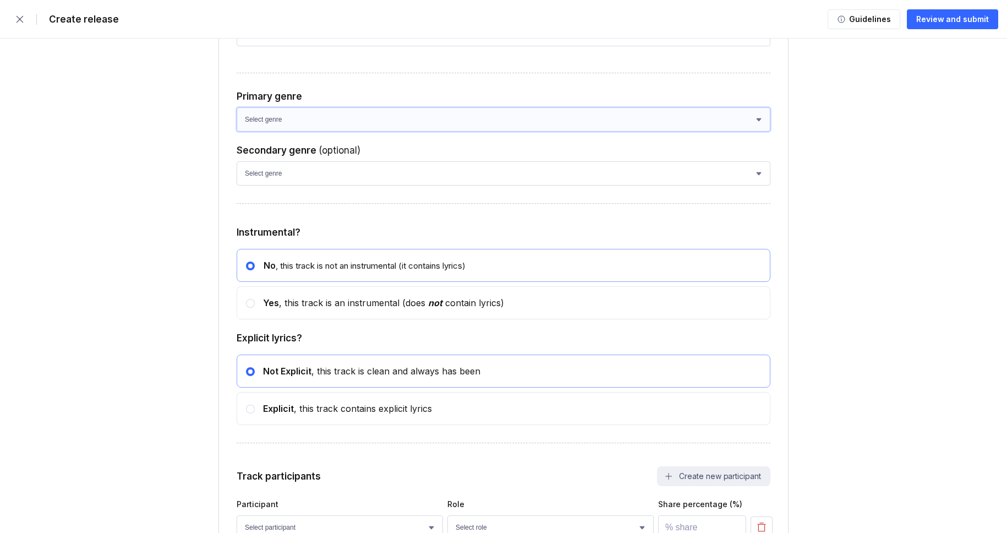
click at [275, 131] on select "Select genre African Afro-Beat Afro-Pop Afro-Soul Alternative Alternative Rock …" at bounding box center [504, 119] width 534 height 24
select select "ce1eb7a7-8d30-4b1f-aa32-270a3e33577f"
click at [237, 131] on select "Select genre African Afro-Beat Afro-Pop Afro-Soul Alternative Alternative Rock …" at bounding box center [504, 119] width 534 height 24
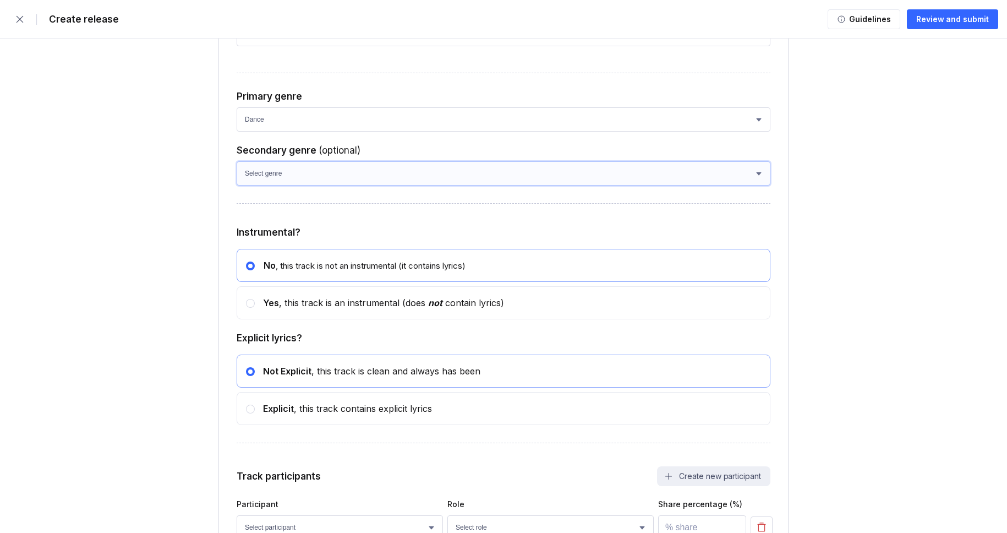
click at [283, 185] on select "Select genre African Afro-Beat Afro-Pop Afro-Soul Alternative Alternative Rock …" at bounding box center [504, 173] width 534 height 24
select select "a42cf8e2-75f7-4f62-afbe-d86080a7aa35"
click at [237, 185] on select "Select genre African Afro-Beat Afro-Pop Afro-Soul Alternative Alternative Rock …" at bounding box center [504, 173] width 534 height 24
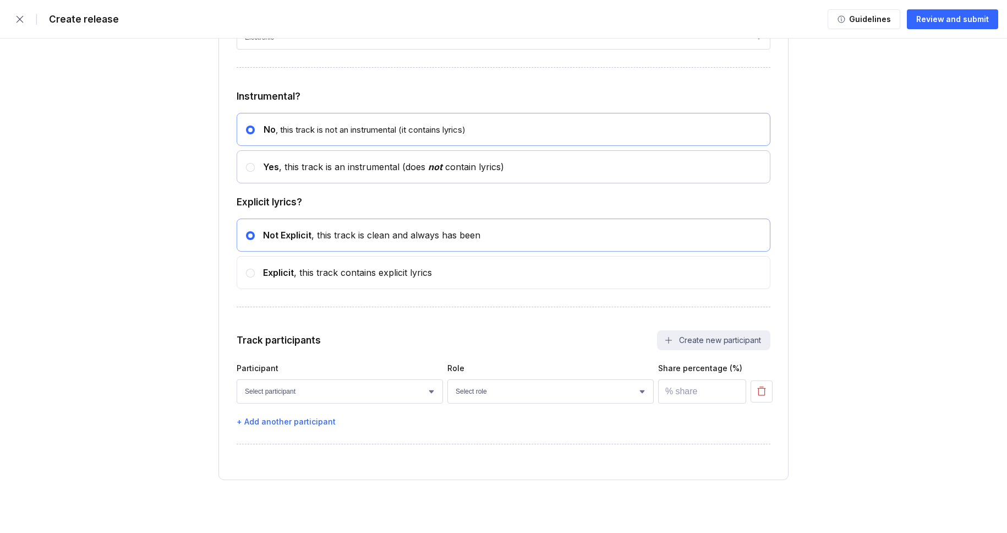
click at [249, 159] on div "Yes , this track is an instrumental (does not contain lyrics)" at bounding box center [504, 166] width 534 height 33
radio input "false"
radio input "true"
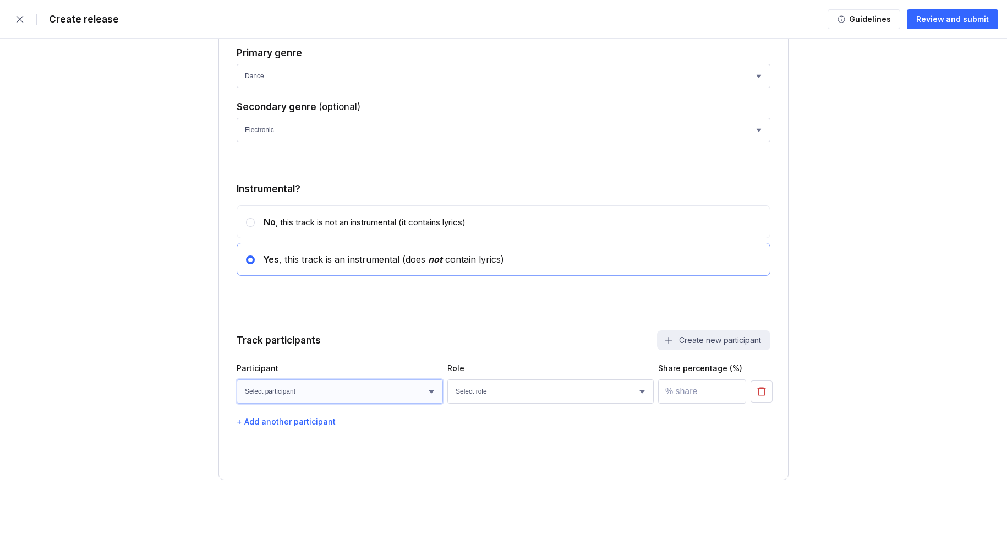
click at [314, 388] on select "Select participant [PERSON_NAME] [PERSON_NAME] [PERSON_NAME] [PERSON_NAME] [PER…" at bounding box center [340, 391] width 206 height 24
click at [237, 379] on select "Select participant [PERSON_NAME] [PERSON_NAME] [PERSON_NAME] [PERSON_NAME] [PER…" at bounding box center [340, 391] width 206 height 24
click at [365, 390] on select "Select participant [PERSON_NAME] [PERSON_NAME] [PERSON_NAME] [PERSON_NAME] [PER…" at bounding box center [340, 391] width 206 height 24
select select "faaa0bc8-be9c-4cd8-ae75-bfdf437caa13"
click at [237, 379] on select "Select participant [PERSON_NAME] [PERSON_NAME] [PERSON_NAME] [PERSON_NAME] [PER…" at bounding box center [340, 391] width 206 height 24
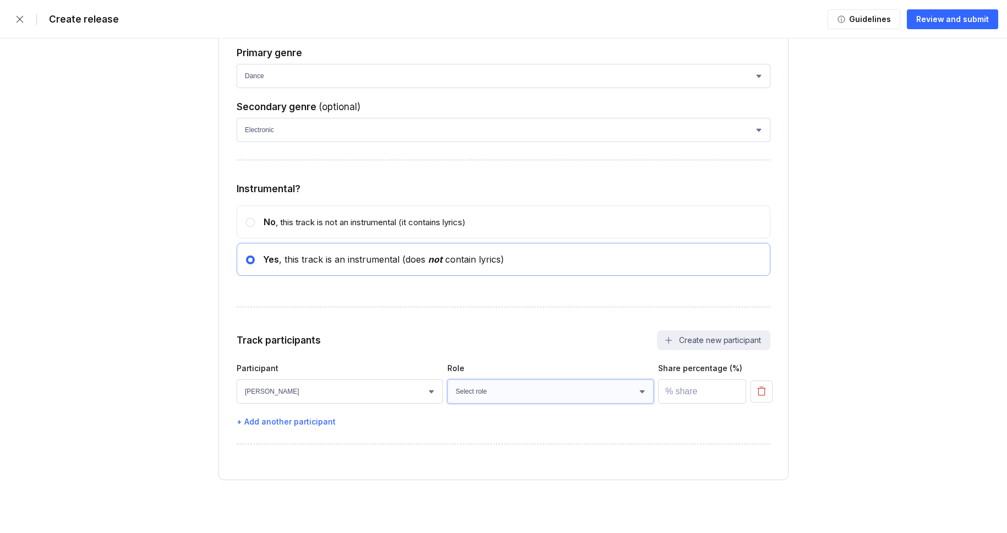
click at [509, 396] on select "Select role Actor A&R Arranger Artwork Author (Lyrics) Bass Choir Composer (Mus…" at bounding box center [550, 391] width 206 height 24
select select "4d21c6a8-5543-4299-8c01-91fff1f274ce"
click at [447, 379] on select "Select role Actor A&R Arranger Artwork Author (Lyrics) Bass Choir Composer (Mus…" at bounding box center [550, 391] width 206 height 24
click at [691, 391] on input "number" at bounding box center [702, 391] width 88 height 24
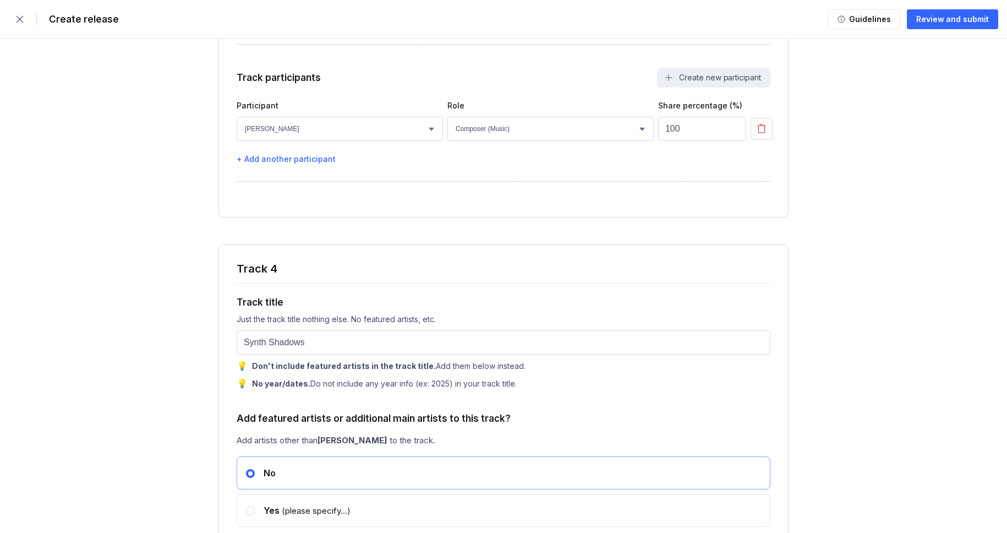
type input "100"
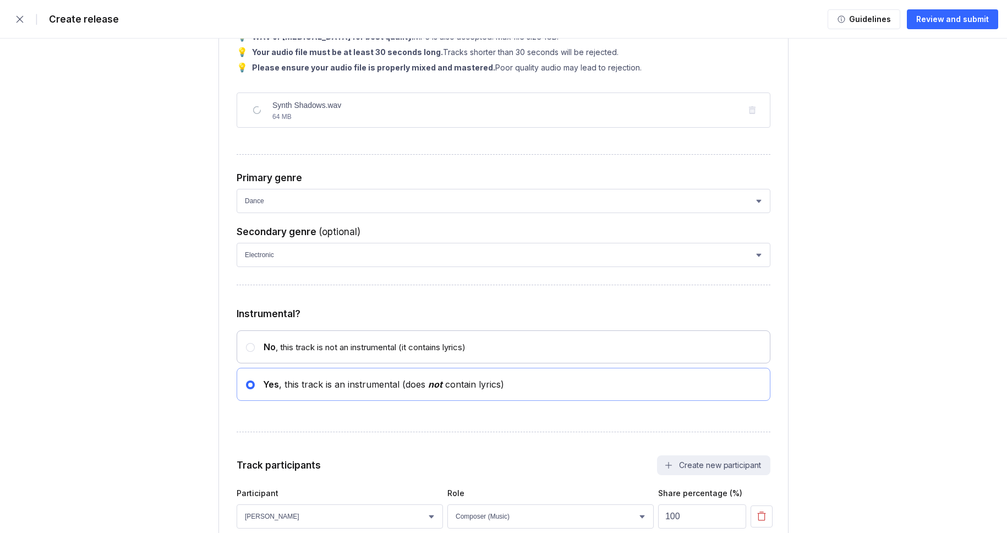
scroll to position [4370, 0]
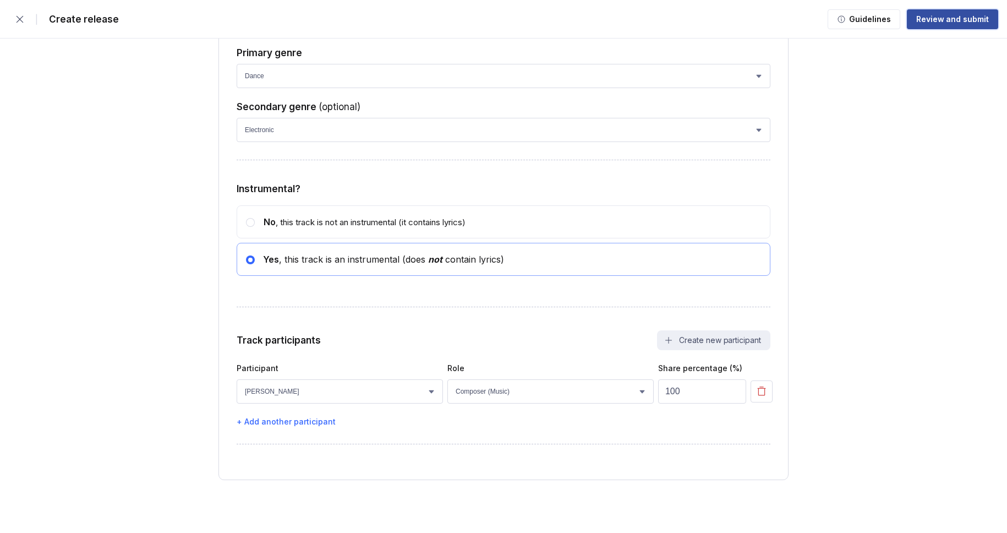
click at [941, 24] on button "Review and submit" at bounding box center [952, 19] width 91 height 20
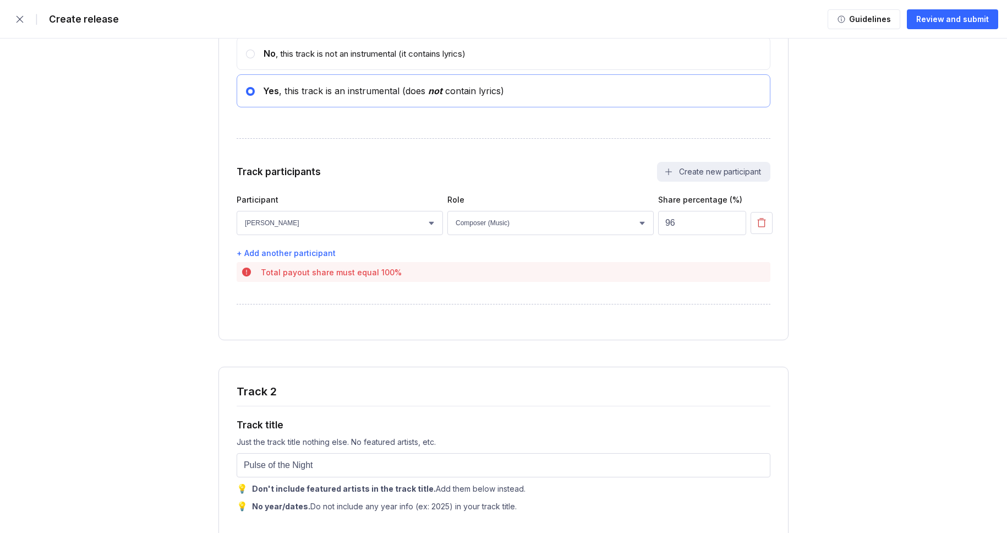
scroll to position [1855, 0]
click at [699, 235] on input "96" at bounding box center [702, 223] width 88 height 24
type input "100"
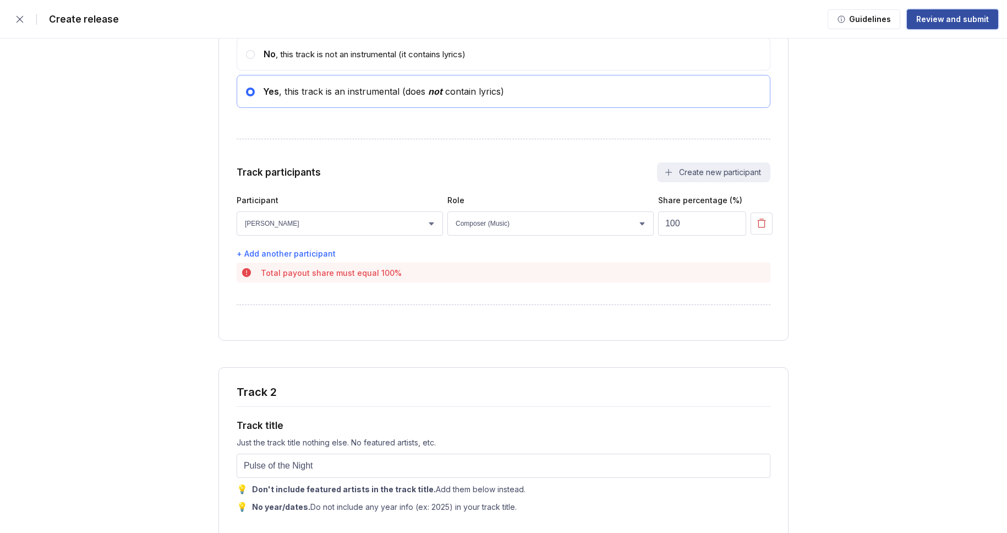
click at [943, 25] on button "Review and submit" at bounding box center [952, 19] width 91 height 20
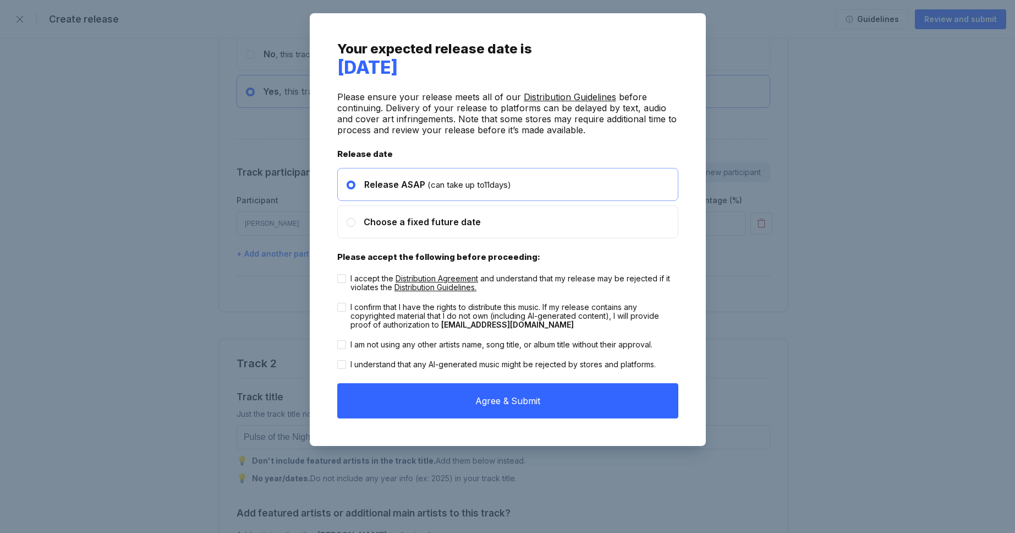
click at [601, 282] on div "I accept the Distribution Agreement and understand that my release may be rejec…" at bounding box center [514, 283] width 328 height 18
click at [338, 275] on input "I accept the Distribution Agreement and understand that my release may be rejec…" at bounding box center [337, 274] width 1 height 1
checkbox input "true"
click at [593, 308] on div "I confirm that I have the rights to distribute this music. If my release contai…" at bounding box center [514, 316] width 328 height 26
click at [338, 303] on input "I confirm that I have the rights to distribute this music. If my release contai…" at bounding box center [337, 303] width 1 height 1
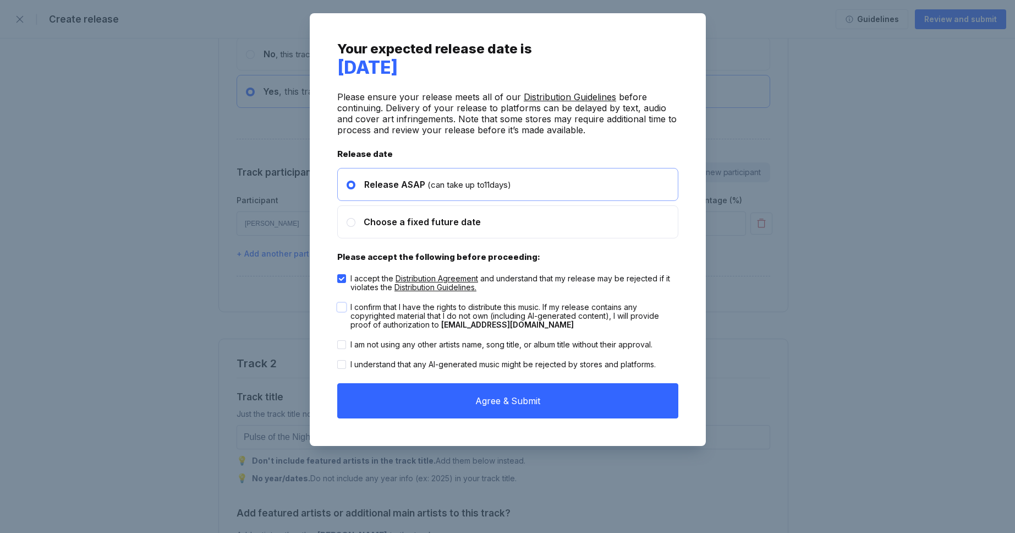
checkbox input "true"
click at [594, 341] on div "I am not using any other artists name, song title, or album title without their…" at bounding box center [501, 344] width 302 height 9
click at [338, 341] on input "I am not using any other artists name, song title, or album title without their…" at bounding box center [337, 340] width 1 height 1
checkbox input "true"
click at [594, 361] on div "I understand that any AI-generated music might be rejected by stores and platfo…" at bounding box center [502, 364] width 305 height 9
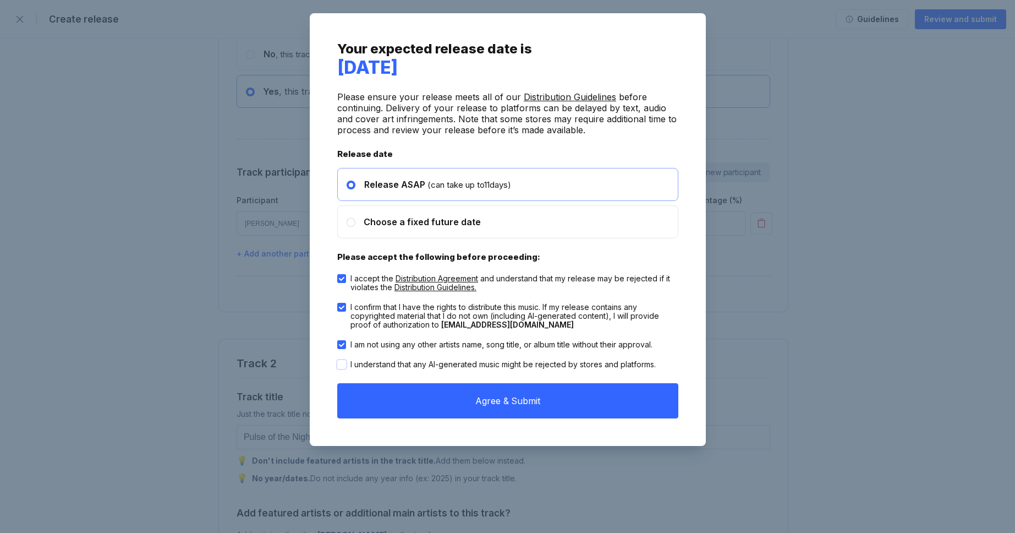
click at [338, 360] on input "I understand that any AI-generated music might be rejected by stores and platfo…" at bounding box center [337, 360] width 1 height 1
checkbox input "true"
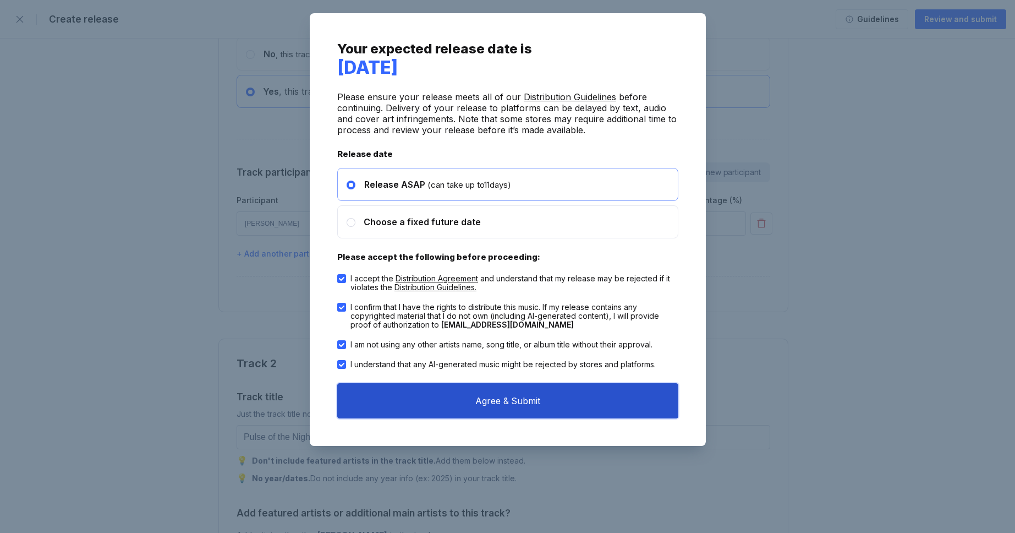
click at [588, 393] on button "Agree & Submit" at bounding box center [507, 400] width 341 height 35
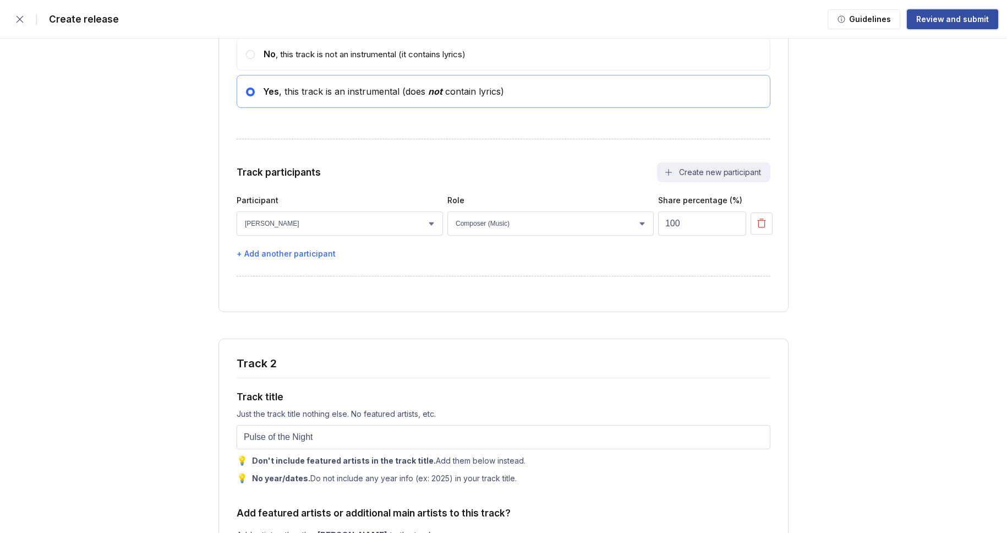
click at [939, 14] on div "Review and submit" at bounding box center [952, 19] width 73 height 11
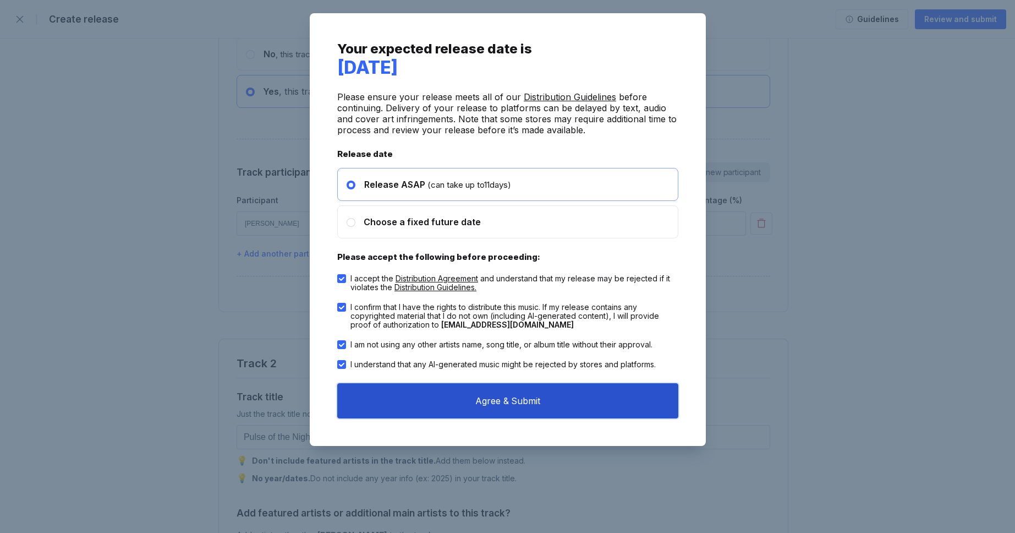
click at [554, 398] on button "Agree & Submit" at bounding box center [507, 400] width 341 height 35
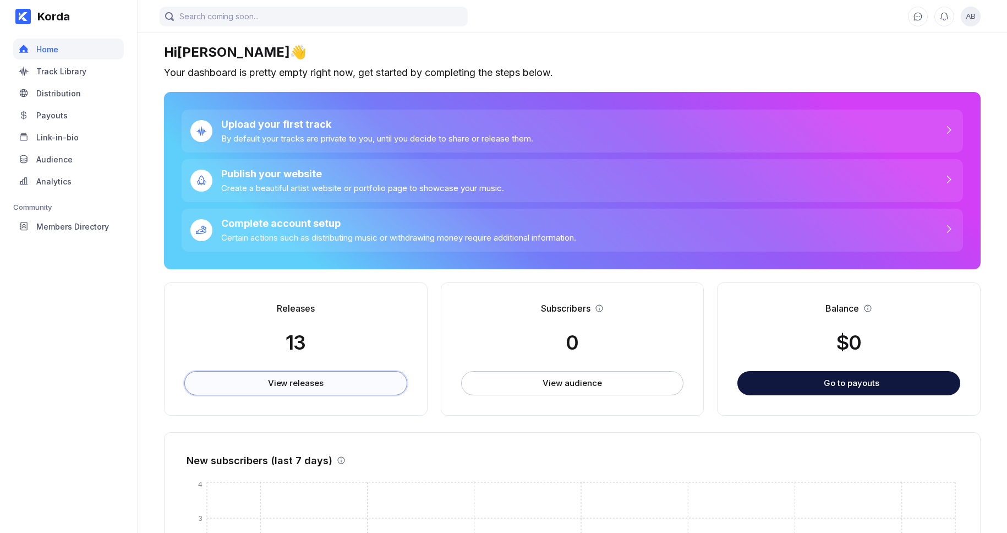
click at [359, 385] on button "View releases" at bounding box center [295, 383] width 223 height 24
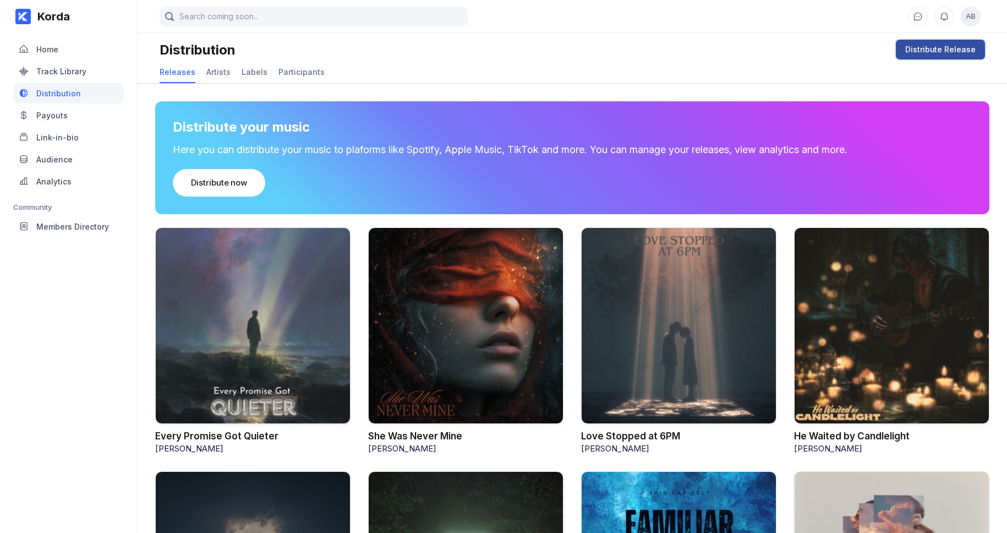
click at [930, 49] on div "Distribute Release" at bounding box center [940, 49] width 70 height 11
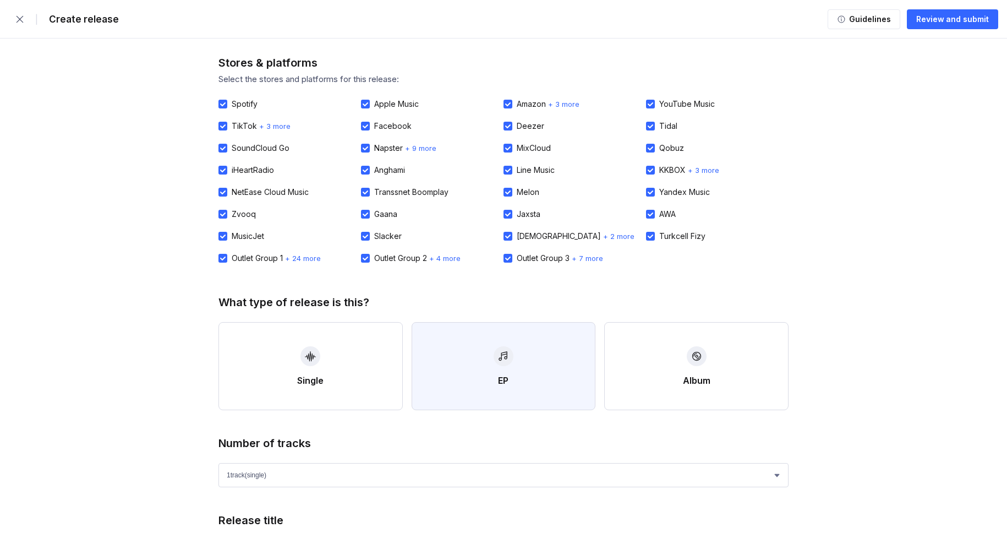
click at [482, 386] on button "EP" at bounding box center [504, 366] width 184 height 88
select select "4"
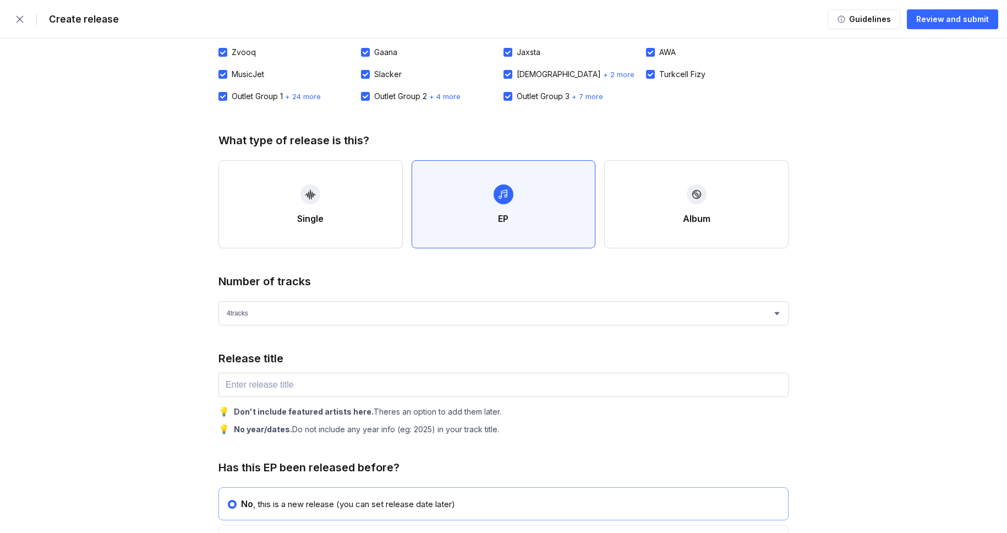
scroll to position [215, 0]
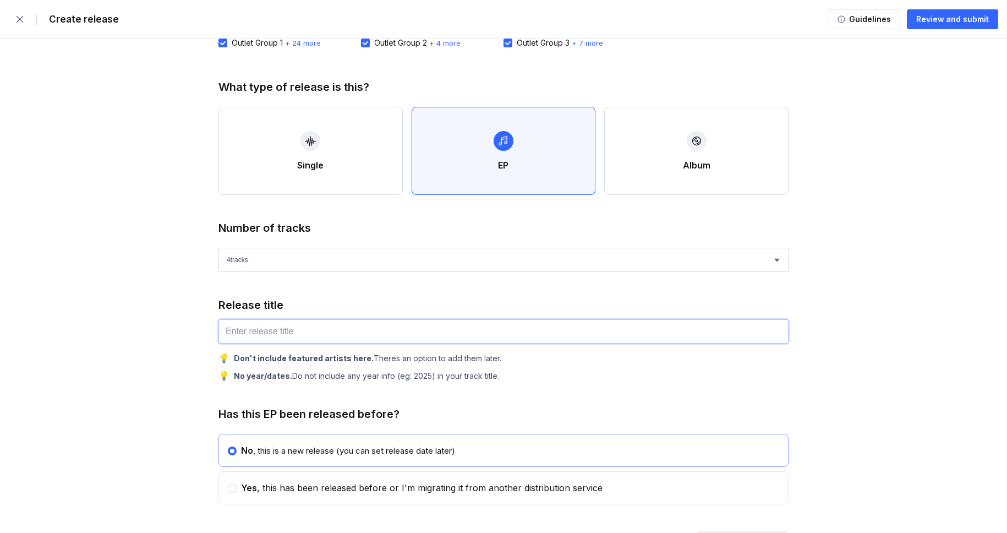
click at [305, 337] on input "text" at bounding box center [503, 331] width 570 height 24
paste input "Dim Light"
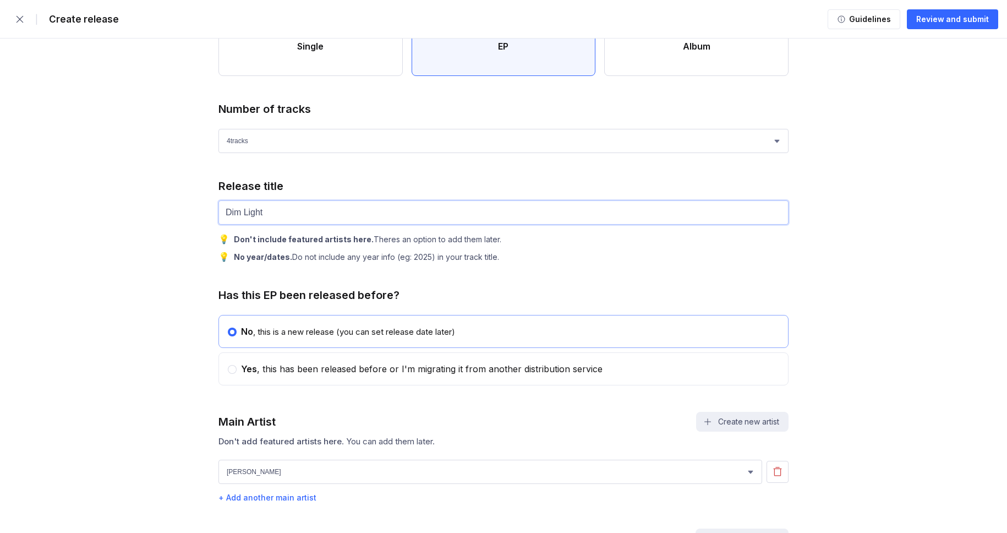
scroll to position [411, 0]
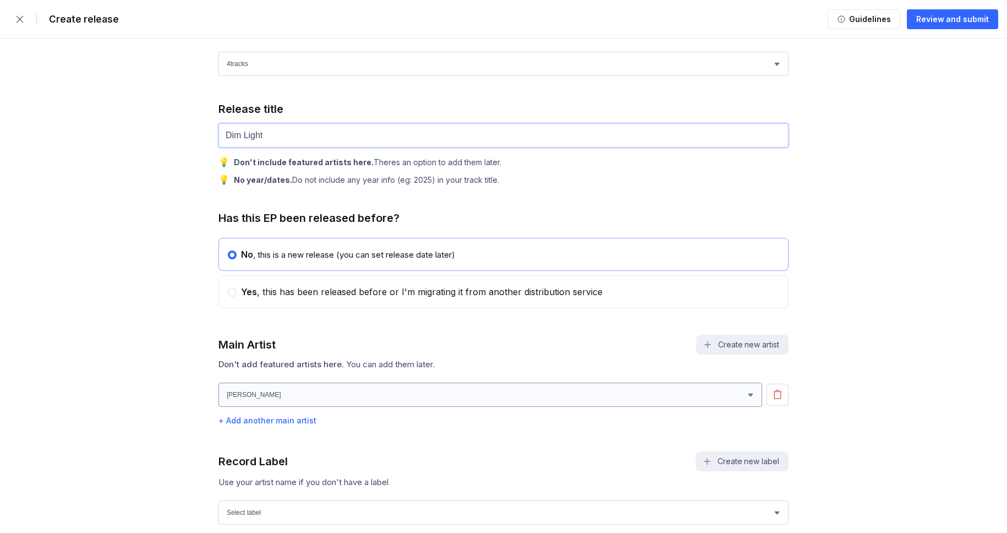
type input "Dim Light"
click at [284, 389] on select "[PERSON_NAME] [PERSON_NAME] [PERSON_NAME] [PERSON_NAME]" at bounding box center [490, 394] width 544 height 24
select select "27ec0618-0742-422d-82f1-3ad07366b457"
click at [218, 389] on select "[PERSON_NAME] [PERSON_NAME] [PERSON_NAME] [PERSON_NAME]" at bounding box center [490, 394] width 544 height 24
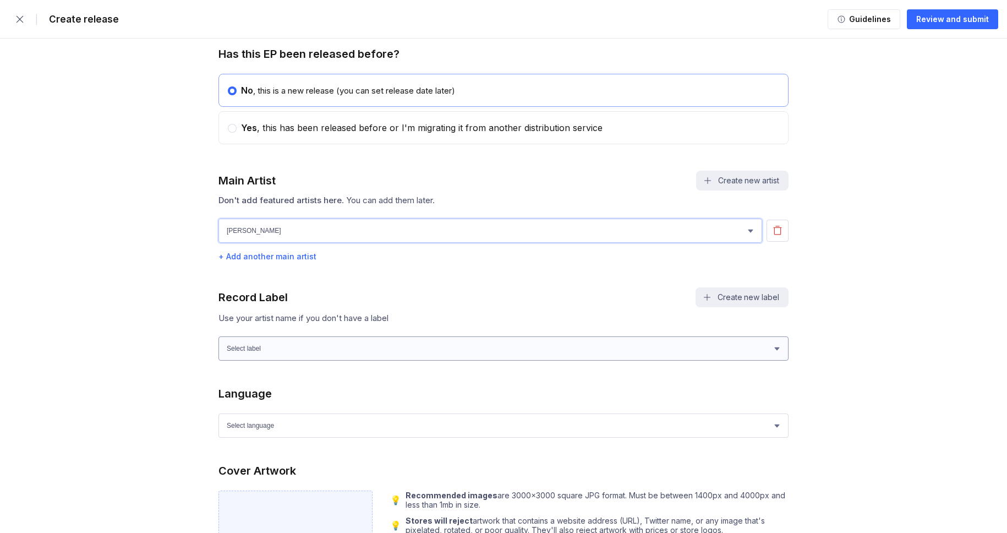
scroll to position [598, 0]
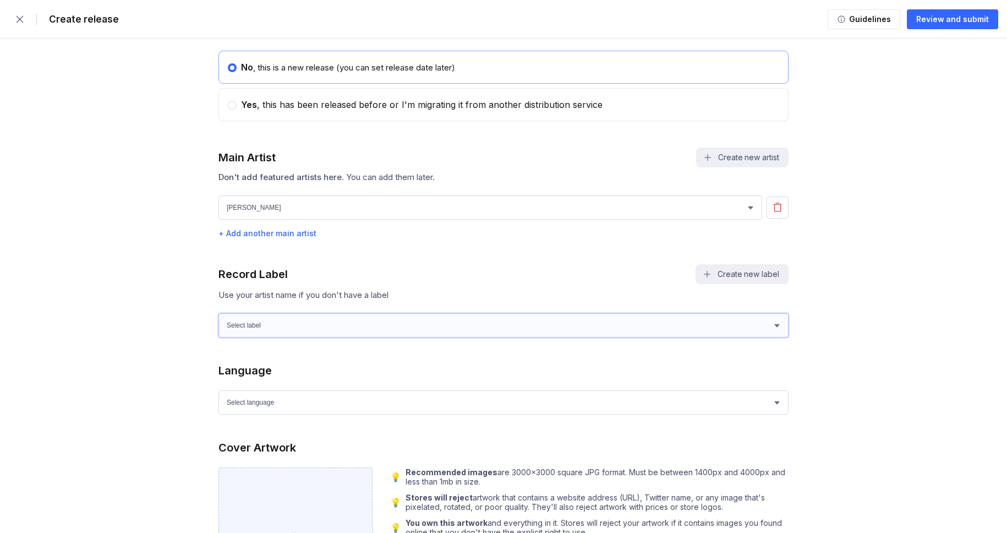
click at [277, 331] on select "Select label Green Wave Records" at bounding box center [503, 325] width 570 height 24
select select "1ef89922-d2b6-4e4d-bf09-5caefa64f555"
click at [218, 320] on select "Select label Green Wave Records" at bounding box center [503, 325] width 570 height 24
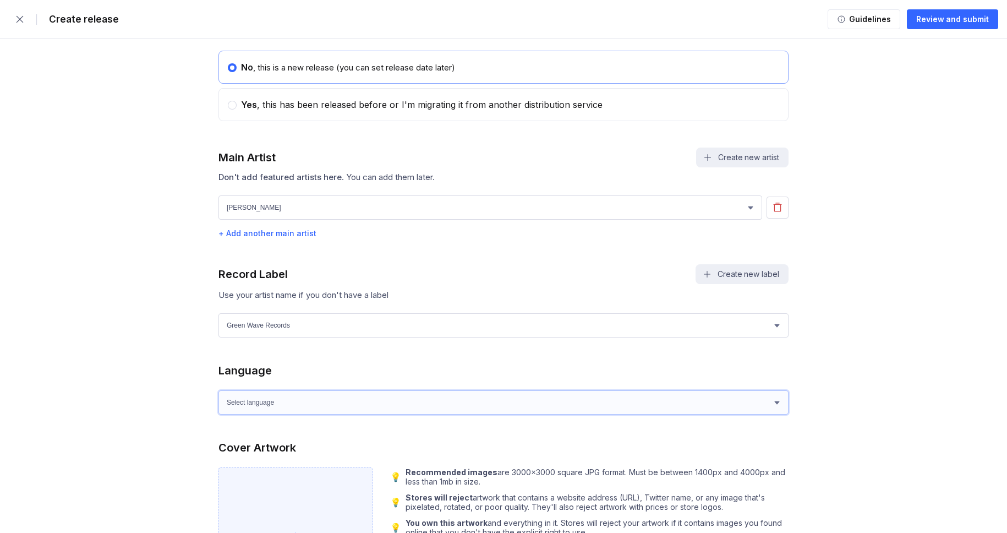
click at [269, 404] on select "Select language Afrikaans Akan Albanian Amharic Arabic Armenian Assamese Azerba…" at bounding box center [503, 402] width 570 height 24
select select "en"
click at [218, 397] on select "Select language Afrikaans Akan Albanian Amharic Arabic Armenian Assamese Azerba…" at bounding box center [503, 402] width 570 height 24
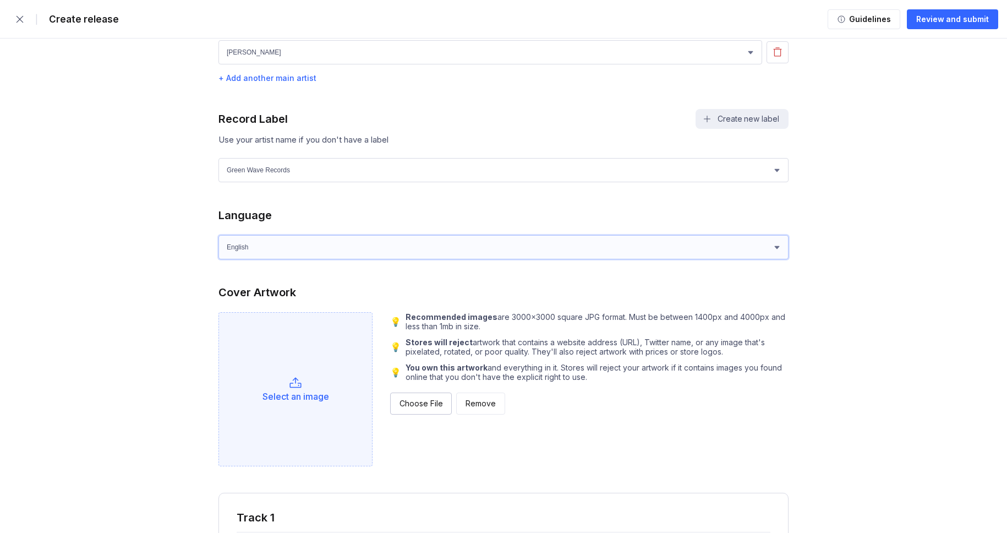
scroll to position [807, 0]
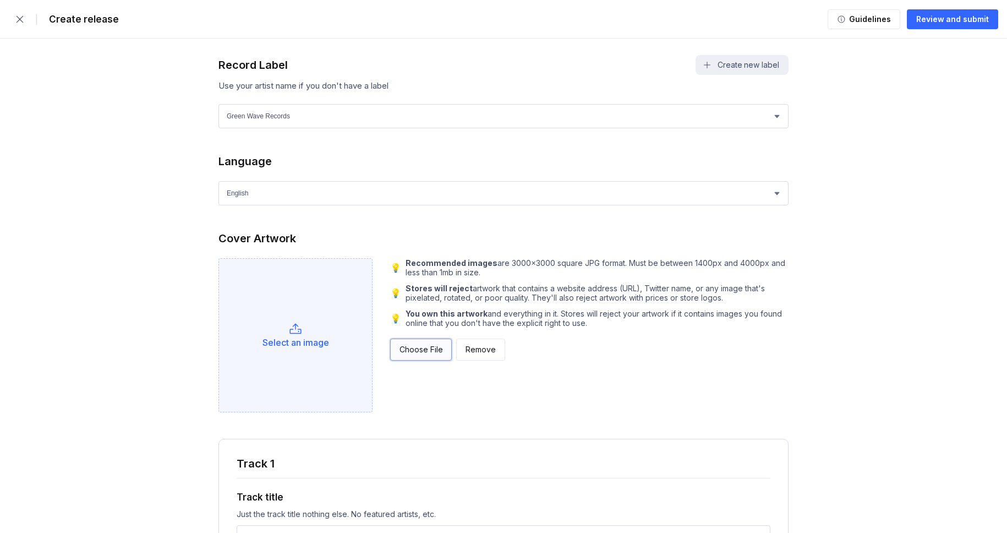
click at [400, 355] on div "Choose File" at bounding box center [420, 349] width 43 height 11
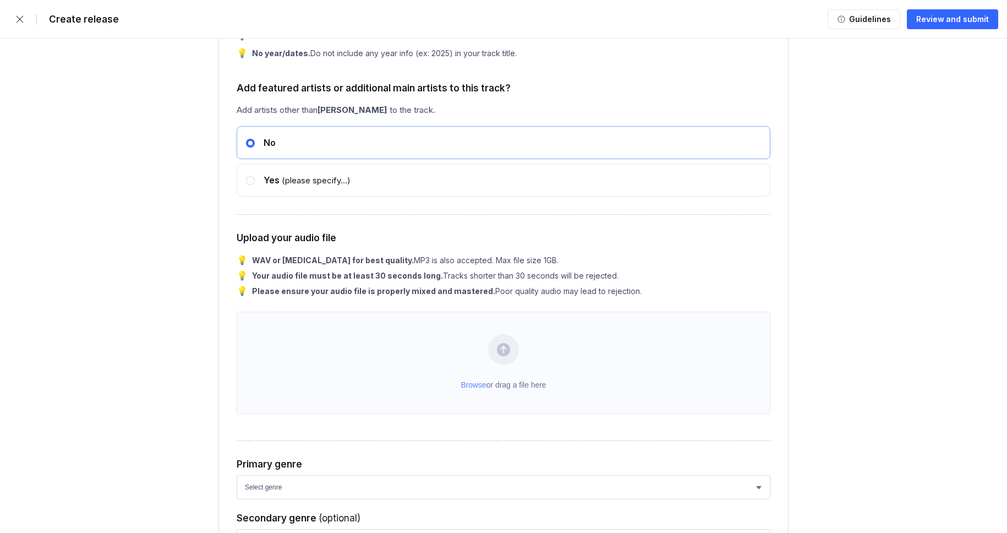
scroll to position [1183, 0]
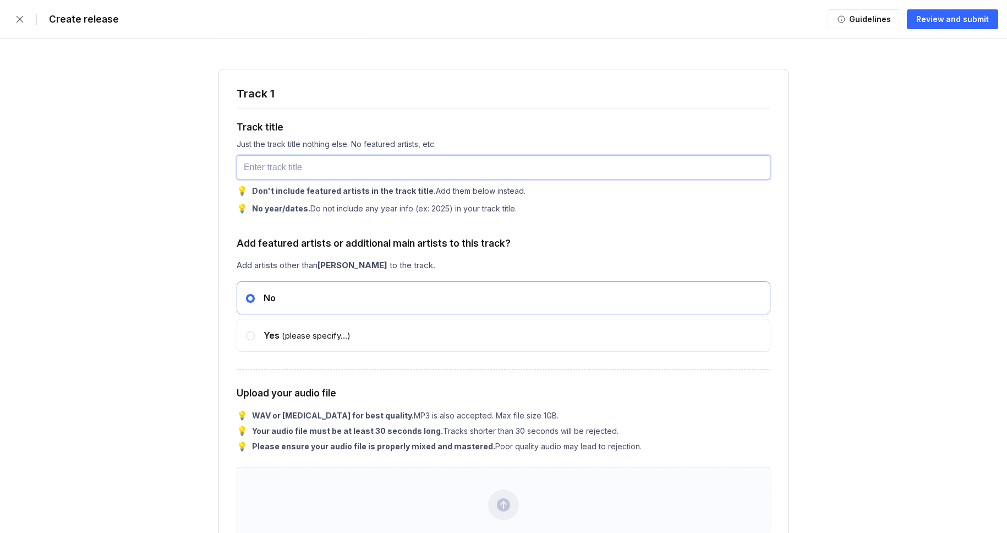
click at [305, 176] on input "text" at bounding box center [504, 167] width 534 height 24
paste input "Flicker in the Dark"
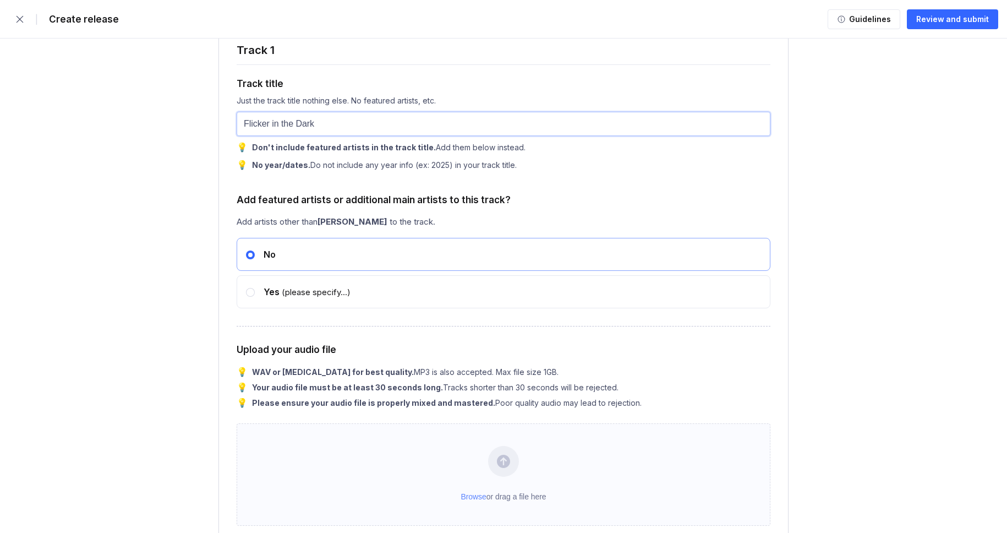
scroll to position [1406, 0]
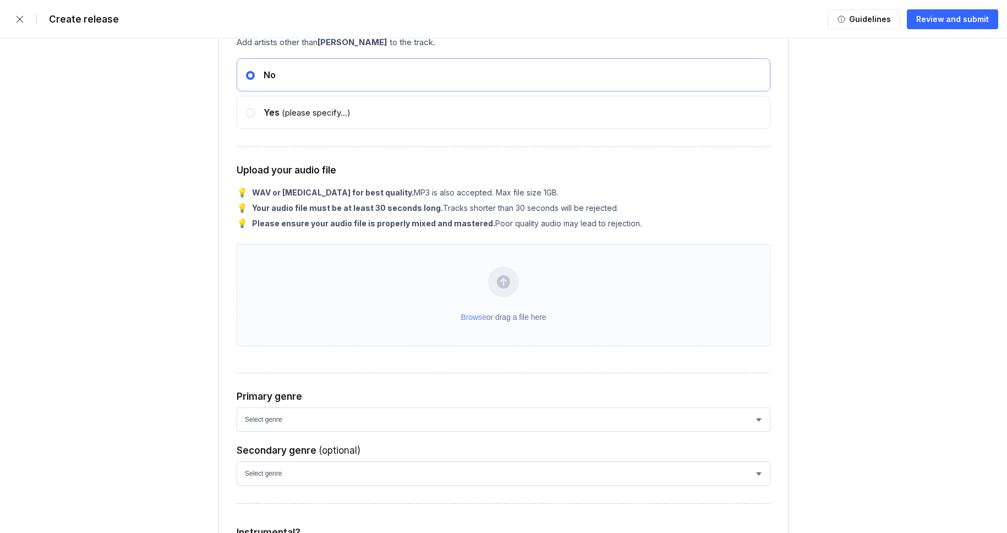
type input "Flicker in the Dark"
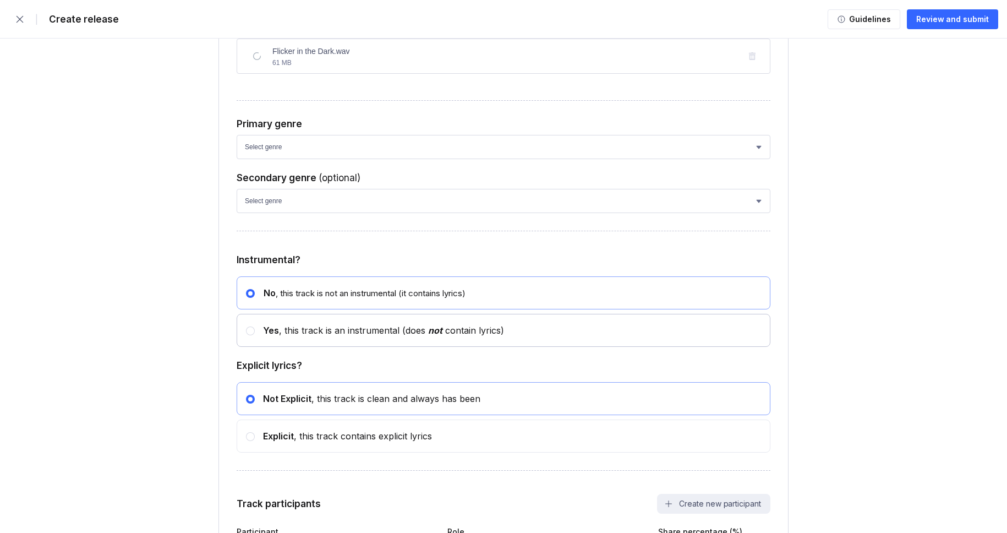
scroll to position [1622, 0]
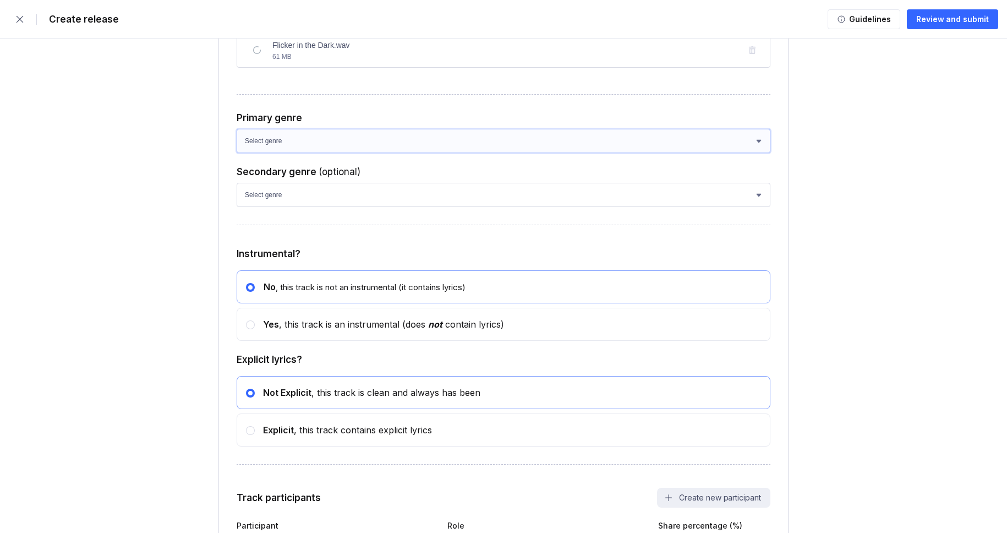
click at [297, 153] on select "Select genre African Afro-Beat Afro-Pop Afro-Soul Alternative Alternative Rock …" at bounding box center [504, 141] width 534 height 24
select select "ce1eb7a7-8d30-4b1f-aa32-270a3e33577f"
click at [237, 152] on select "Select genre African Afro-Beat Afro-Pop Afro-Soul Alternative Alternative Rock …" at bounding box center [504, 141] width 534 height 24
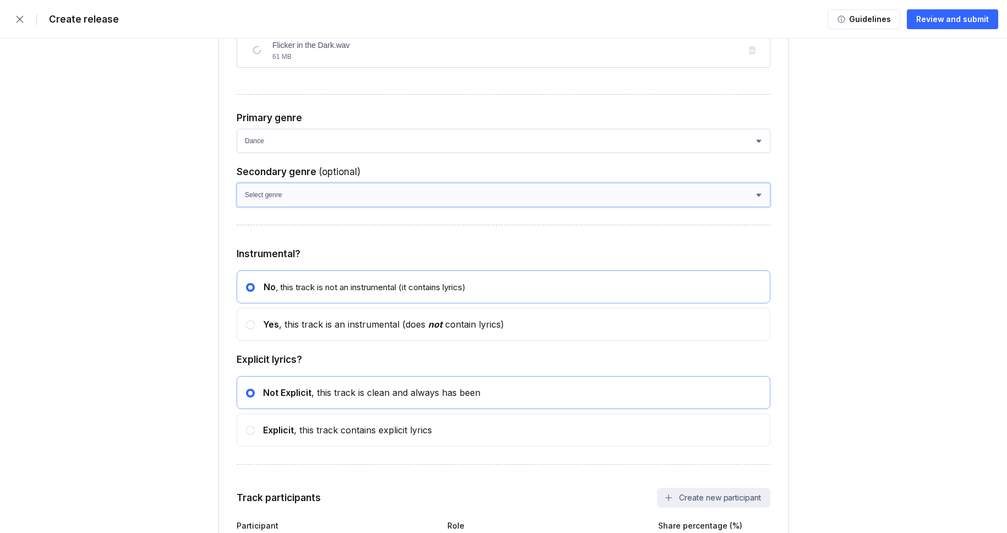
click at [289, 207] on select "Select genre African Afro-Beat Afro-Pop Afro-Soul Alternative Alternative Rock …" at bounding box center [504, 195] width 534 height 24
select select "a42cf8e2-75f7-4f62-afbe-d86080a7aa35"
click at [237, 206] on select "Select genre African Afro-Beat Afro-Pop Afro-Soul Alternative Alternative Rock …" at bounding box center [504, 195] width 534 height 24
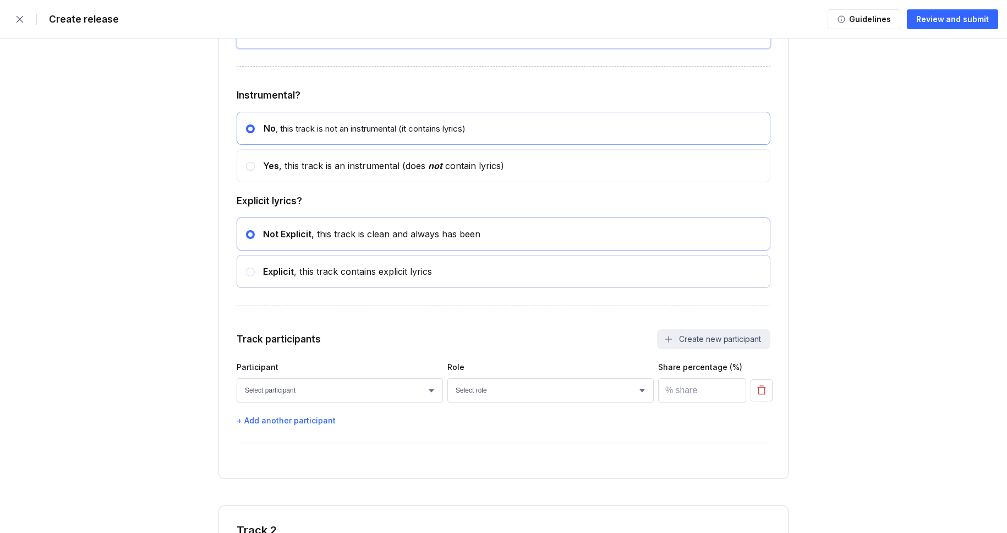
scroll to position [1781, 0]
click at [326, 182] on div "Yes , this track is an instrumental (does not contain lyrics)" at bounding box center [504, 165] width 534 height 33
radio input "false"
radio input "true"
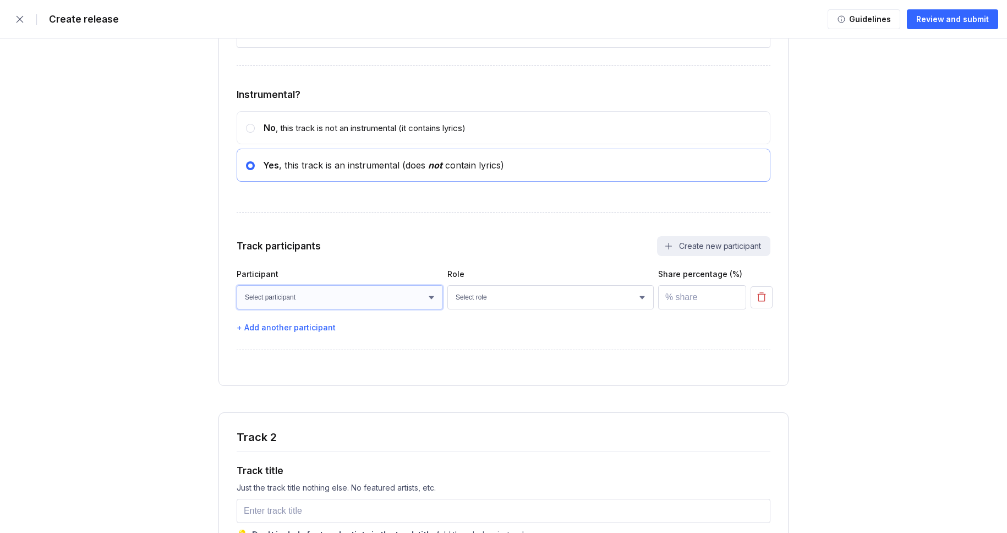
click at [324, 309] on select "Select participant [PERSON_NAME] [PERSON_NAME] [PERSON_NAME] [PERSON_NAME] [PER…" at bounding box center [340, 297] width 206 height 24
select select "bcb428b4-700d-4817-96c1-3d71b5b4e41e"
click at [237, 308] on select "Select participant [PERSON_NAME] [PERSON_NAME] [PERSON_NAME] [PERSON_NAME] [PER…" at bounding box center [340, 297] width 206 height 24
click at [490, 309] on select "Select role Actor A&R Arranger Artwork Author (Lyrics) Bass Choir Composer (Mus…" at bounding box center [550, 297] width 206 height 24
select select "4d21c6a8-5543-4299-8c01-91fff1f274ce"
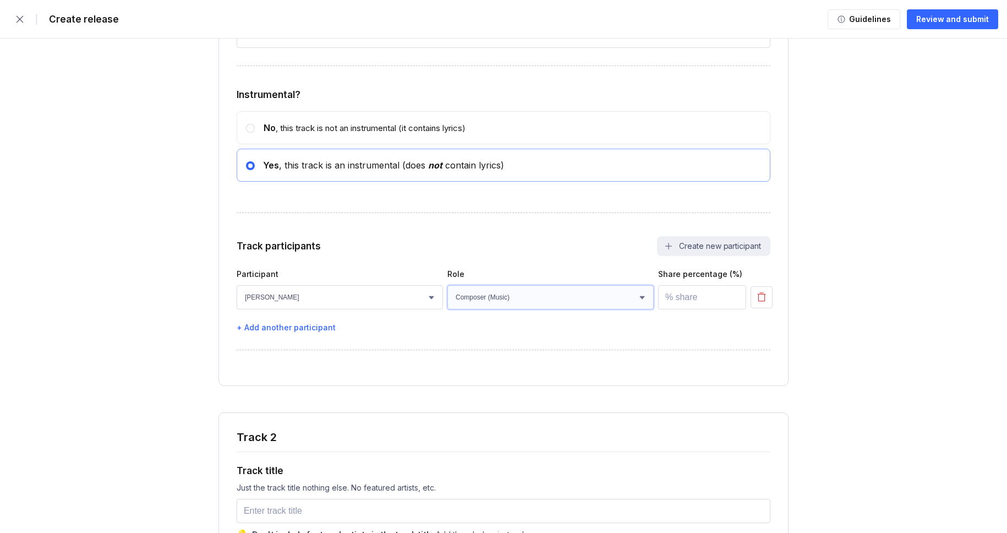
click at [447, 308] on select "Select role Actor A&R Arranger Artwork Author (Lyrics) Bass Choir Composer (Mus…" at bounding box center [550, 297] width 206 height 24
drag, startPoint x: 672, startPoint y: 326, endPoint x: 676, endPoint y: 319, distance: 7.6
click at [676, 309] on input "number" at bounding box center [702, 297] width 88 height 24
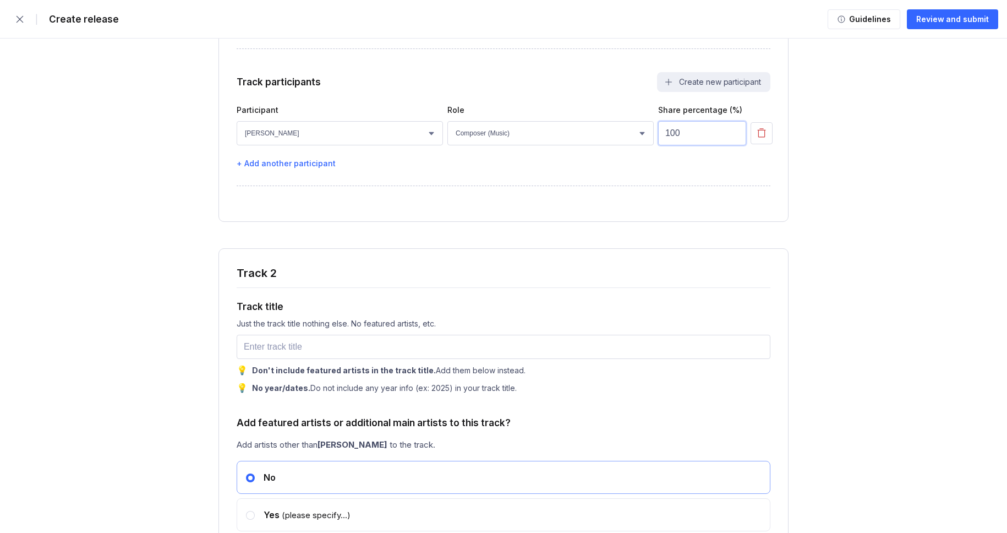
scroll to position [1948, 0]
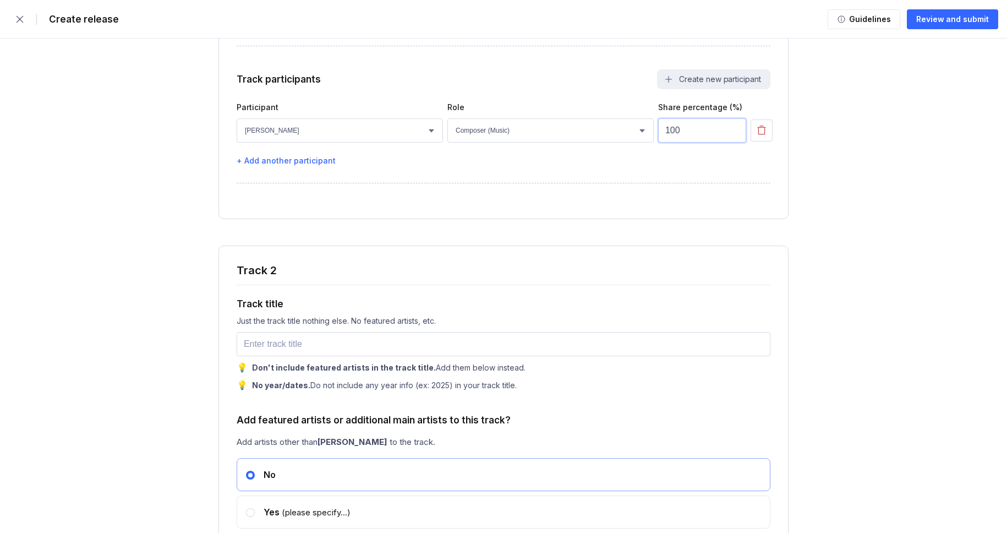
type input "100"
click at [272, 350] on div "Track title Just the track title nothing else. No featured artists, etc. 💡 Don'…" at bounding box center [504, 337] width 534 height 106
click at [271, 356] on input "text" at bounding box center [504, 344] width 534 height 24
paste input "Half Lit Memories"
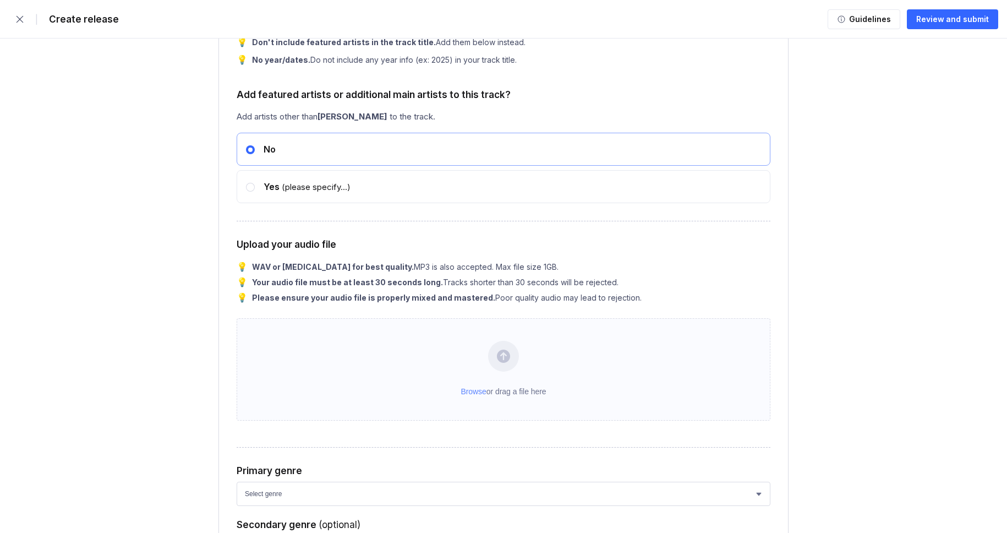
scroll to position [2277, 0]
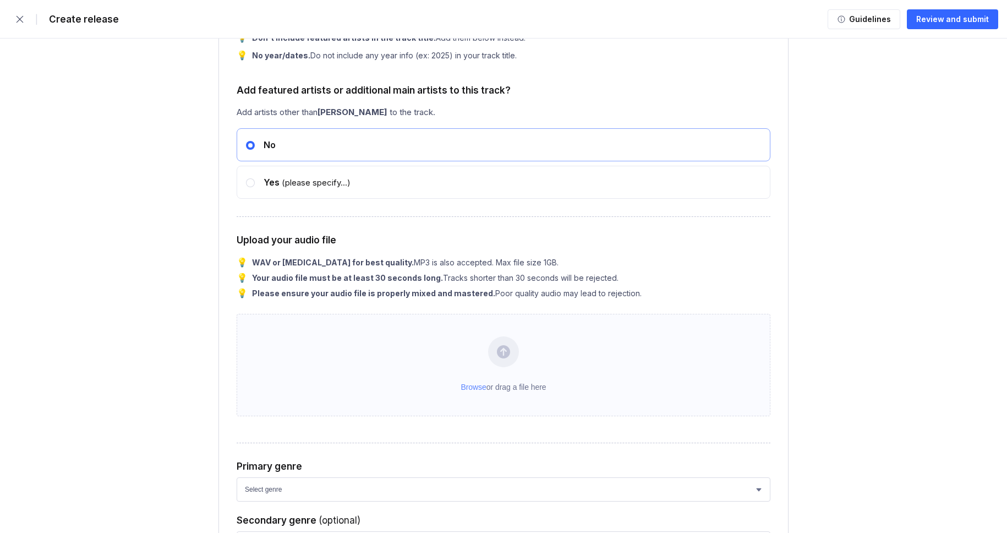
type input "Half Lit Memories"
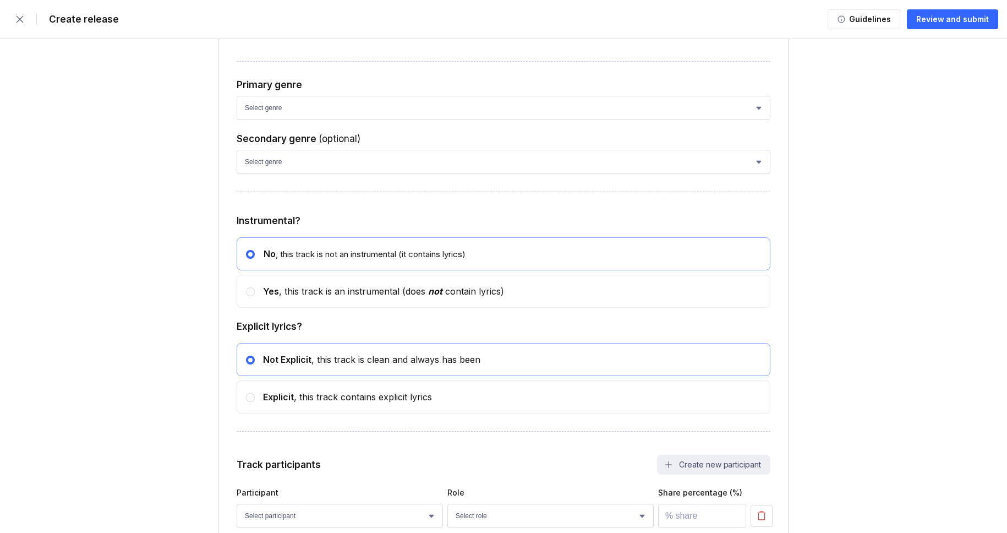
scroll to position [2607, 0]
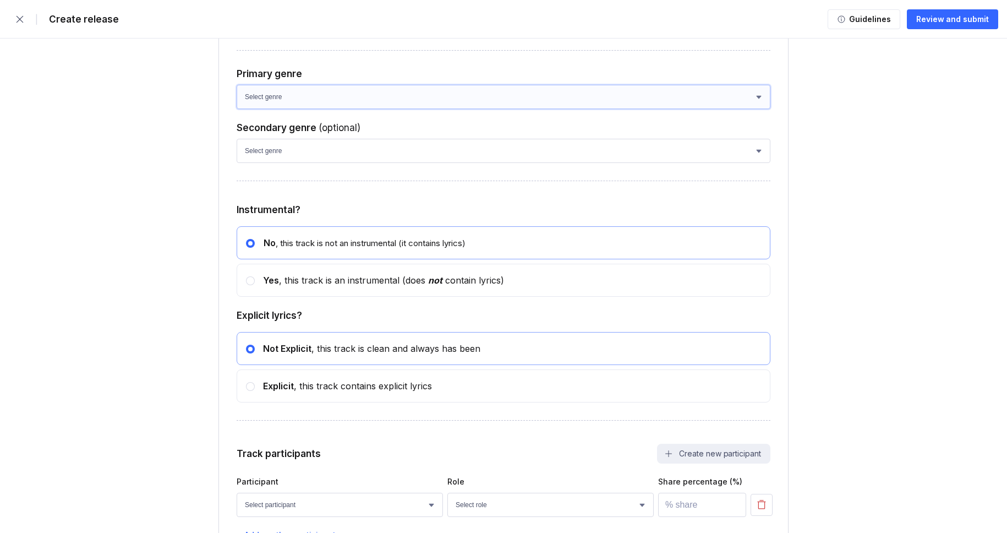
click at [289, 109] on select "Select genre African Afro-Beat Afro-Pop Afro-Soul Alternative Alternative Rock …" at bounding box center [504, 97] width 534 height 24
select select "ce1eb7a7-8d30-4b1f-aa32-270a3e33577f"
click at [237, 109] on select "Select genre African Afro-Beat Afro-Pop Afro-Soul Alternative Alternative Rock …" at bounding box center [504, 97] width 534 height 24
click at [306, 163] on select "Select genre African Afro-Beat Afro-Pop Afro-Soul Alternative Alternative Rock …" at bounding box center [504, 151] width 534 height 24
click at [237, 163] on select "Select genre African Afro-Beat Afro-Pop Afro-Soul Alternative Alternative Rock …" at bounding box center [504, 151] width 534 height 24
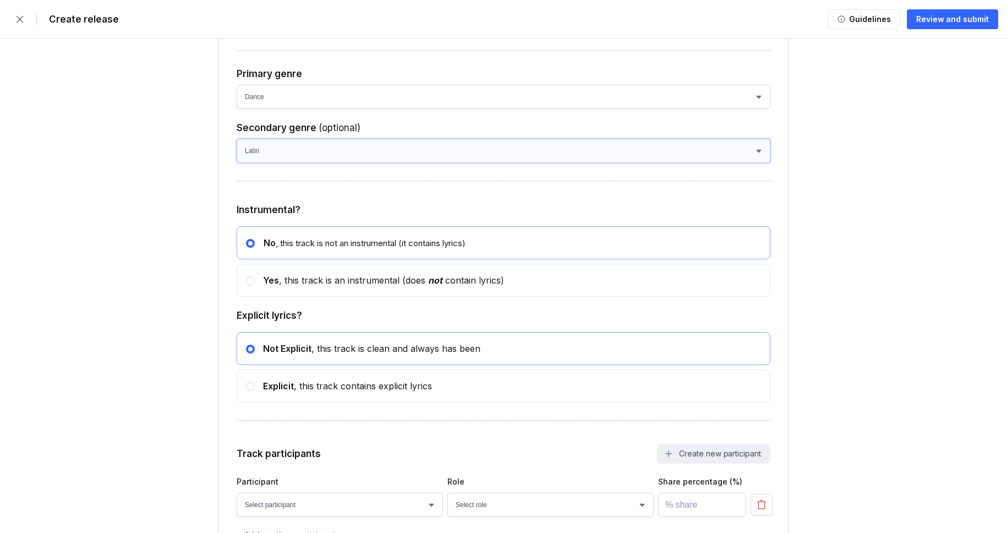
click at [289, 163] on select "Select genre African Afro-Beat Afro-Pop Afro-Soul Alternative Alternative Rock …" at bounding box center [504, 151] width 534 height 24
click at [257, 163] on select "Select genre African Afro-Beat Afro-Pop Afro-Soul Alternative Alternative Rock …" at bounding box center [504, 151] width 534 height 24
select select "a42cf8e2-75f7-4f62-afbe-d86080a7aa35"
click at [237, 163] on select "Select genre African Afro-Beat Afro-Pop Afro-Soul Alternative Alternative Rock …" at bounding box center [504, 151] width 534 height 24
drag, startPoint x: 286, startPoint y: 321, endPoint x: 288, endPoint y: 310, distance: 11.3
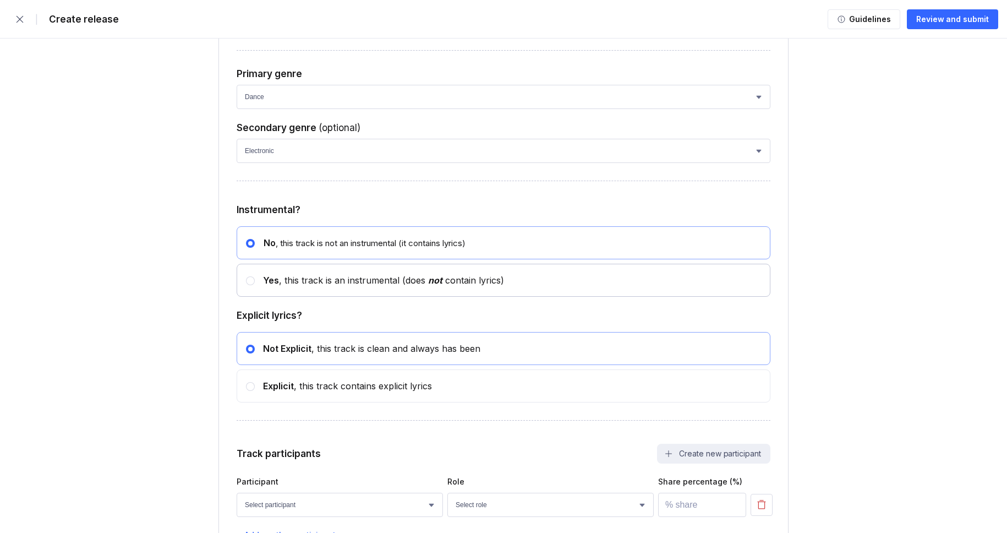
click at [286, 286] on div "Yes , this track is an instrumental (does not contain lyrics)" at bounding box center [379, 280] width 249 height 11
radio input "false"
radio input "true"
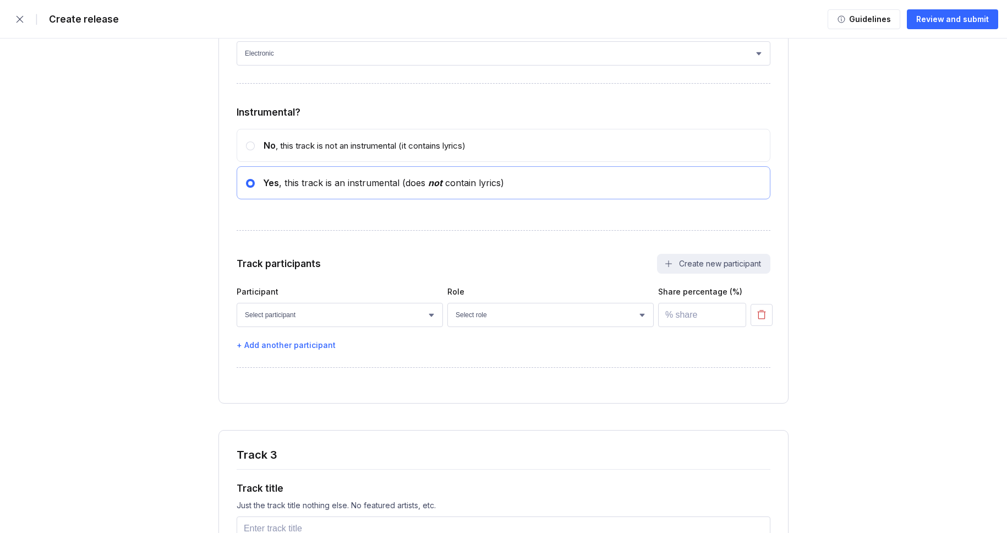
scroll to position [2773, 0]
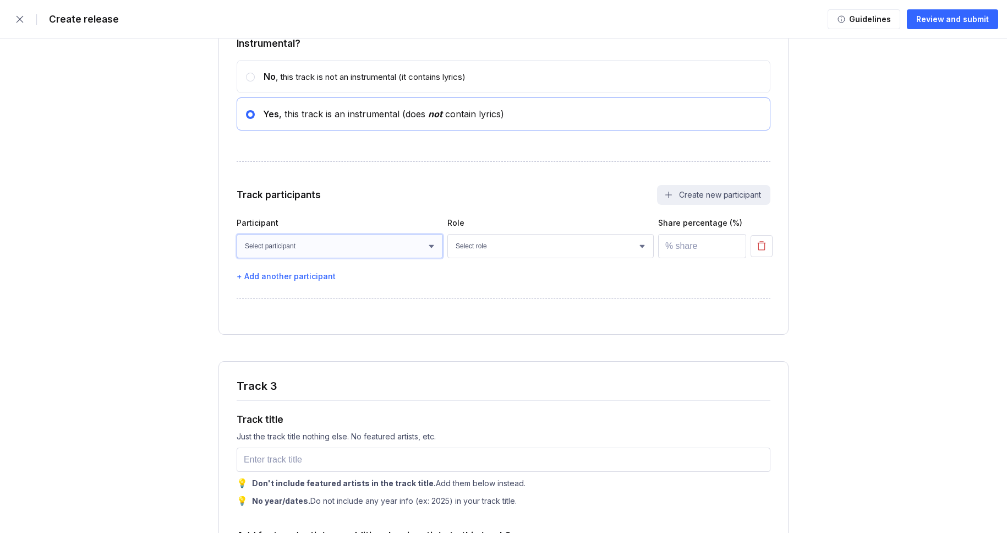
click at [331, 258] on select "Select participant [PERSON_NAME] [PERSON_NAME] [PERSON_NAME] [PERSON_NAME] [PER…" at bounding box center [340, 246] width 206 height 24
click at [237, 258] on select "Select participant [PERSON_NAME] [PERSON_NAME] [PERSON_NAME] [PERSON_NAME] [PER…" at bounding box center [340, 246] width 206 height 24
click at [327, 258] on select "Select participant [PERSON_NAME] [PERSON_NAME] [PERSON_NAME] [PERSON_NAME] [PER…" at bounding box center [340, 246] width 206 height 24
select select "bcb428b4-700d-4817-96c1-3d71b5b4e41e"
click at [237, 258] on select "Select participant [PERSON_NAME] [PERSON_NAME] [PERSON_NAME] [PERSON_NAME] [PER…" at bounding box center [340, 246] width 206 height 24
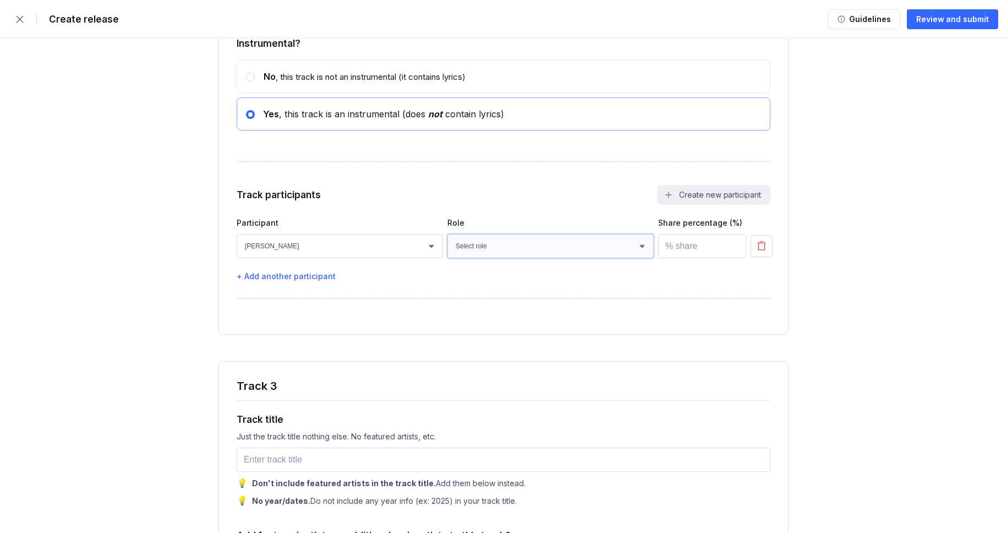
click at [491, 258] on select "Select role Actor A&R Arranger Artwork Author (Lyrics) Bass Choir Composer (Mus…" at bounding box center [550, 246] width 206 height 24
select select "4d21c6a8-5543-4299-8c01-91fff1f274ce"
click at [447, 258] on select "Select role Actor A&R Arranger Artwork Author (Lyrics) Bass Choir Composer (Mus…" at bounding box center [550, 246] width 206 height 24
click at [672, 258] on input "number" at bounding box center [702, 246] width 88 height 24
type input "100"
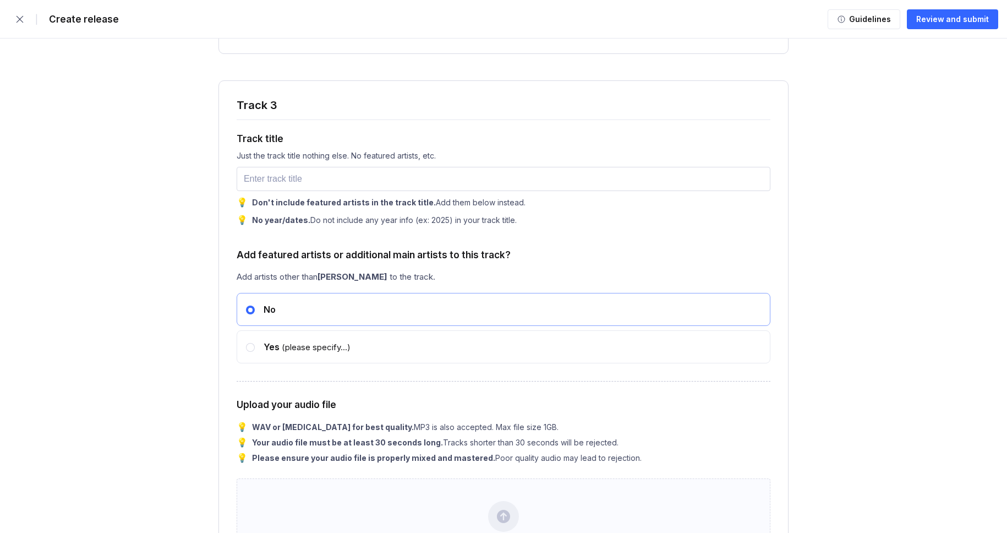
scroll to position [3043, 0]
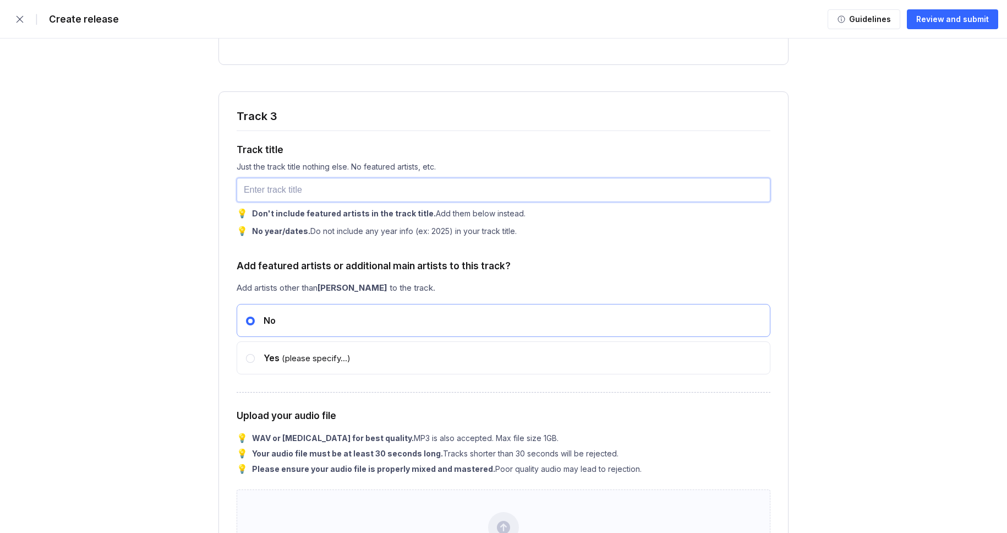
click at [310, 202] on input "text" at bounding box center [504, 190] width 534 height 24
paste input "Muted Glow"
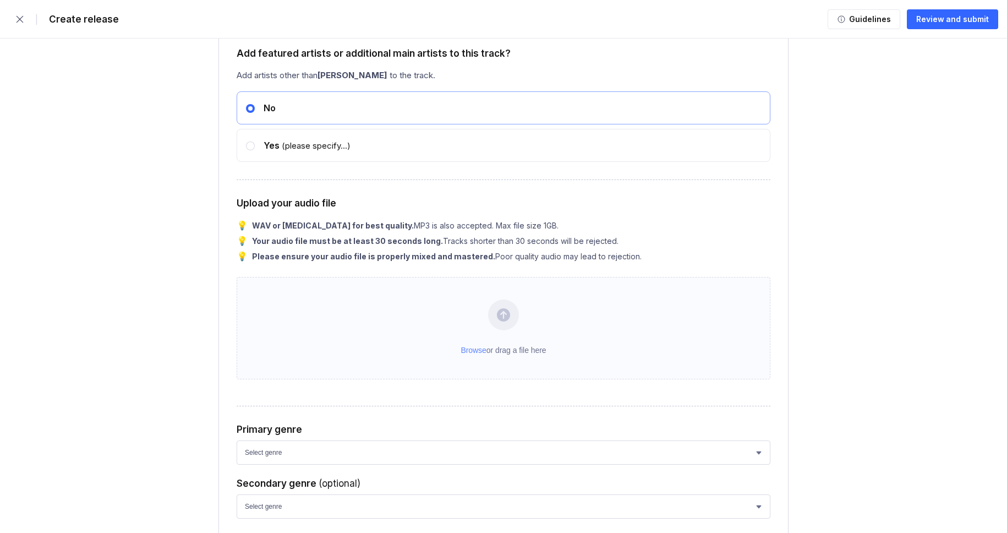
scroll to position [3256, 0]
type input "Muted Glow"
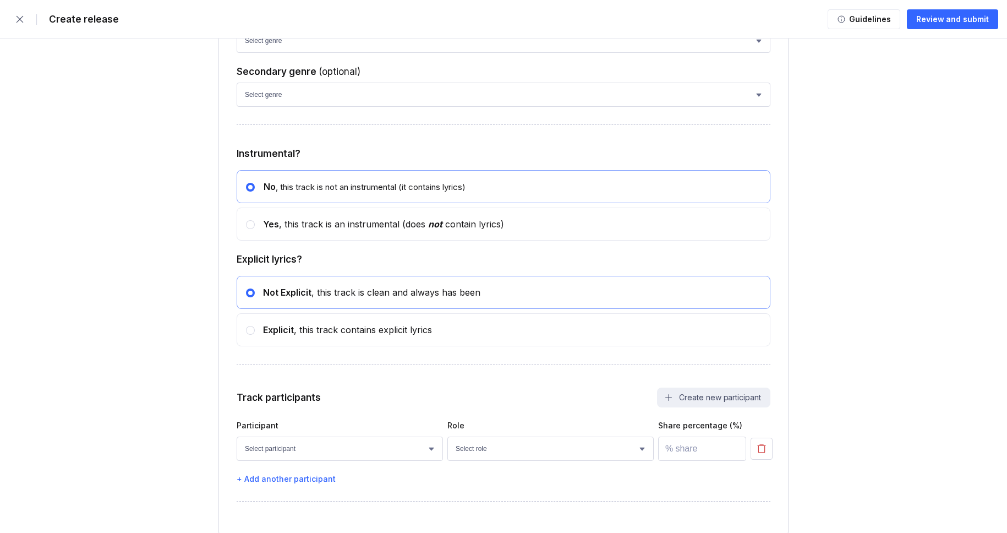
scroll to position [3604, 0]
click at [303, 52] on select "Select genre African Afro-Beat Afro-Pop Afro-Soul Alternative Alternative Rock …" at bounding box center [504, 40] width 534 height 24
click at [286, 52] on select "Select genre African Afro-Beat Afro-Pop Afro-Soul Alternative Alternative Rock …" at bounding box center [504, 40] width 534 height 24
select select "ce1eb7a7-8d30-4b1f-aa32-270a3e33577f"
click at [237, 52] on select "Select genre African Afro-Beat Afro-Pop Afro-Soul Alternative Alternative Rock …" at bounding box center [504, 40] width 534 height 24
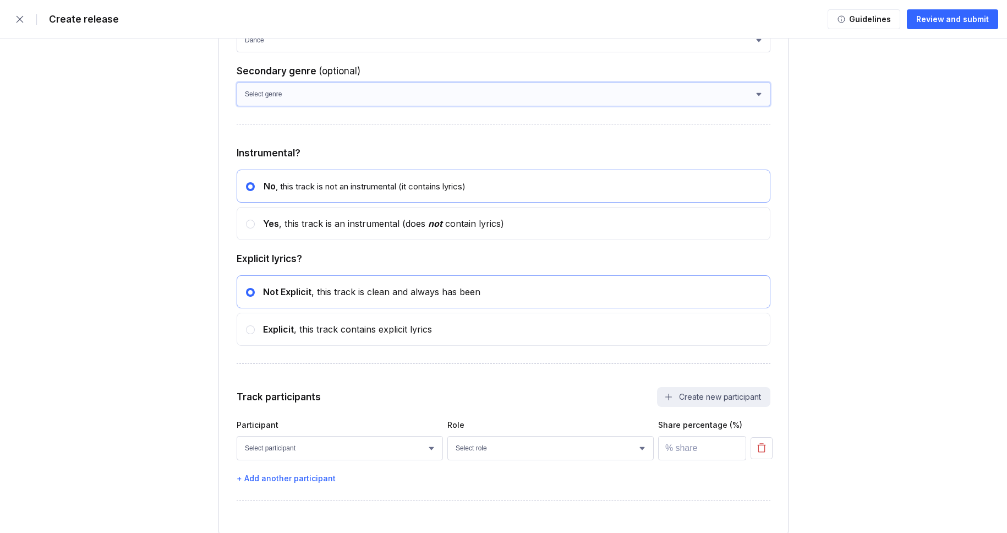
click at [284, 106] on select "Select genre African Afro-Beat Afro-Pop Afro-Soul Alternative Alternative Rock …" at bounding box center [504, 94] width 534 height 24
select select "a42cf8e2-75f7-4f62-afbe-d86080a7aa35"
click at [237, 106] on select "Select genre African Afro-Beat Afro-Pop Afro-Soul Alternative Alternative Rock …" at bounding box center [504, 94] width 534 height 24
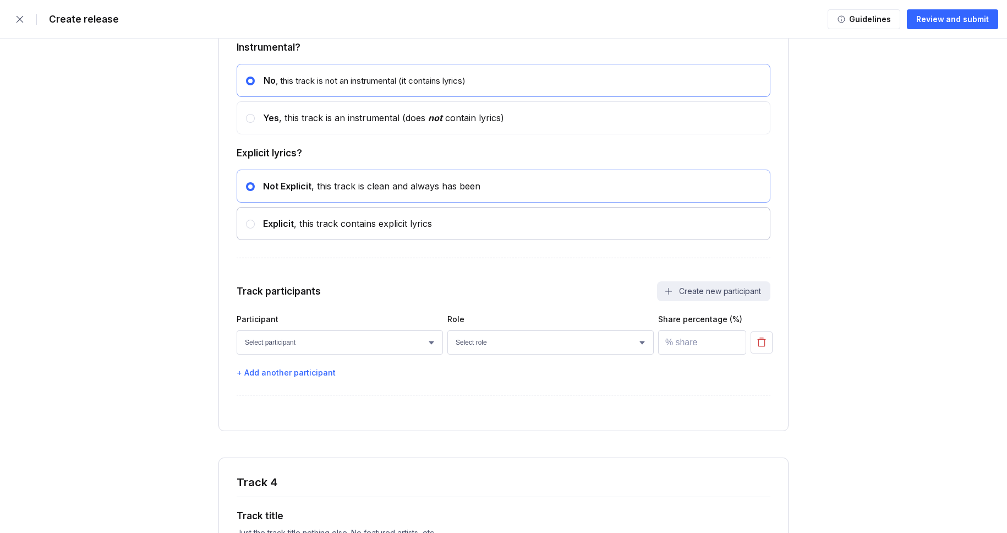
scroll to position [3791, 0]
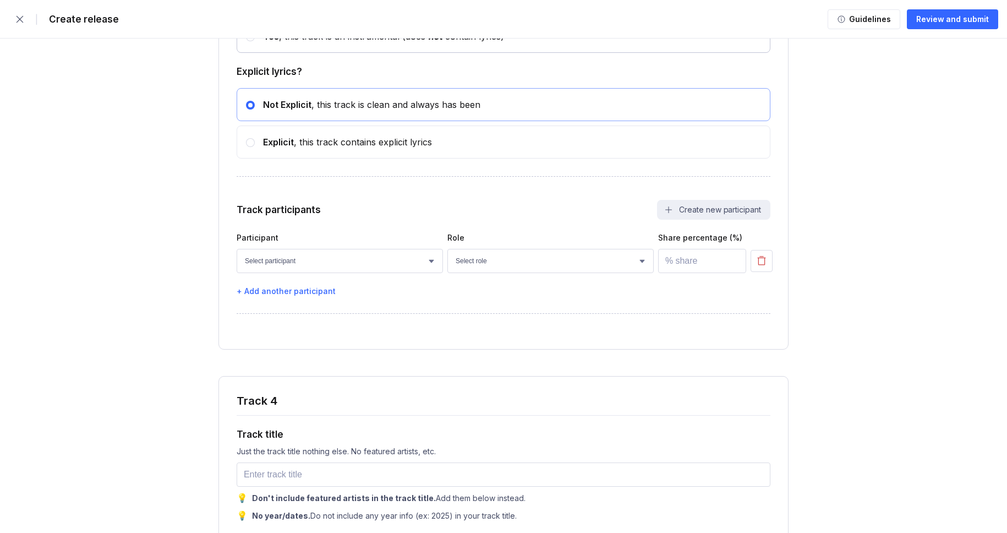
click at [320, 42] on div "Yes , this track is an instrumental (does not contain lyrics)" at bounding box center [379, 36] width 249 height 11
radio input "false"
radio input "true"
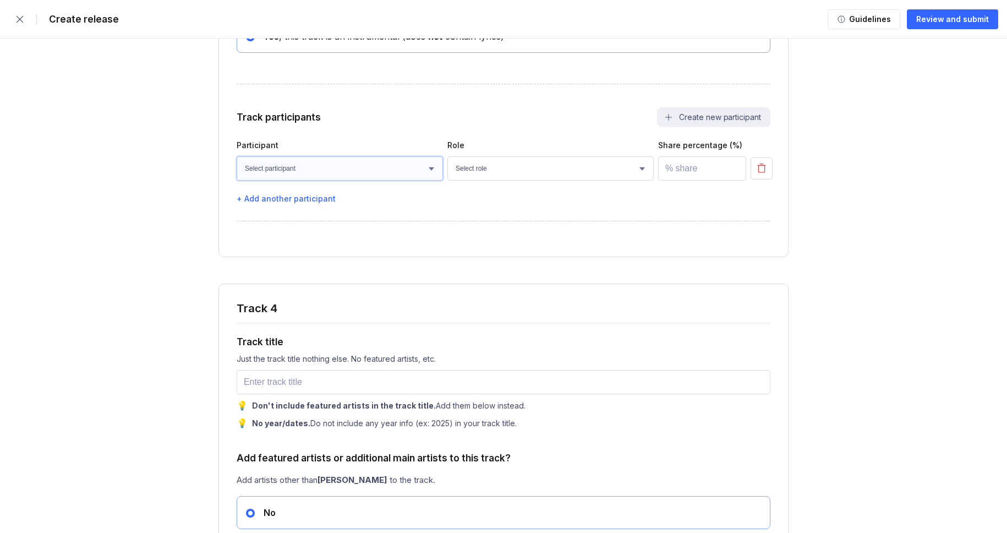
click at [322, 180] on select "Select participant [PERSON_NAME] [PERSON_NAME] [PERSON_NAME] [PERSON_NAME] [PER…" at bounding box center [340, 168] width 206 height 24
select select "bcb428b4-700d-4817-96c1-3d71b5b4e41e"
click at [237, 180] on select "Select participant [PERSON_NAME] [PERSON_NAME] [PERSON_NAME] [PERSON_NAME] [PER…" at bounding box center [340, 168] width 206 height 24
click at [482, 180] on select "Select role Actor A&R Arranger Artwork Author (Lyrics) Bass Choir Composer (Mus…" at bounding box center [550, 168] width 206 height 24
select select "4d21c6a8-5543-4299-8c01-91fff1f274ce"
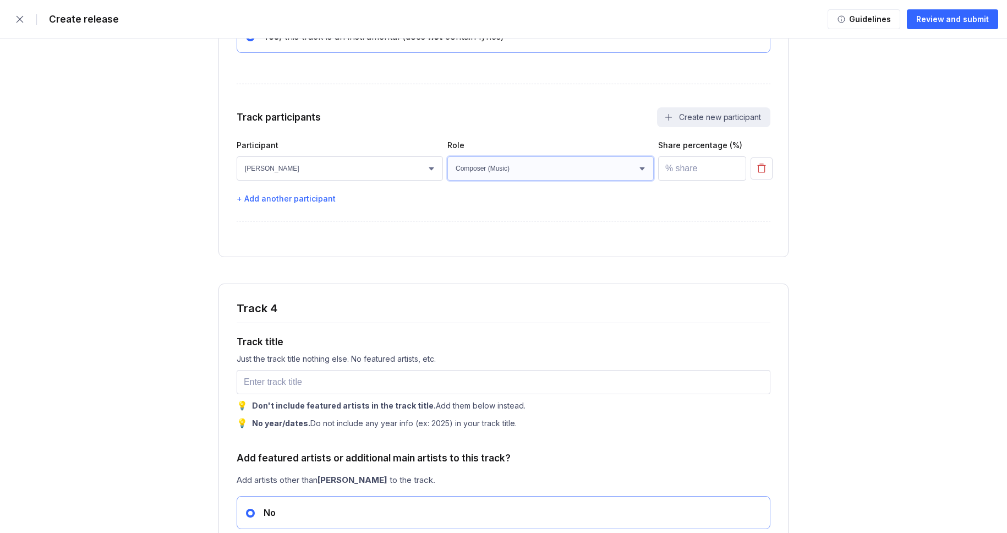
click at [447, 180] on select "Select role Actor A&R Arranger Artwork Author (Lyrics) Bass Choir Composer (Mus…" at bounding box center [550, 168] width 206 height 24
click at [671, 180] on input "number" at bounding box center [702, 168] width 88 height 24
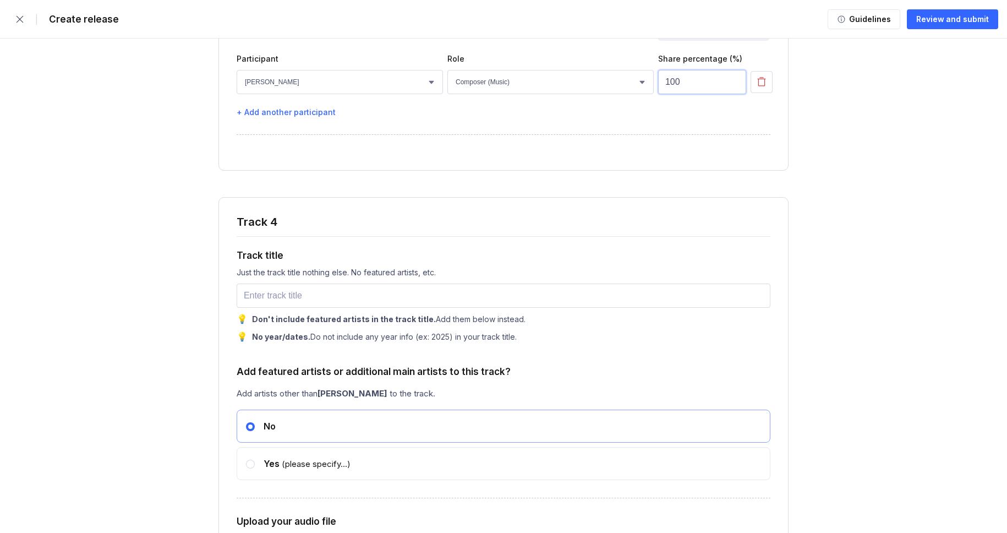
scroll to position [3893, 0]
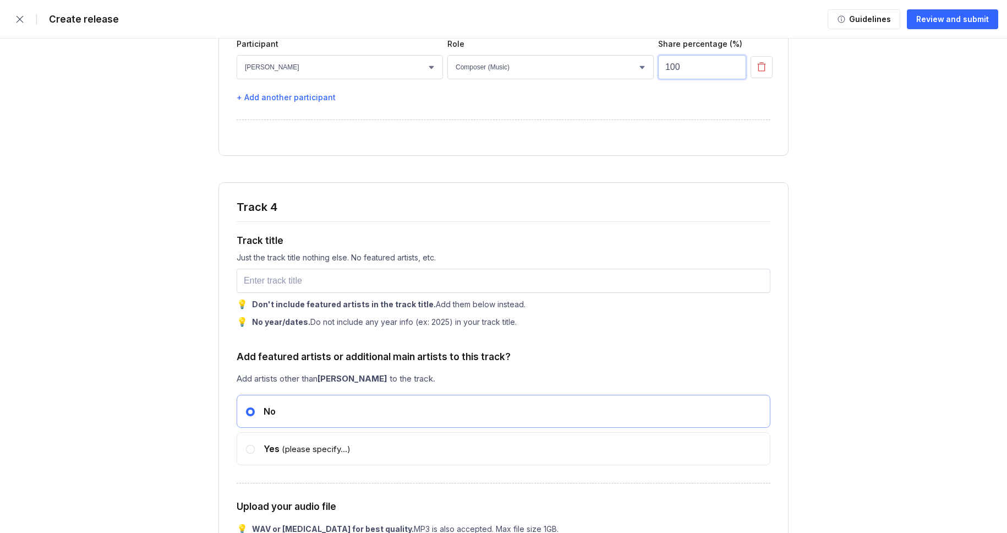
type input "100"
click at [273, 293] on input "text" at bounding box center [504, 281] width 534 height 24
paste input "Shadows on the Wall"
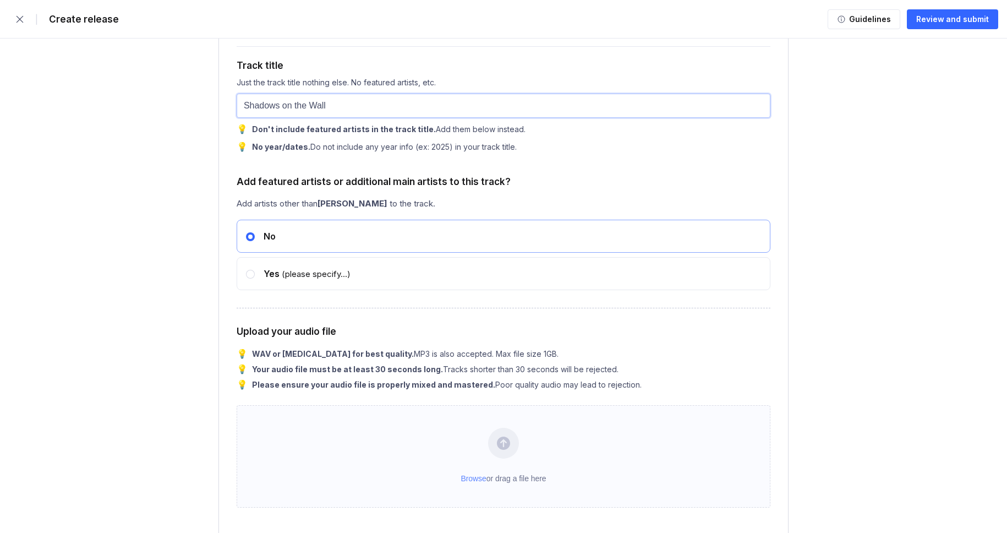
scroll to position [4220, 0]
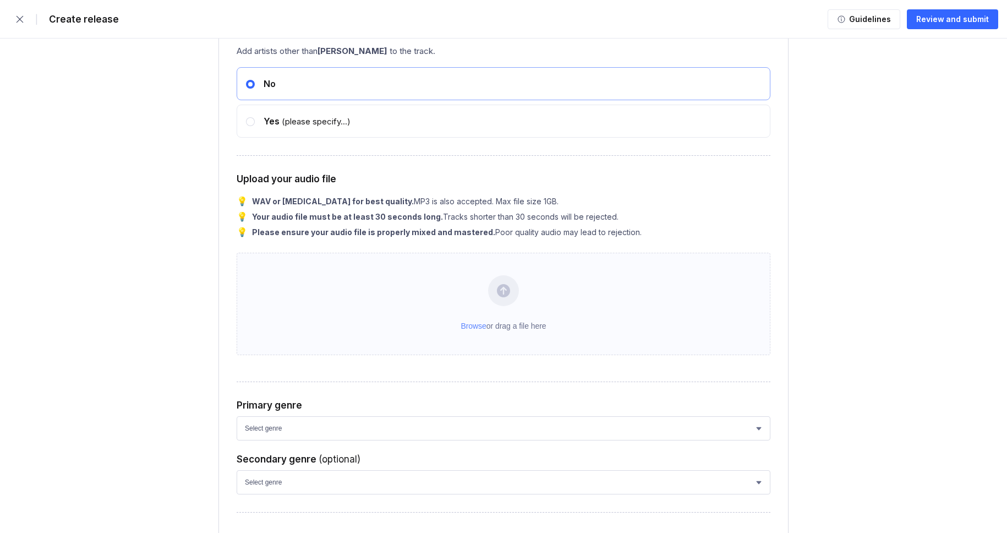
type input "Shadows on the Wall"
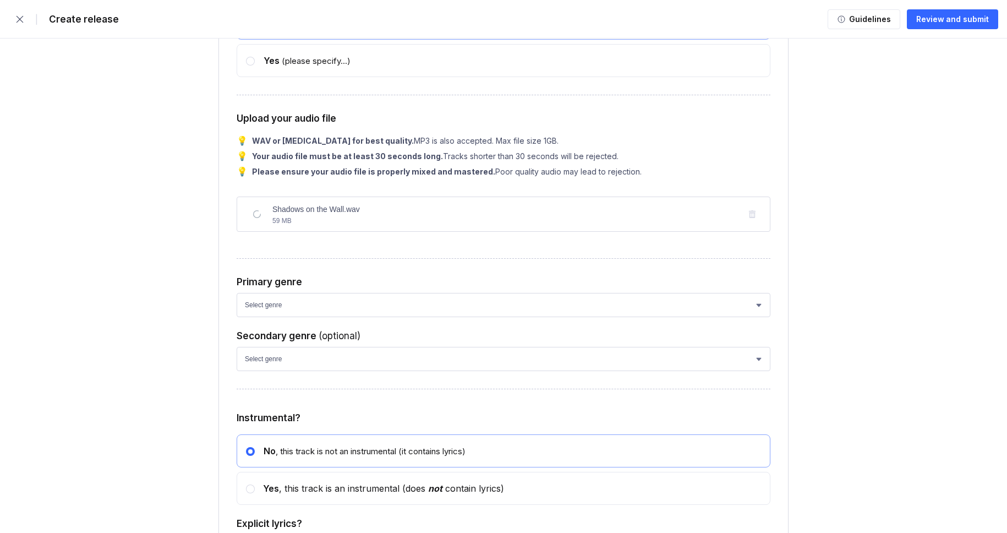
scroll to position [4435, 0]
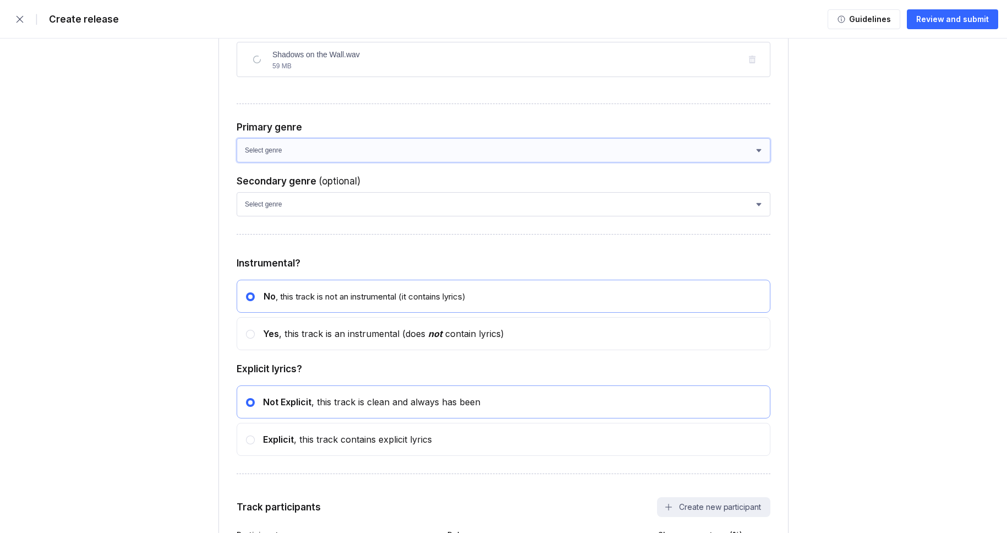
click at [276, 162] on select "Select genre African Afro-Beat Afro-Pop Afro-Soul Alternative Alternative Rock …" at bounding box center [504, 150] width 534 height 24
select select "ce1eb7a7-8d30-4b1f-aa32-270a3e33577f"
click at [237, 162] on select "Select genre African Afro-Beat Afro-Pop Afro-Soul Alternative Alternative Rock …" at bounding box center [504, 150] width 534 height 24
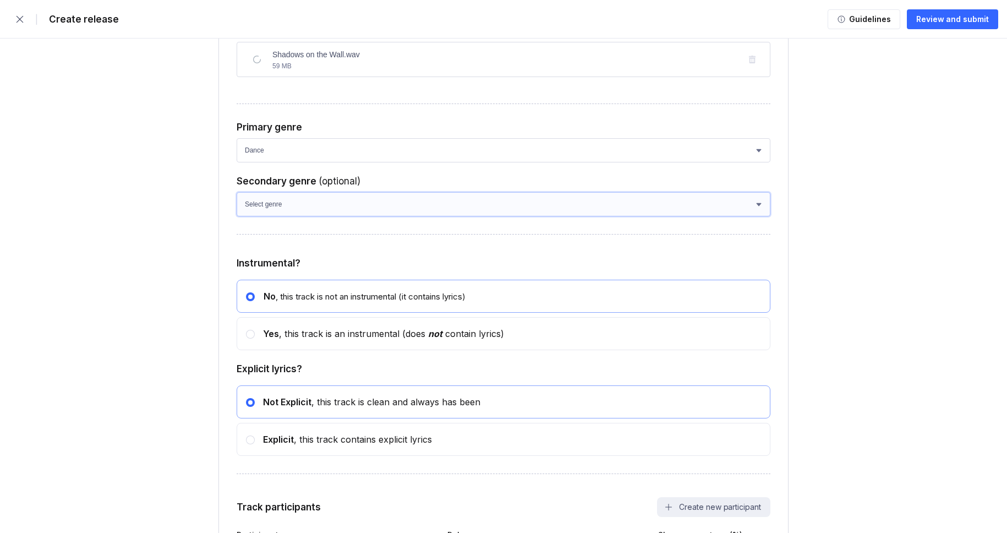
click at [283, 216] on select "Select genre African Afro-Beat Afro-Pop Afro-Soul Alternative Alternative Rock …" at bounding box center [504, 204] width 534 height 24
select select "a42cf8e2-75f7-4f62-afbe-d86080a7aa35"
click at [237, 216] on select "Select genre African Afro-Beat Afro-Pop Afro-Soul Alternative Alternative Rock …" at bounding box center [504, 204] width 534 height 24
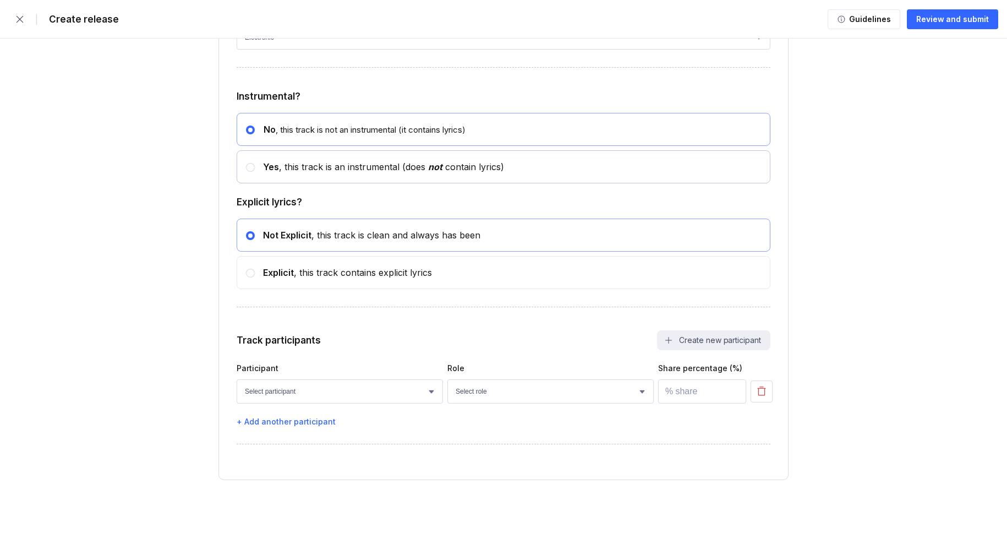
click at [291, 172] on div "Yes , this track is an instrumental (does not contain lyrics)" at bounding box center [379, 166] width 249 height 11
radio input "false"
radio input "true"
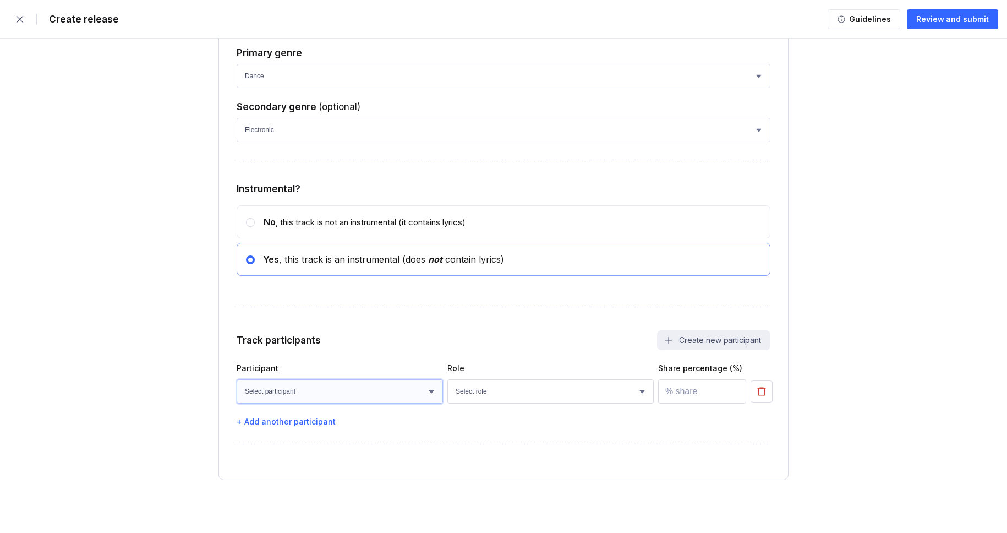
click at [319, 391] on select "Select participant [PERSON_NAME] [PERSON_NAME] [PERSON_NAME] [PERSON_NAME] [PER…" at bounding box center [340, 391] width 206 height 24
select select "bcb428b4-700d-4817-96c1-3d71b5b4e41e"
click at [237, 379] on select "Select participant [PERSON_NAME] [PERSON_NAME] [PERSON_NAME] [PERSON_NAME] [PER…" at bounding box center [340, 391] width 206 height 24
click at [505, 397] on select "Select role Actor A&R Arranger Artwork Author (Lyrics) Bass Choir Composer (Mus…" at bounding box center [550, 391] width 206 height 24
select select "4d21c6a8-5543-4299-8c01-91fff1f274ce"
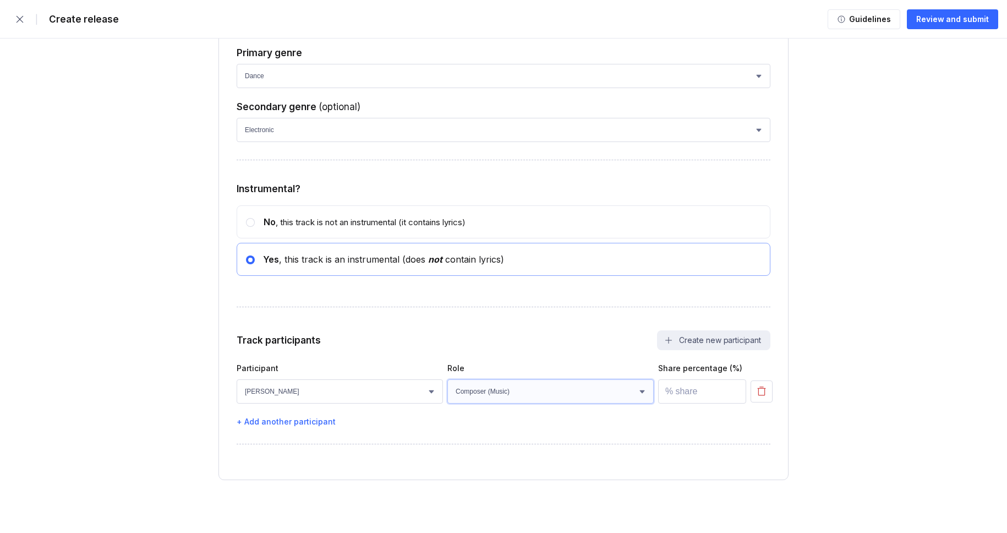
click at [447, 379] on select "Select role Actor A&R Arranger Artwork Author (Lyrics) Bass Choir Composer (Mus…" at bounding box center [550, 391] width 206 height 24
click at [691, 391] on input "number" at bounding box center [702, 391] width 88 height 24
type input "100"
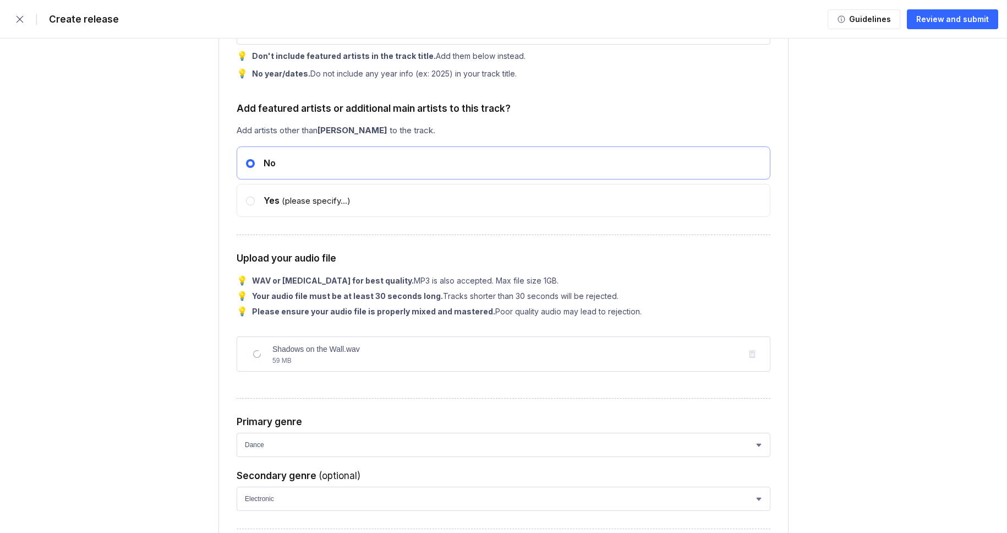
scroll to position [4140, 0]
